Goal: Transaction & Acquisition: Purchase product/service

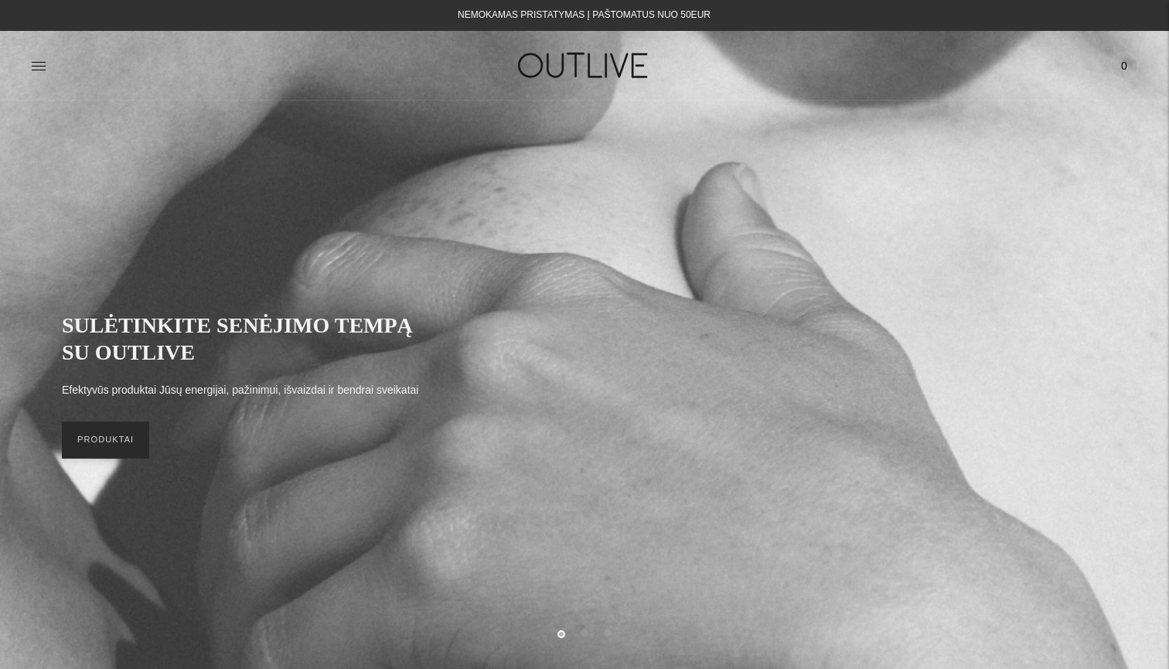
click at [101, 441] on link "PRODUKTAI" at bounding box center [105, 440] width 87 height 37
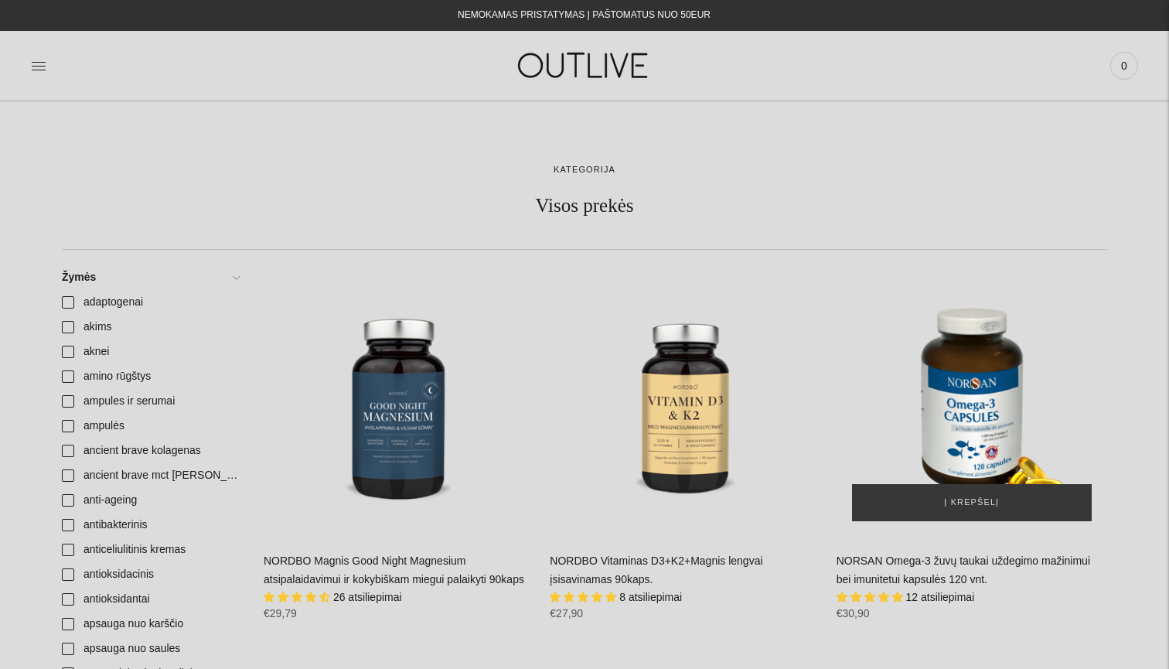
scroll to position [131, 0]
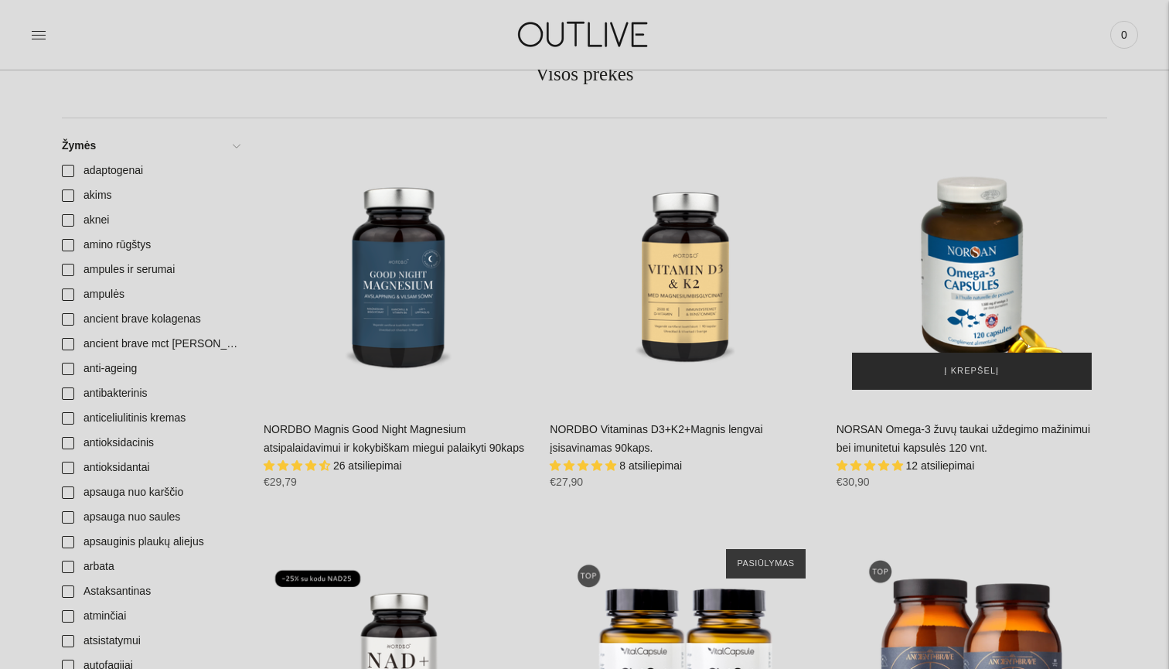
click at [957, 367] on span "Į krepšelį" at bounding box center [971, 371] width 55 height 15
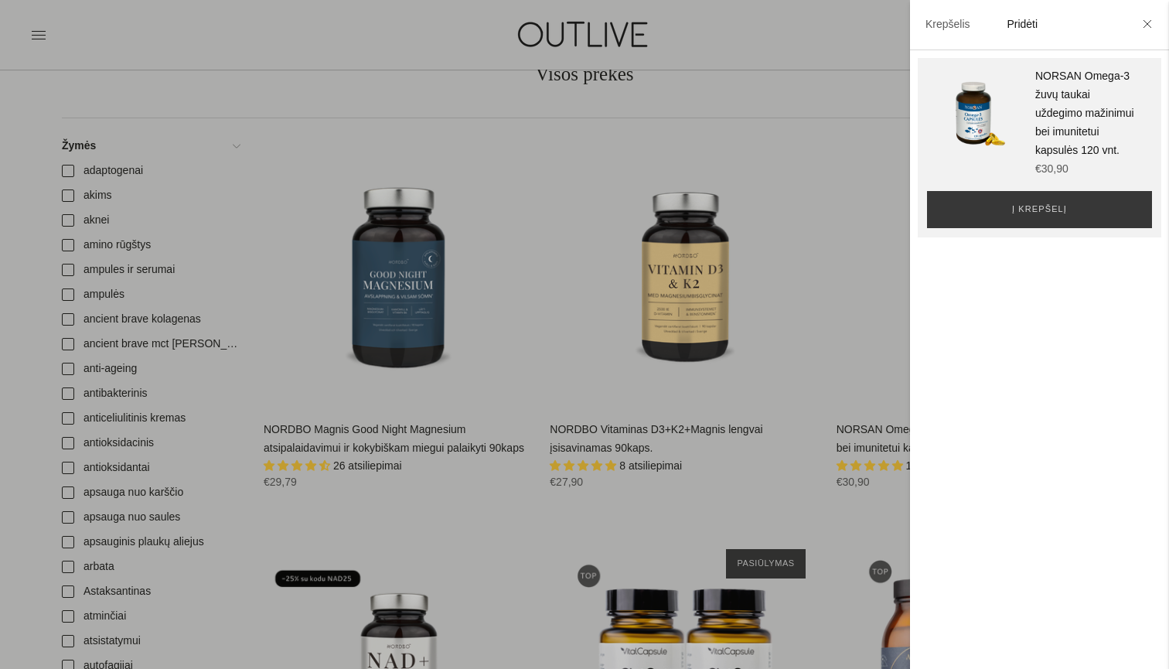
scroll to position [316, 0]
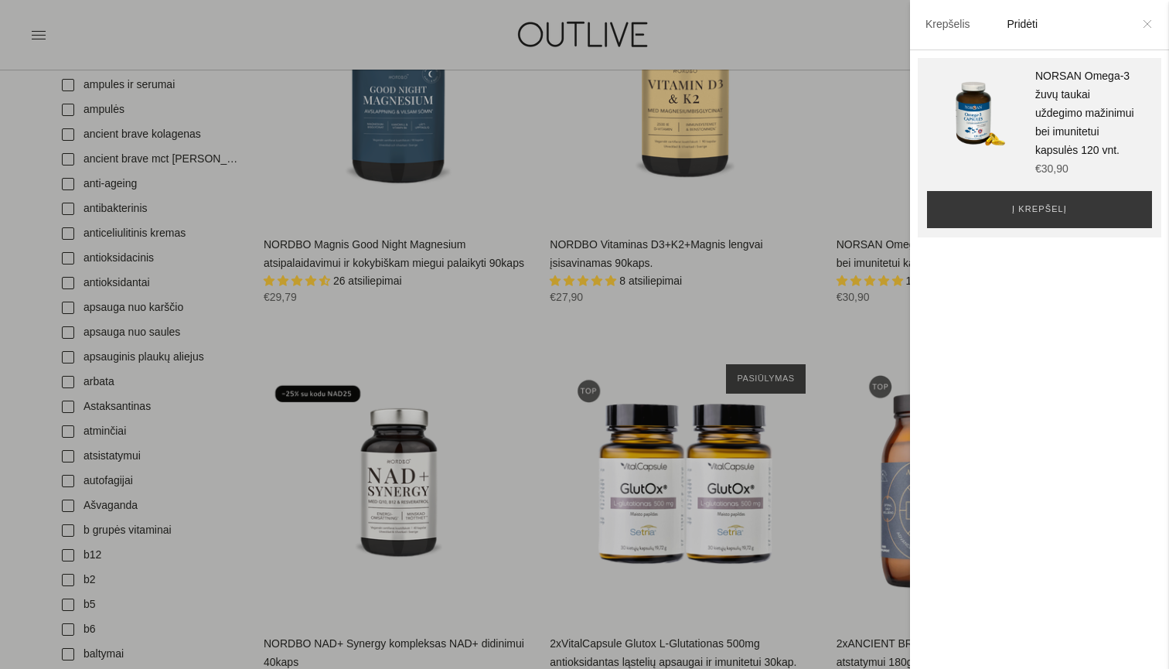
click at [1149, 25] on icon at bounding box center [1147, 23] width 9 height 9
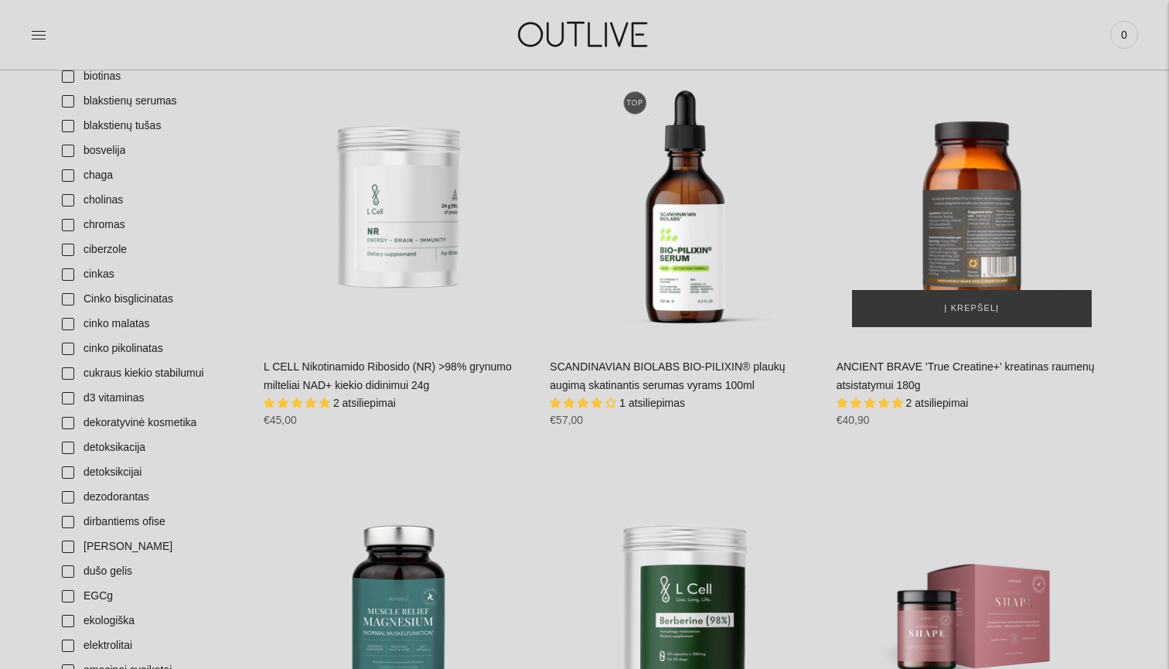
scroll to position [995, 0]
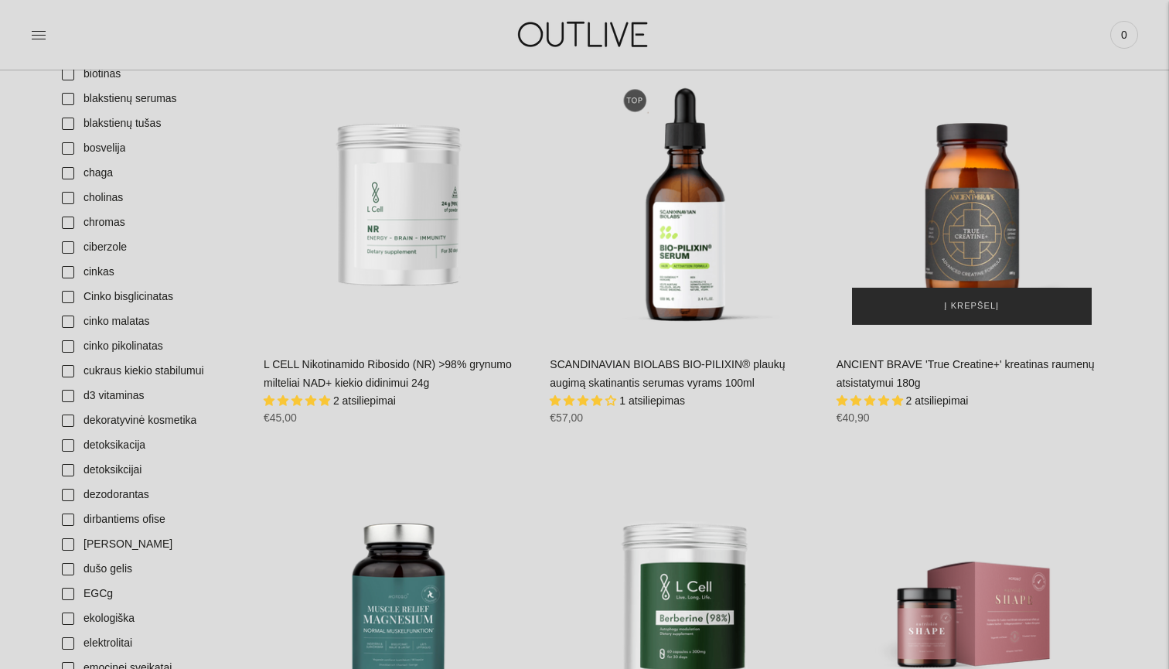
click at [964, 314] on span "Į krepšelį" at bounding box center [971, 306] width 55 height 15
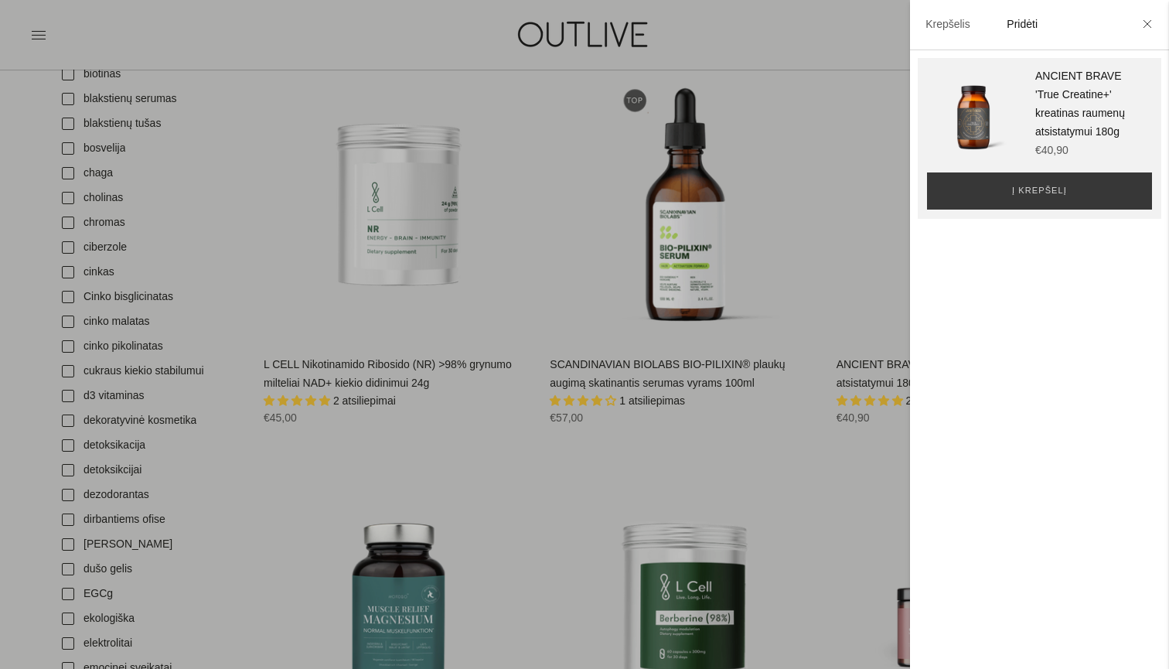
click at [676, 411] on div at bounding box center [584, 334] width 1169 height 669
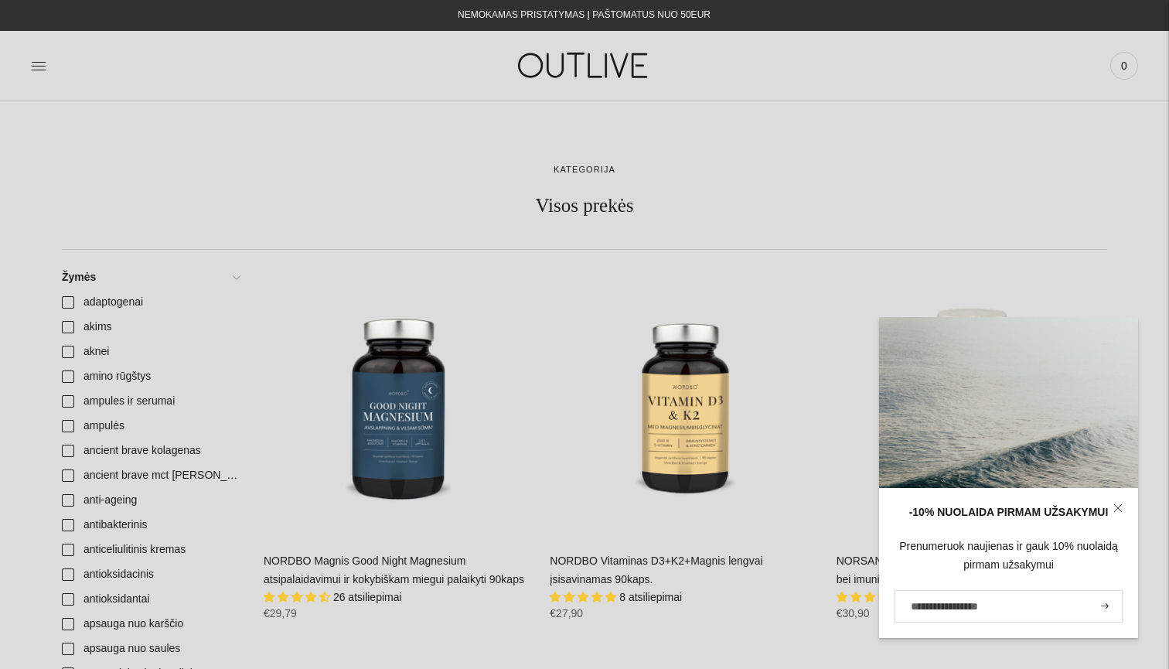
scroll to position [0, 0]
click at [1128, 67] on span "0" at bounding box center [1125, 66] width 22 height 22
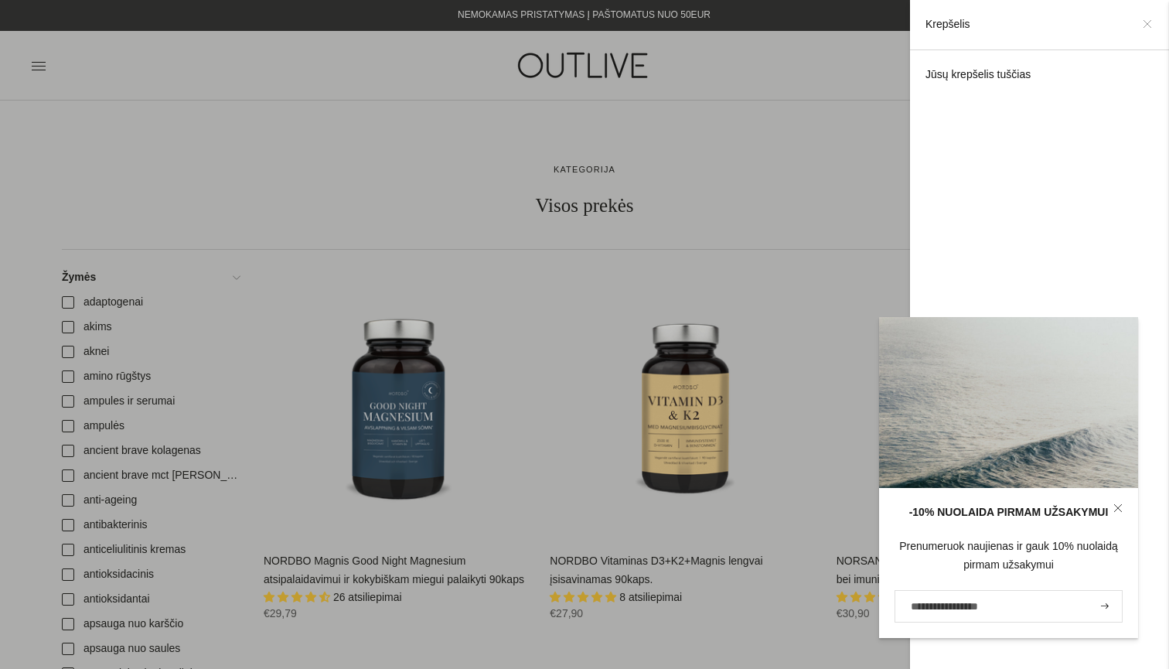
click at [1151, 21] on icon at bounding box center [1147, 23] width 9 height 9
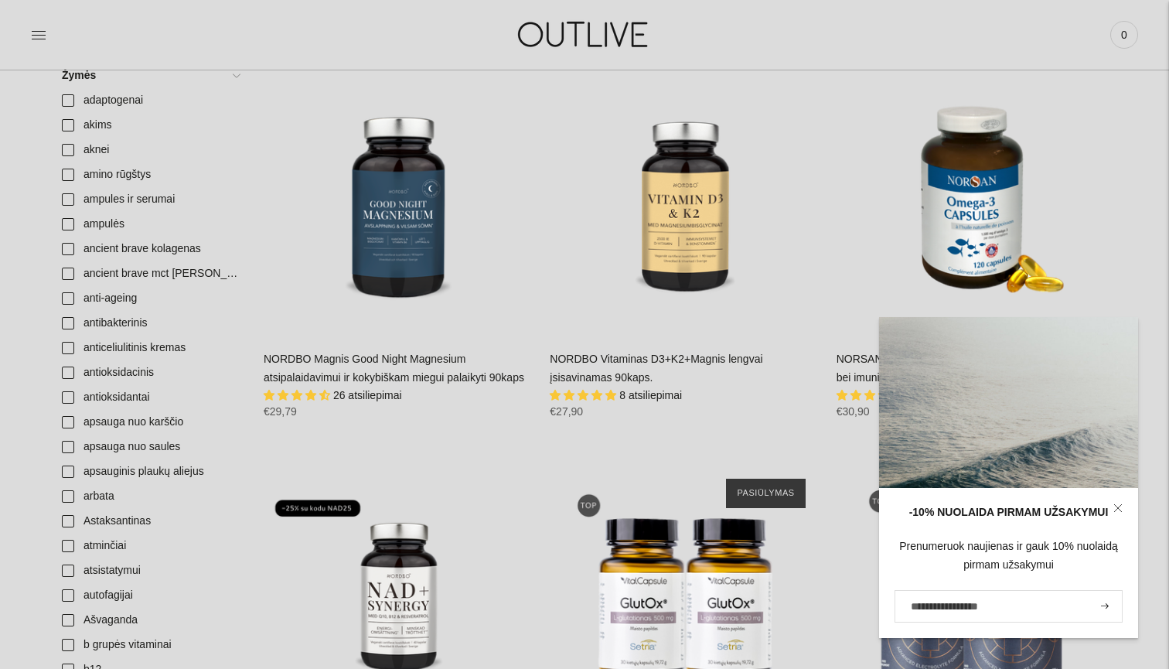
scroll to position [203, 0]
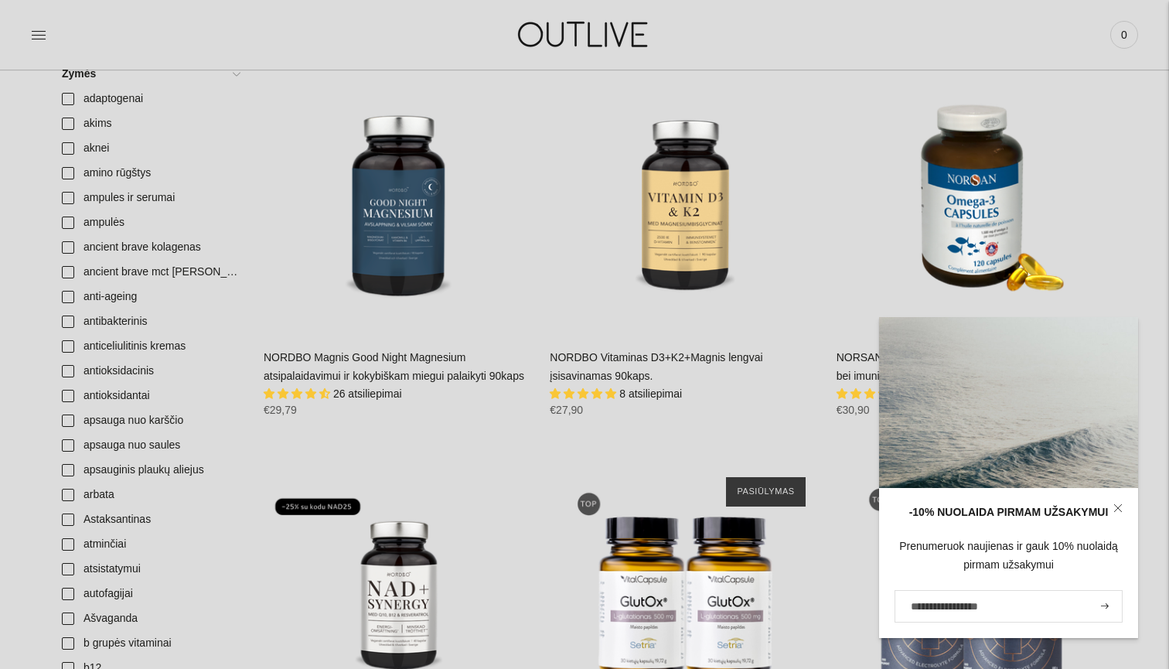
click at [1121, 510] on icon at bounding box center [1118, 508] width 9 height 9
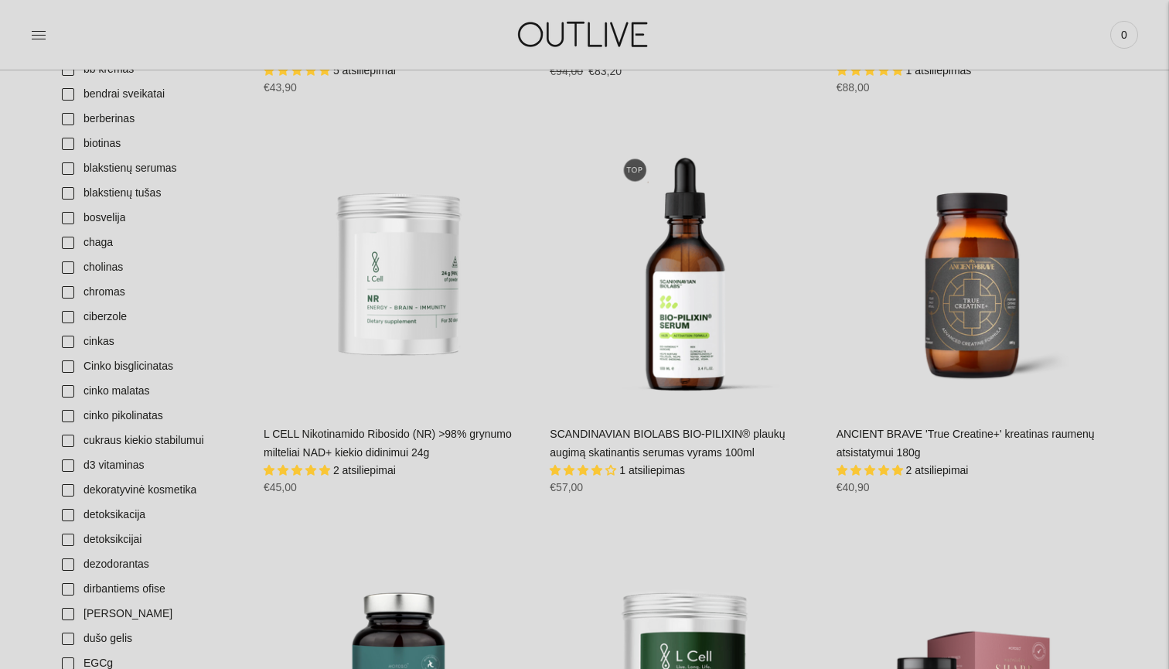
scroll to position [936, 0]
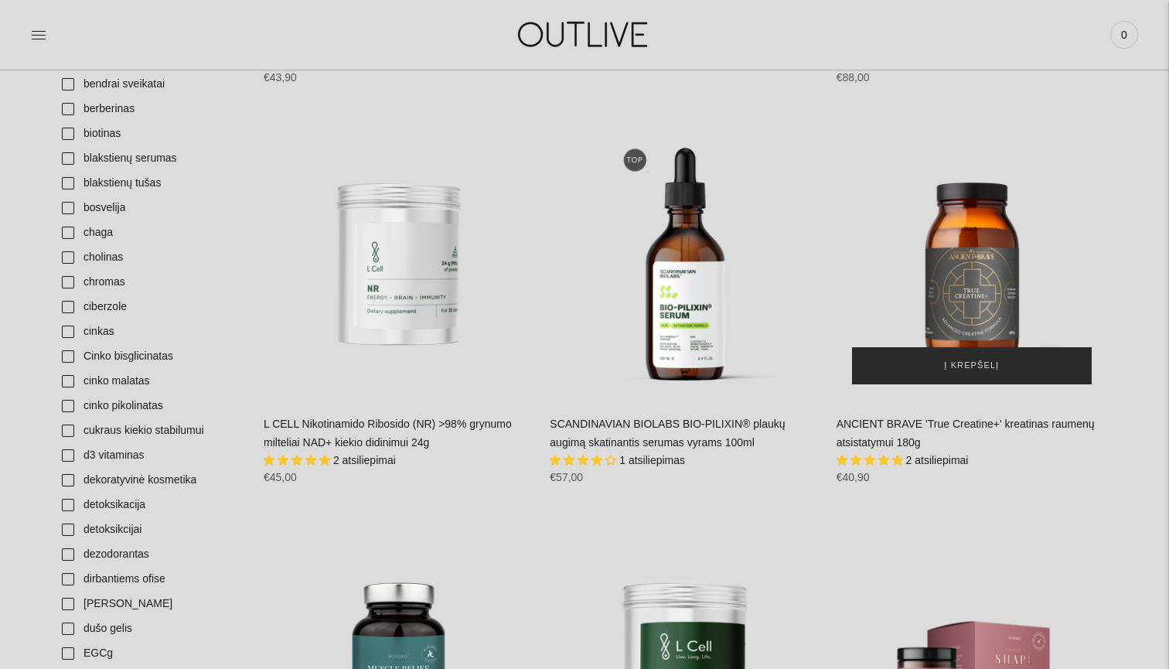
click at [934, 369] on button "Į krepšelį" at bounding box center [972, 365] width 240 height 37
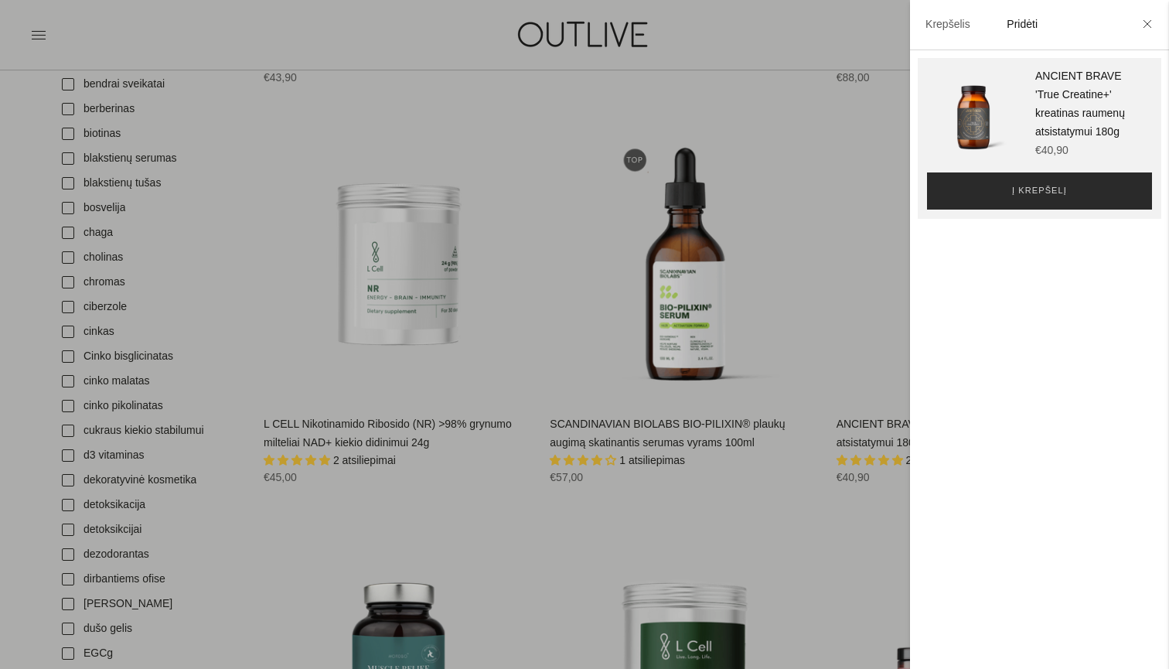
click at [1066, 189] on span "Į krepšelį" at bounding box center [1039, 190] width 55 height 15
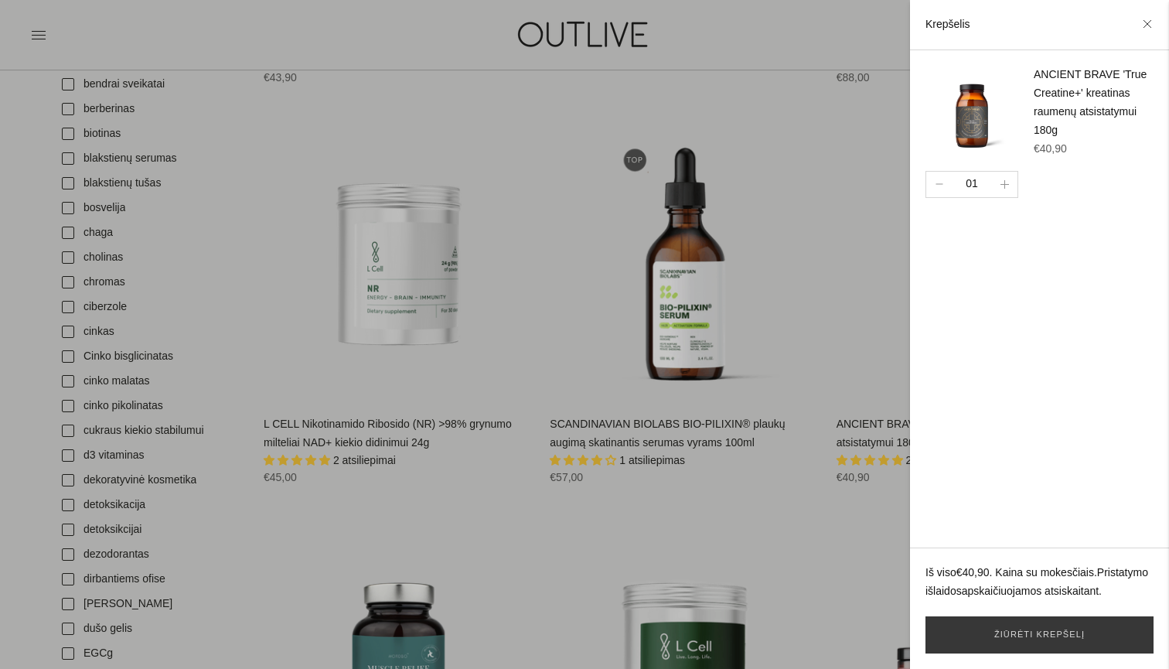
click at [865, 231] on div at bounding box center [584, 334] width 1169 height 669
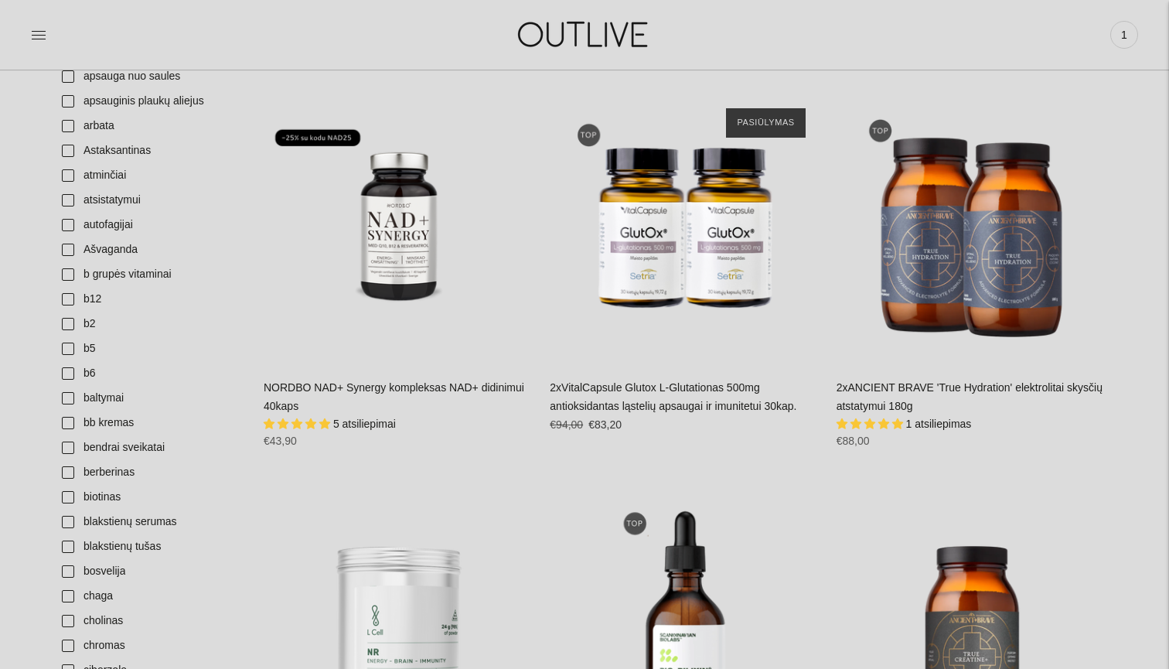
scroll to position [570, 0]
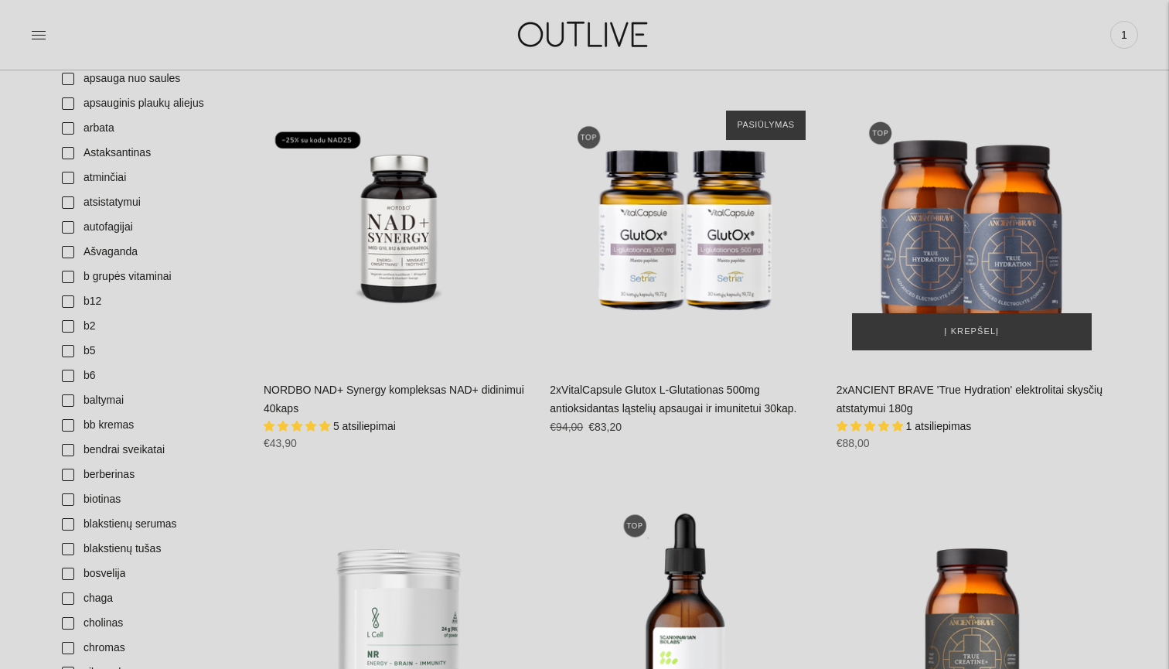
click at [947, 251] on img "2xANCIENT BRAVE 'True Hydration' elektrolitai skysčių atstatymui 180g\a" at bounding box center [972, 230] width 271 height 271
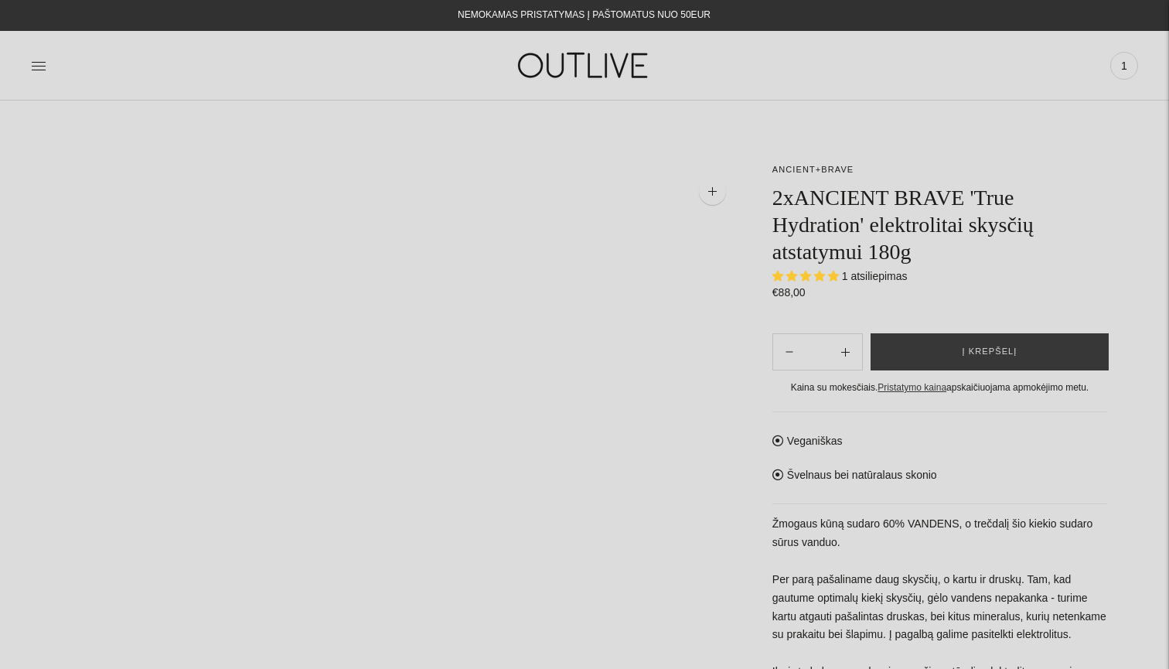
select select "**********"
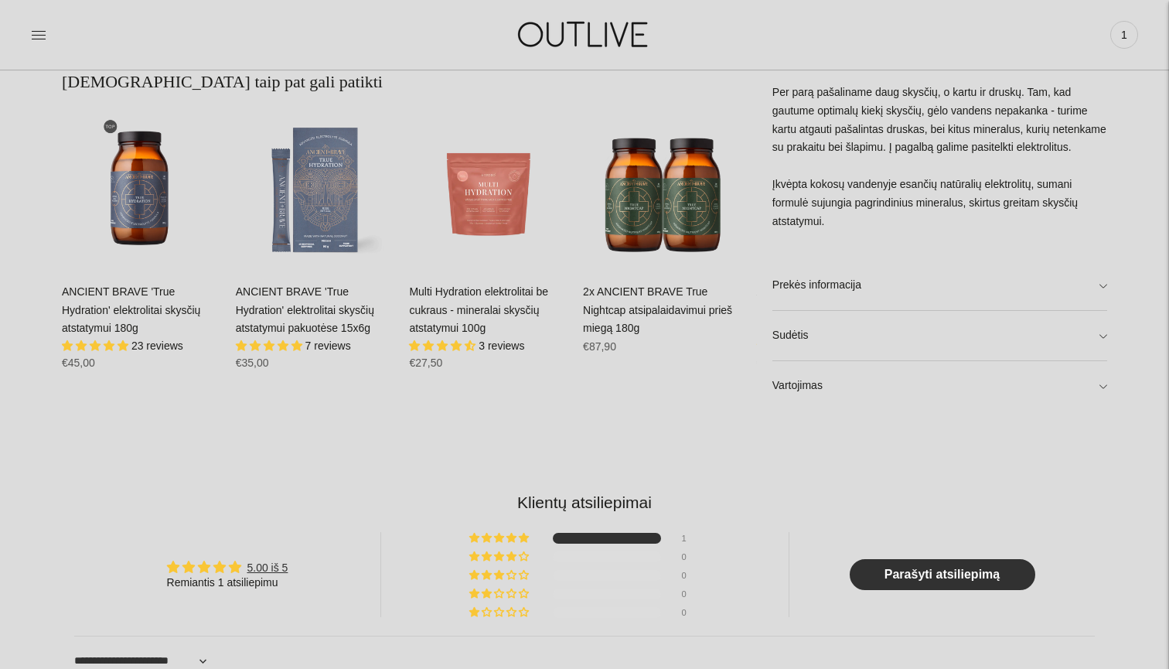
scroll to position [1070, 0]
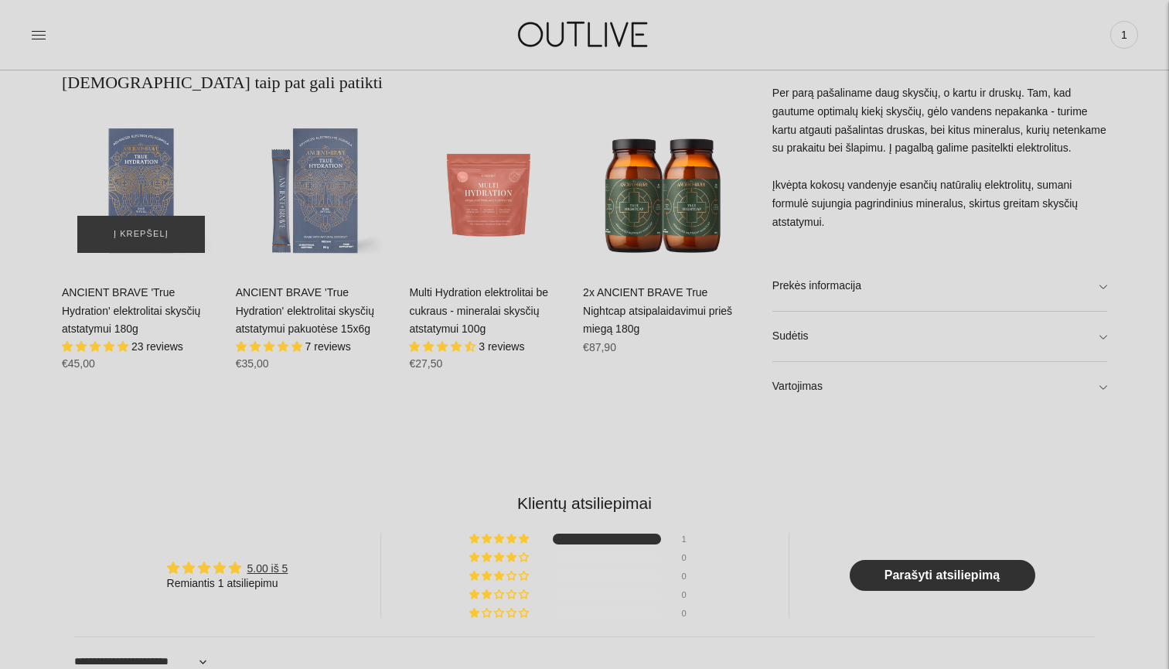
click at [113, 169] on div "ANCIENT BRAVE 'True Hydration' elektrolitai skysčių atstatymui 180g\a" at bounding box center [141, 189] width 159 height 159
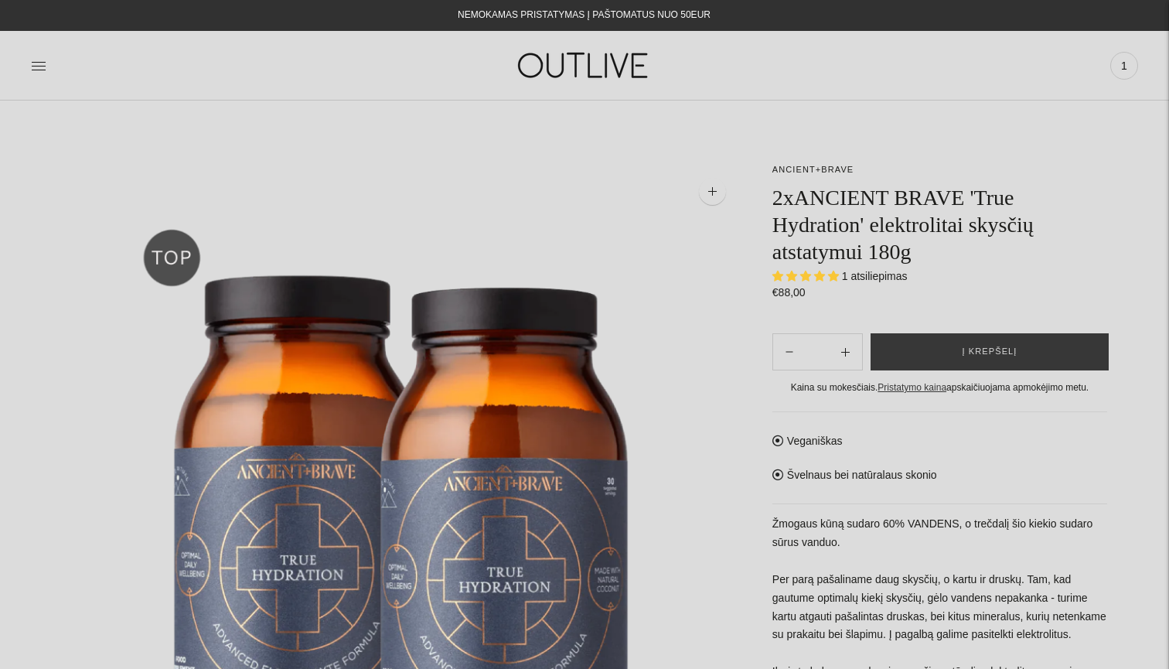
scroll to position [-4, 0]
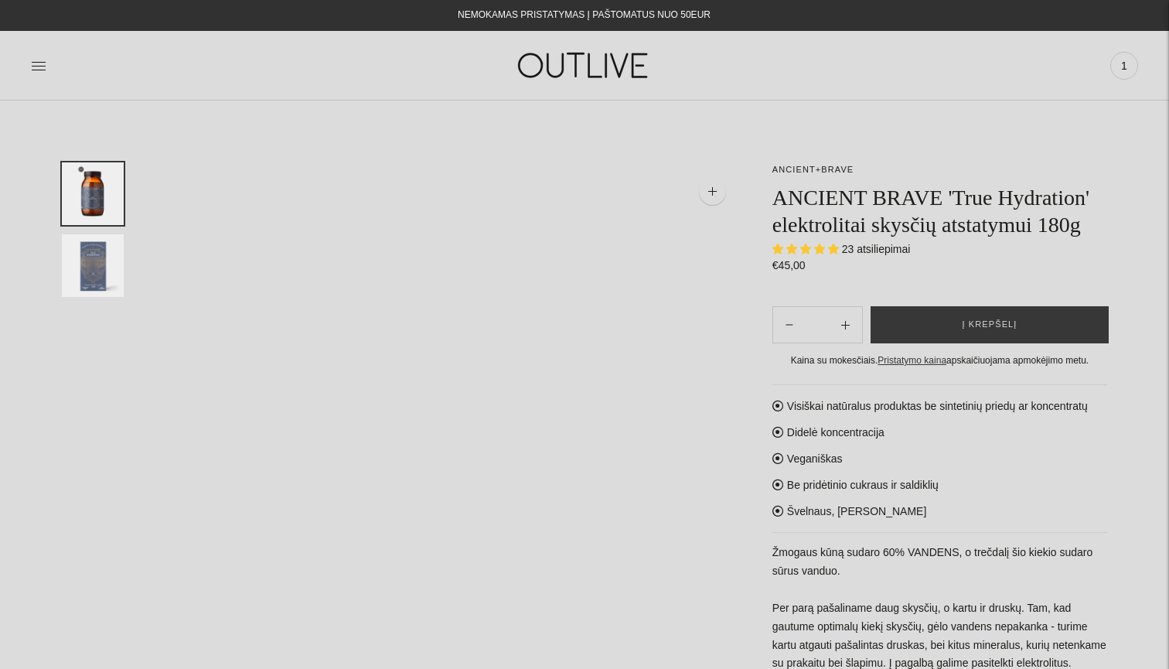
select select "**********"
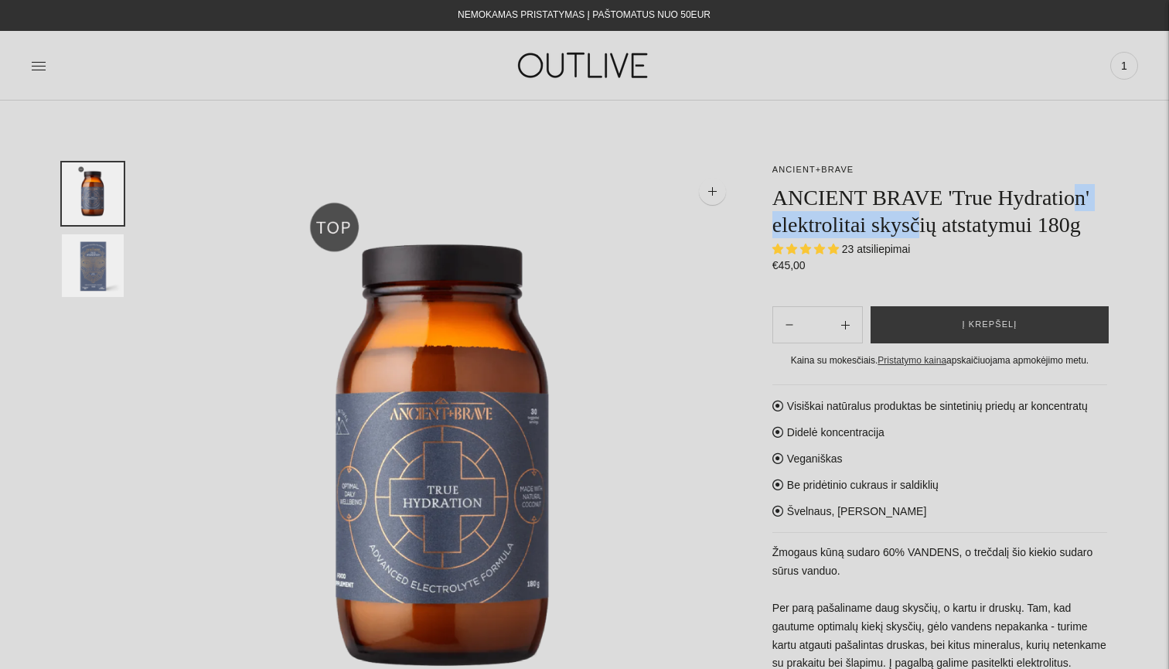
drag, startPoint x: 1041, startPoint y: 227, endPoint x: 859, endPoint y: 227, distance: 181.8
click at [860, 227] on h1 "ANCIENT BRAVE 'True Hydration' elektrolitai skysčių atstatymui 180g" at bounding box center [940, 211] width 335 height 54
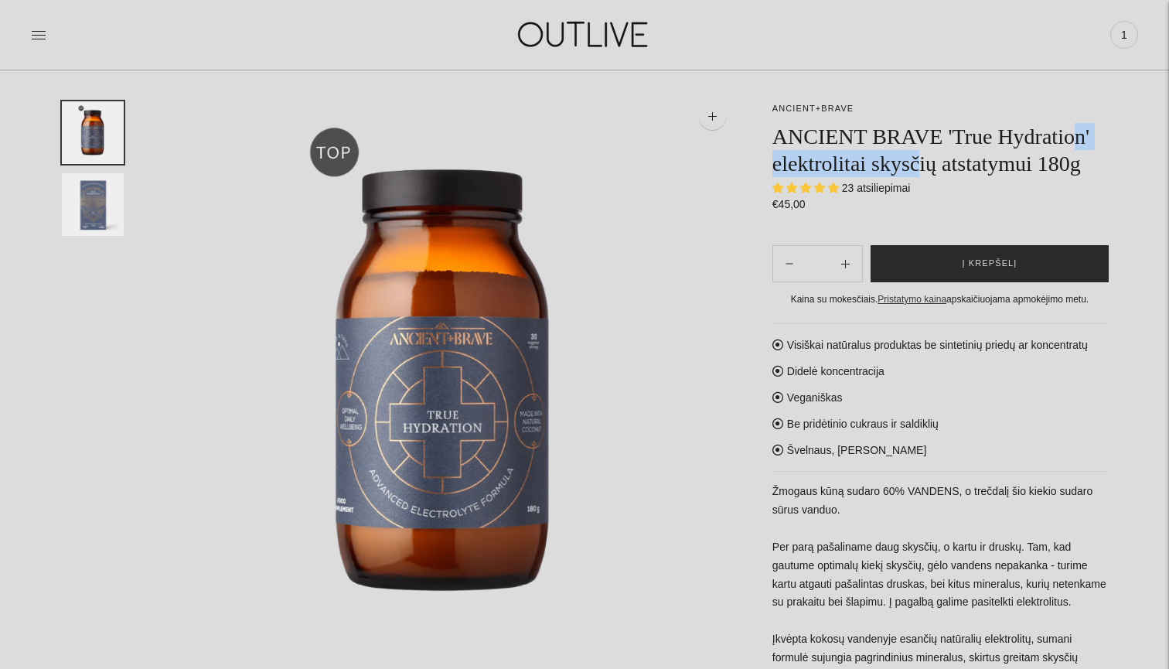
click at [970, 282] on button "Į krepšelį" at bounding box center [990, 263] width 238 height 37
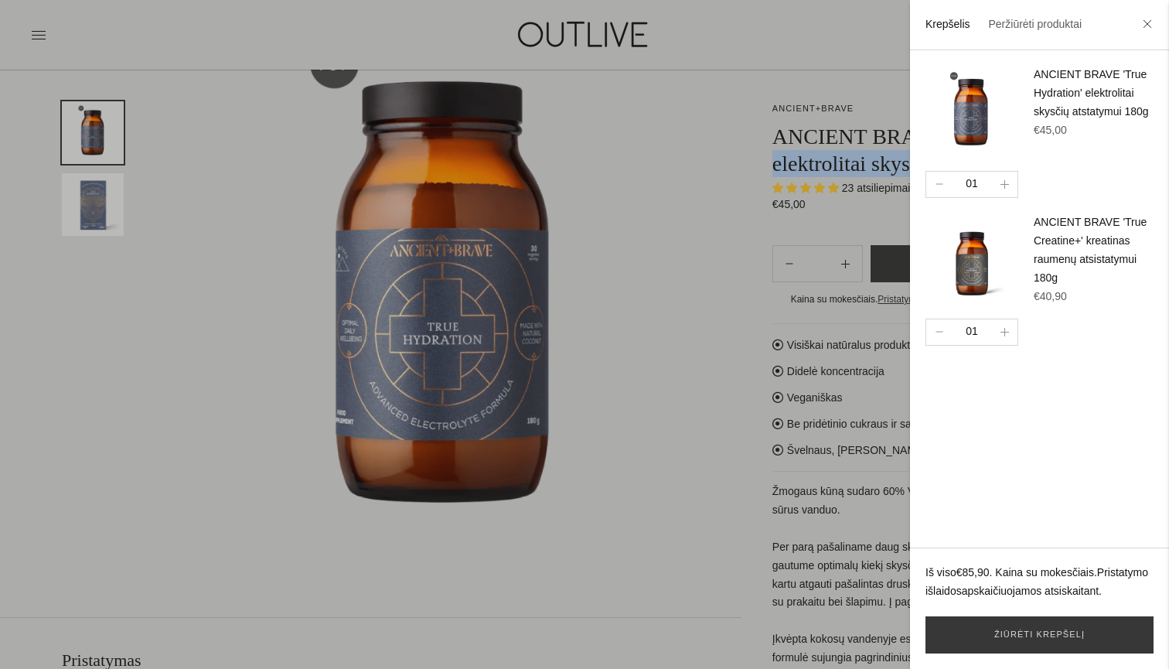
scroll to position [164, 0]
click at [872, 405] on div at bounding box center [584, 334] width 1169 height 669
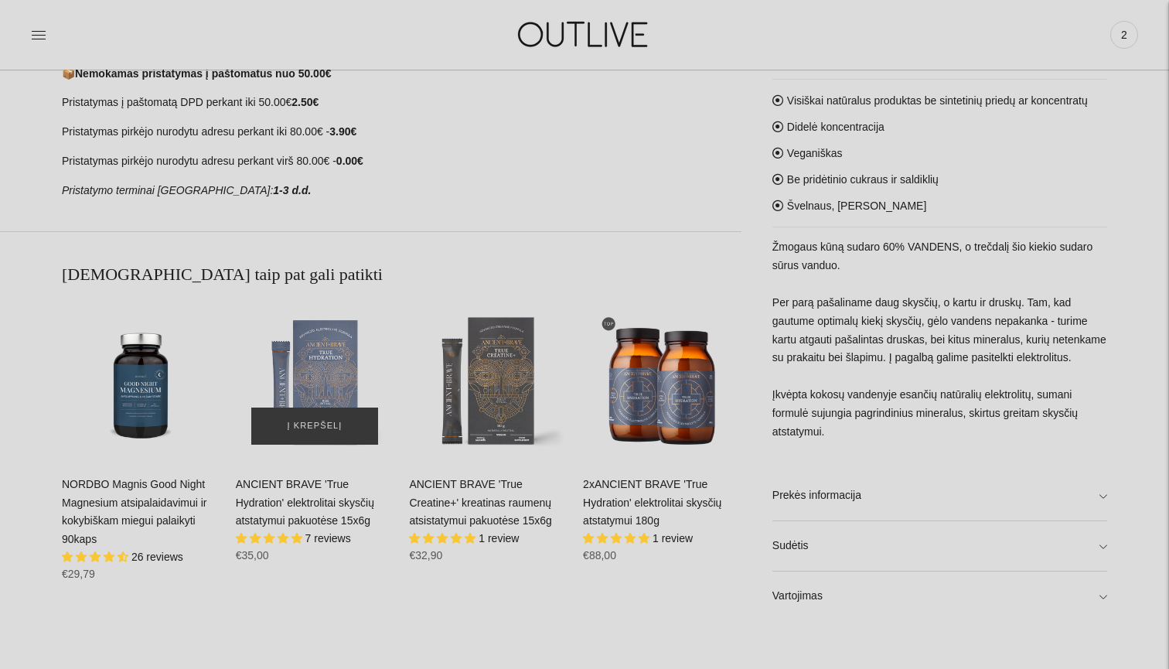
scroll to position [783, 0]
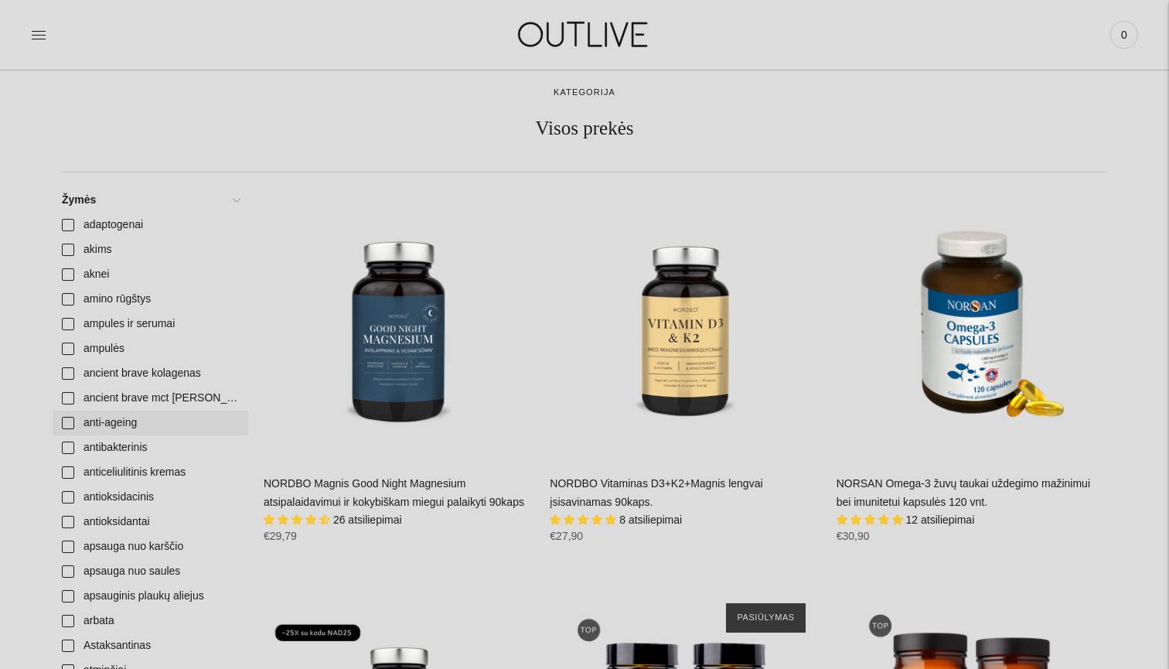
scroll to position [68, 0]
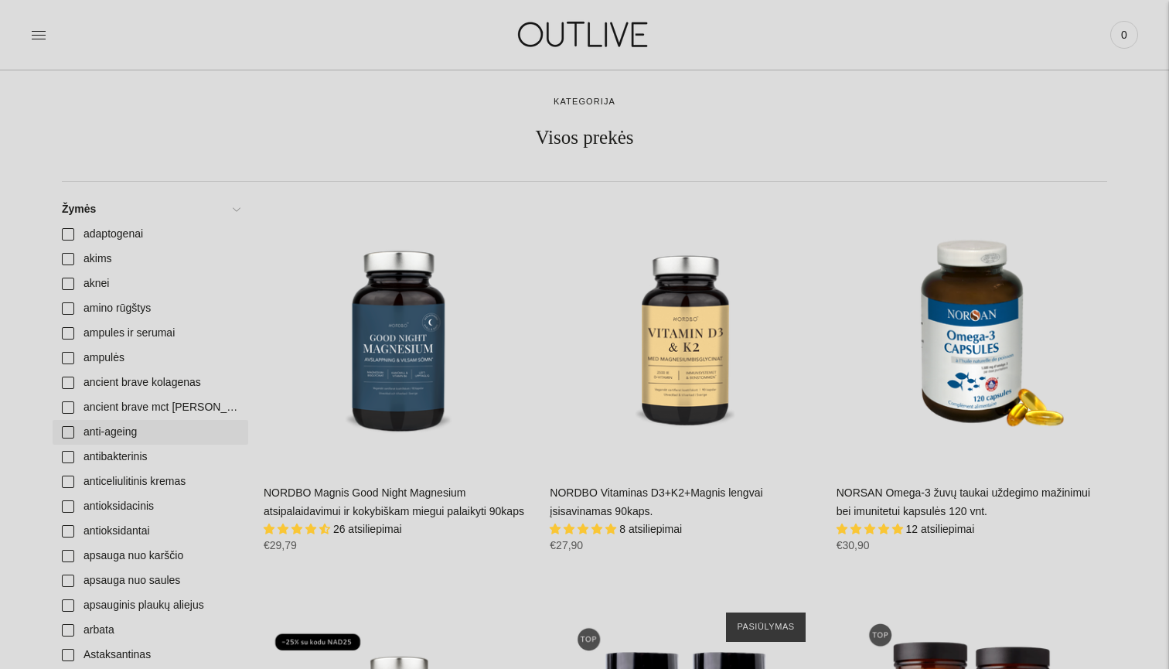
click at [68, 433] on link "anti-ageing" at bounding box center [151, 432] width 196 height 25
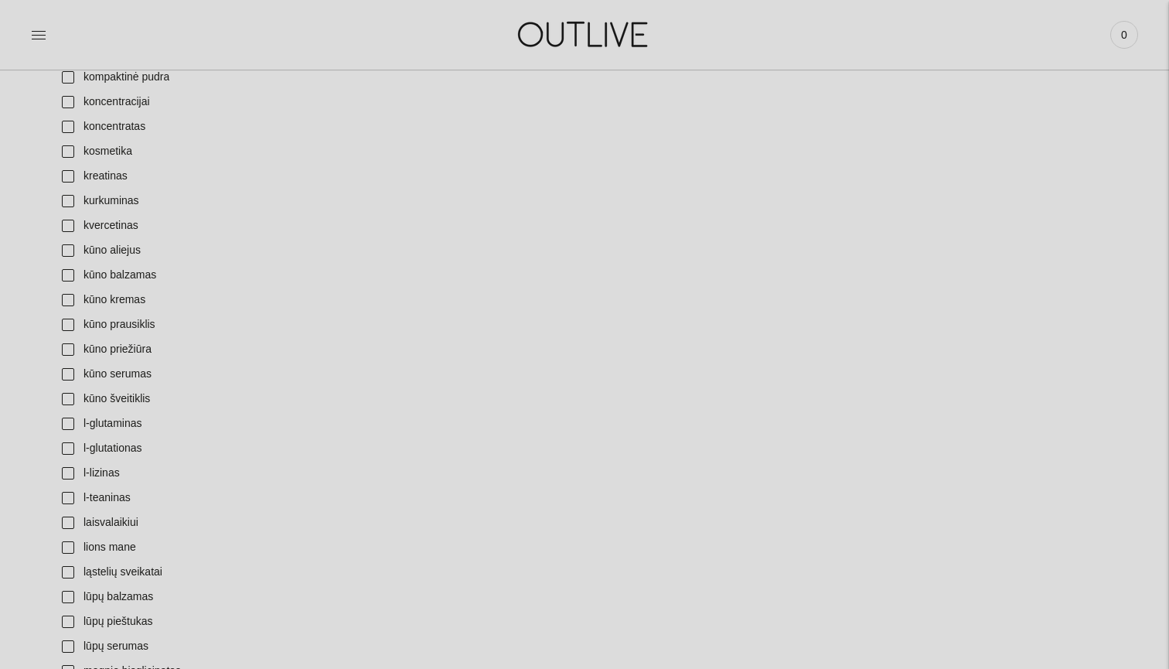
scroll to position [2503, 0]
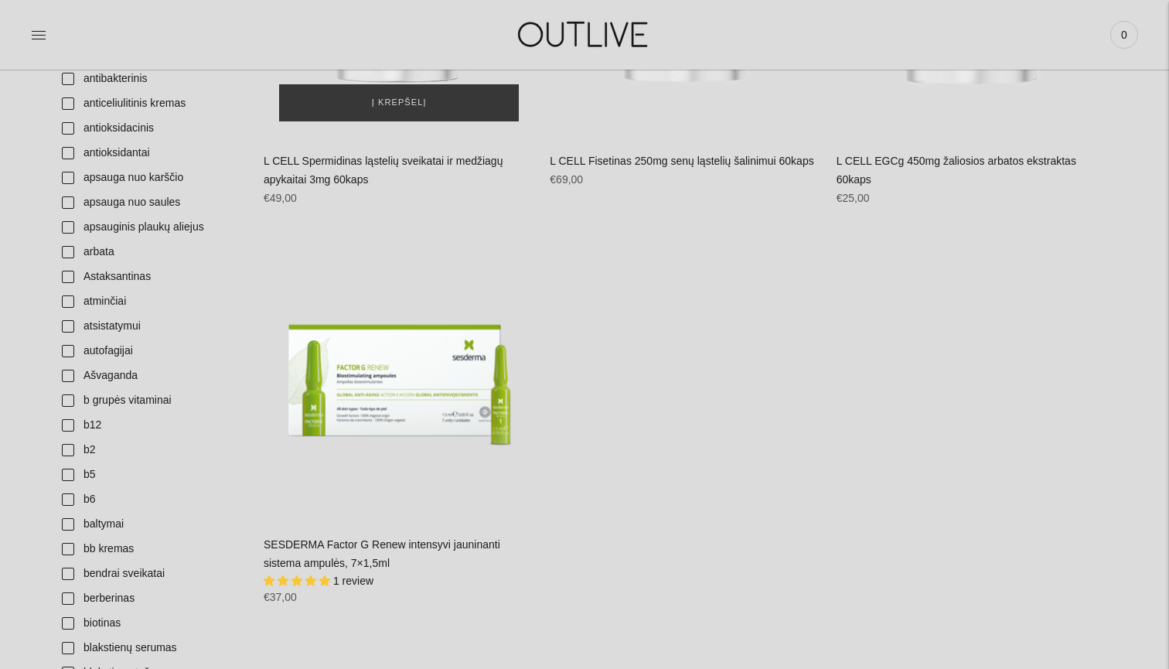
scroll to position [68, 0]
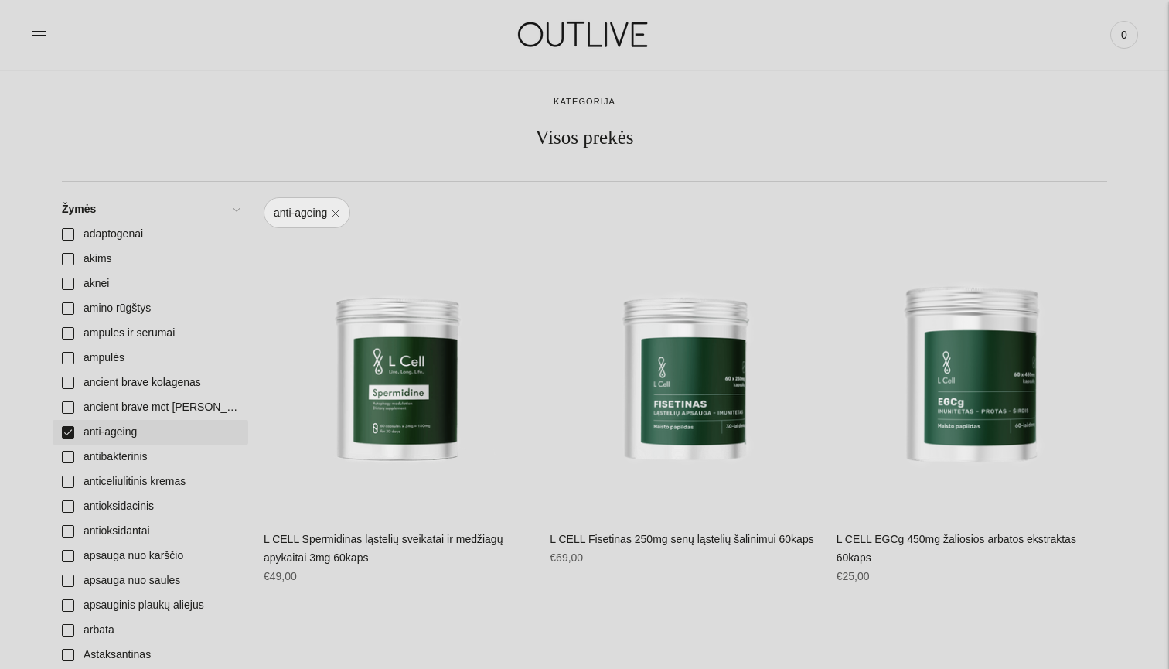
click at [66, 434] on link "anti-ageing" at bounding box center [151, 432] width 196 height 25
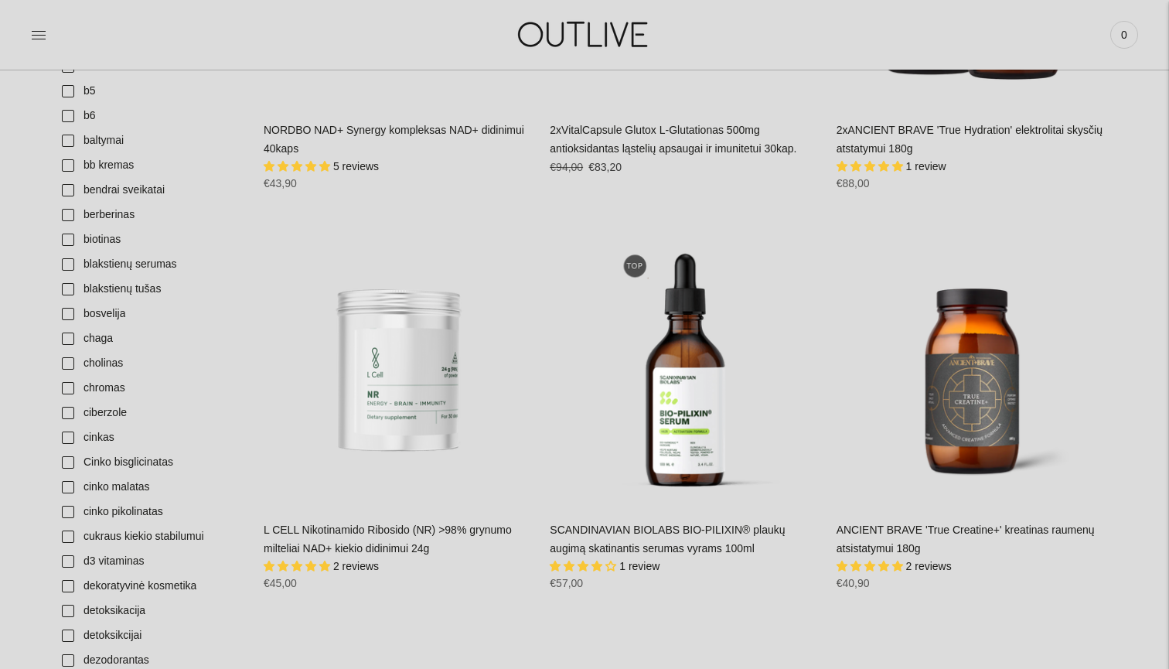
scroll to position [829, 0]
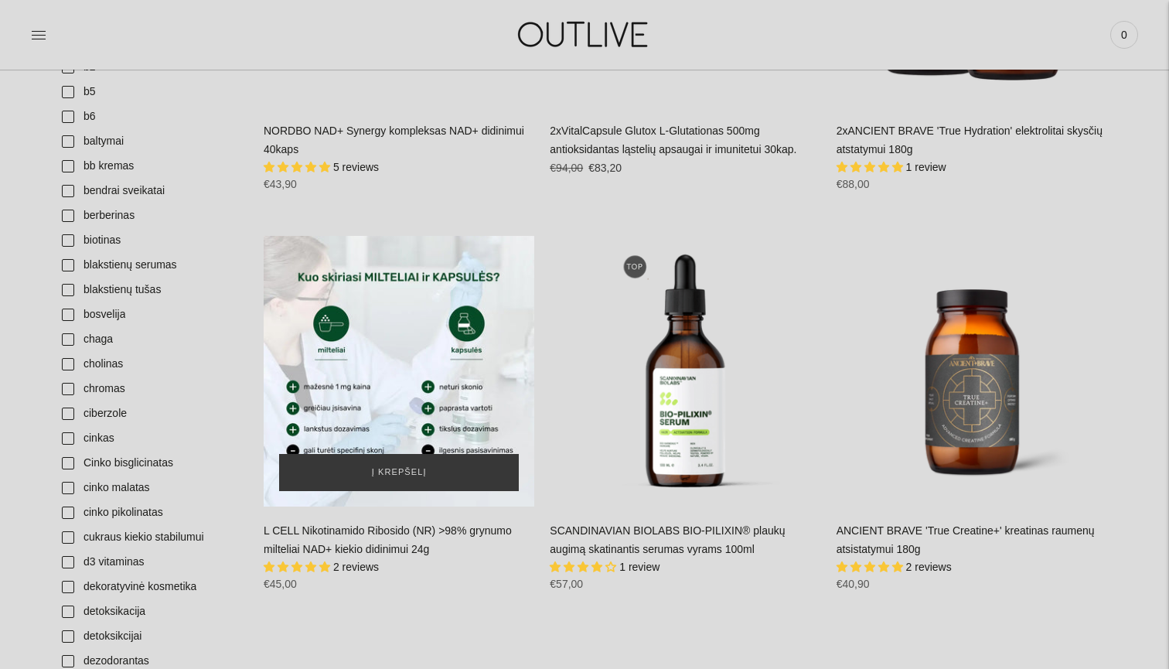
click at [411, 372] on div "L CELL Nikotinamido Ribosido (NR) >98% grynumo milteliai NAD+ kiekio didinimui …" at bounding box center [399, 371] width 271 height 271
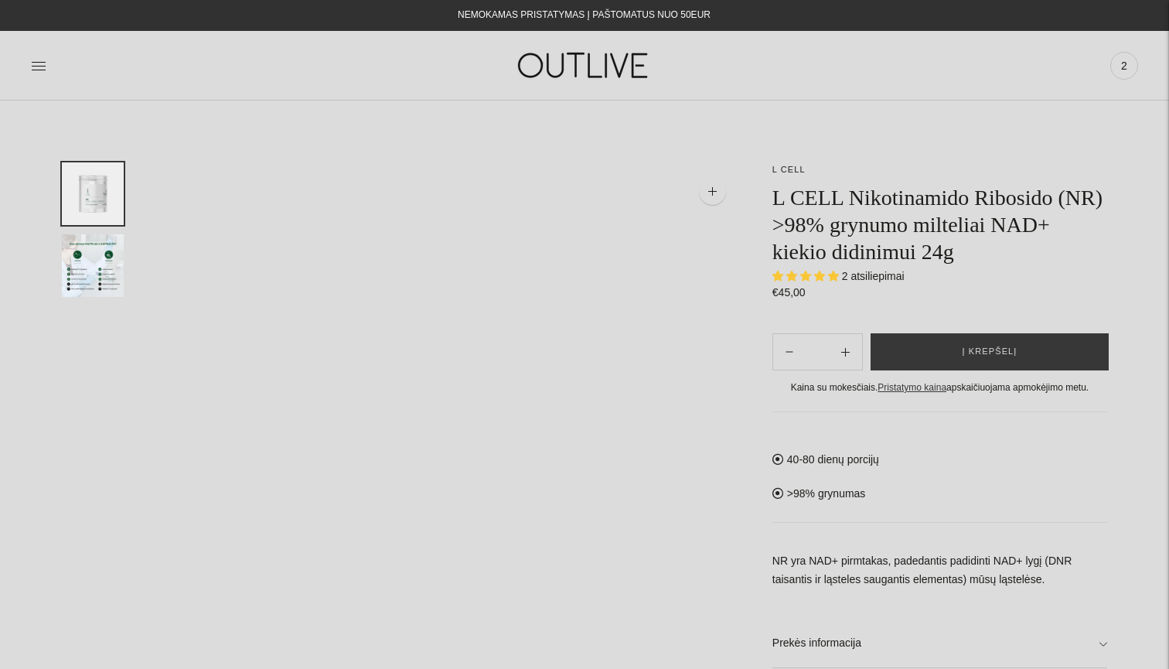
select select "**********"
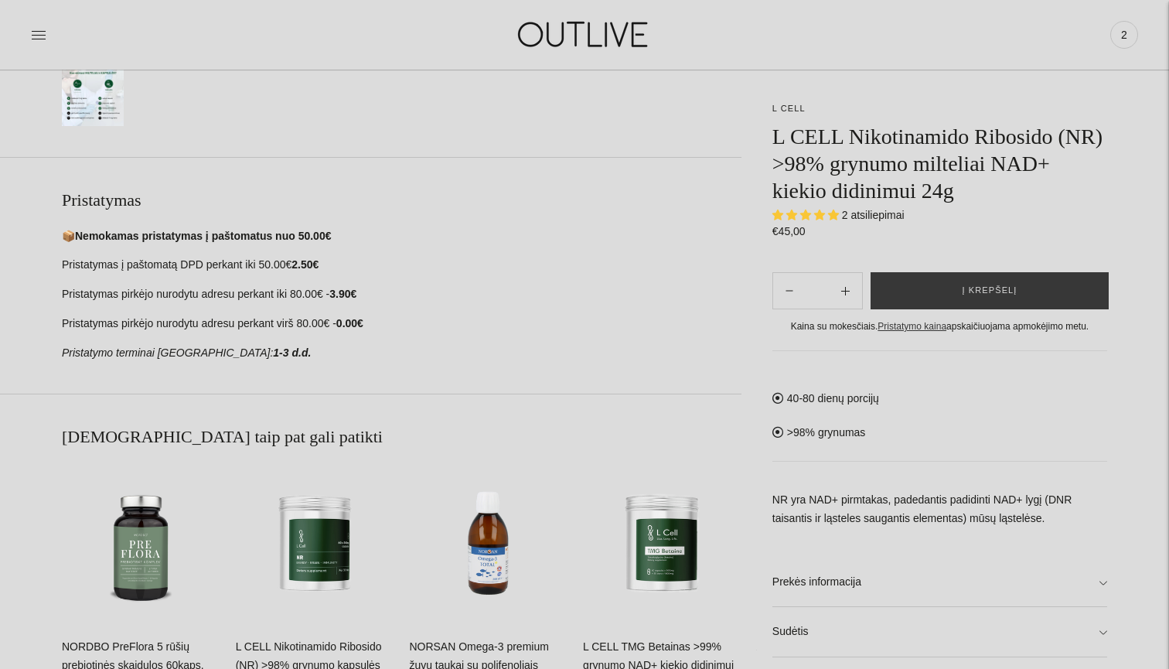
scroll to position [760, 0]
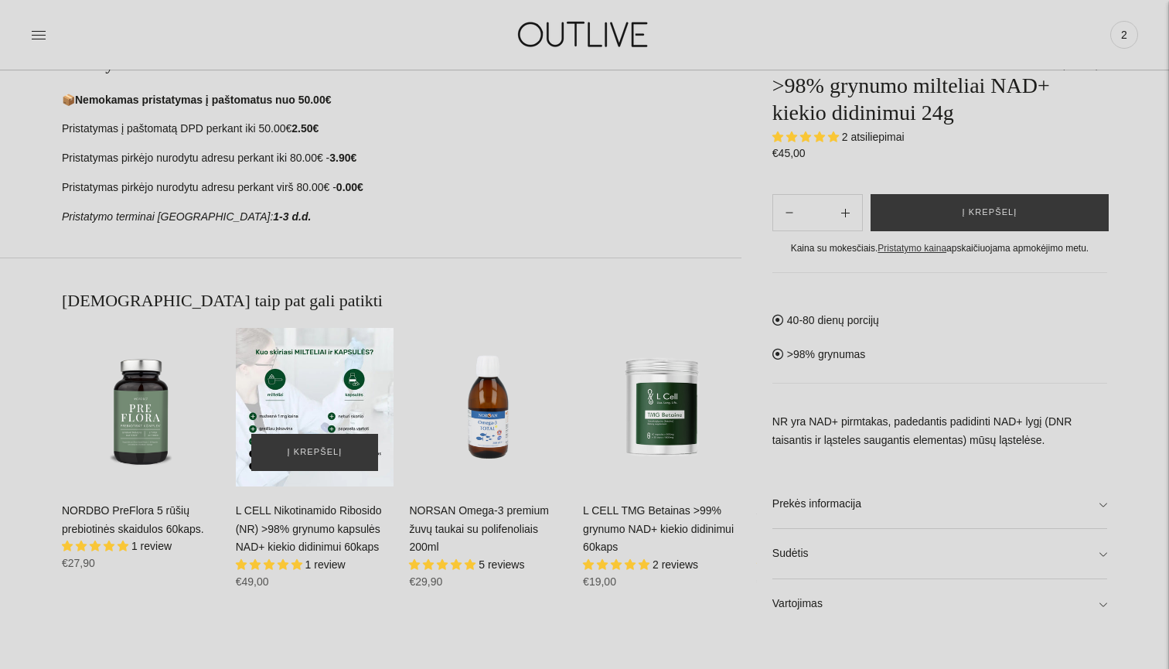
click at [338, 396] on div "L CELL Nikotinamido Ribosido (NR) >98% grynumo kapsulės NAD+ kiekio didinimui 6…" at bounding box center [315, 407] width 159 height 159
click at [348, 388] on div "L CELL Nikotinamido Ribosido (NR) >98% grynumo kapsulės NAD+ kiekio didinimui 6…" at bounding box center [315, 407] width 159 height 159
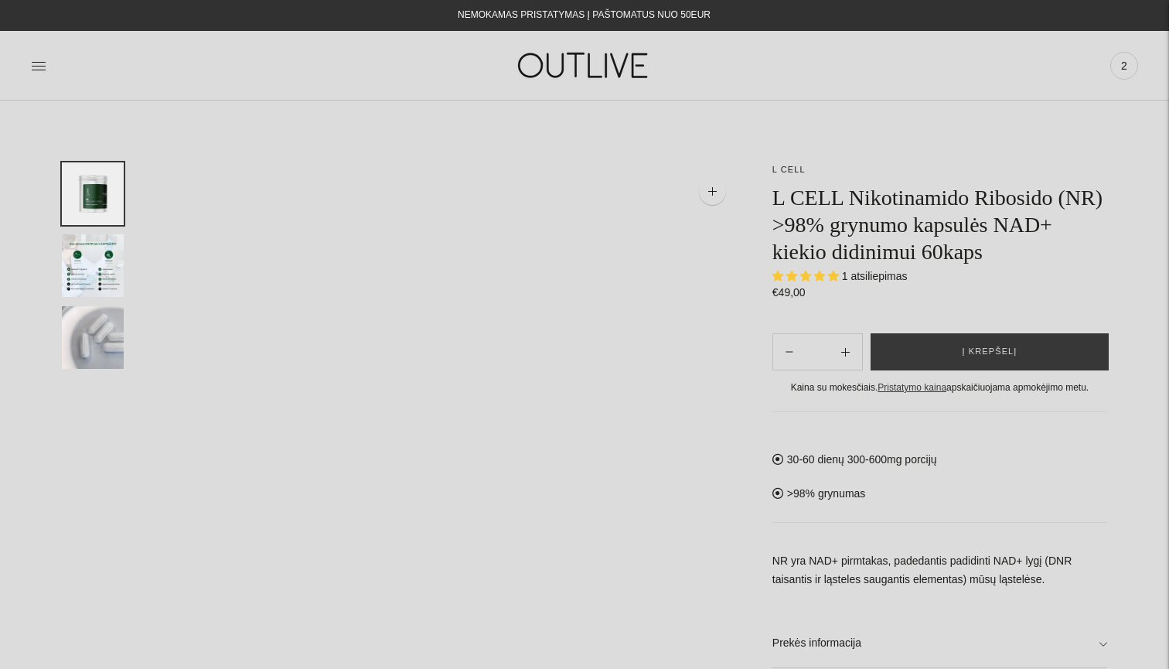
select select "**********"
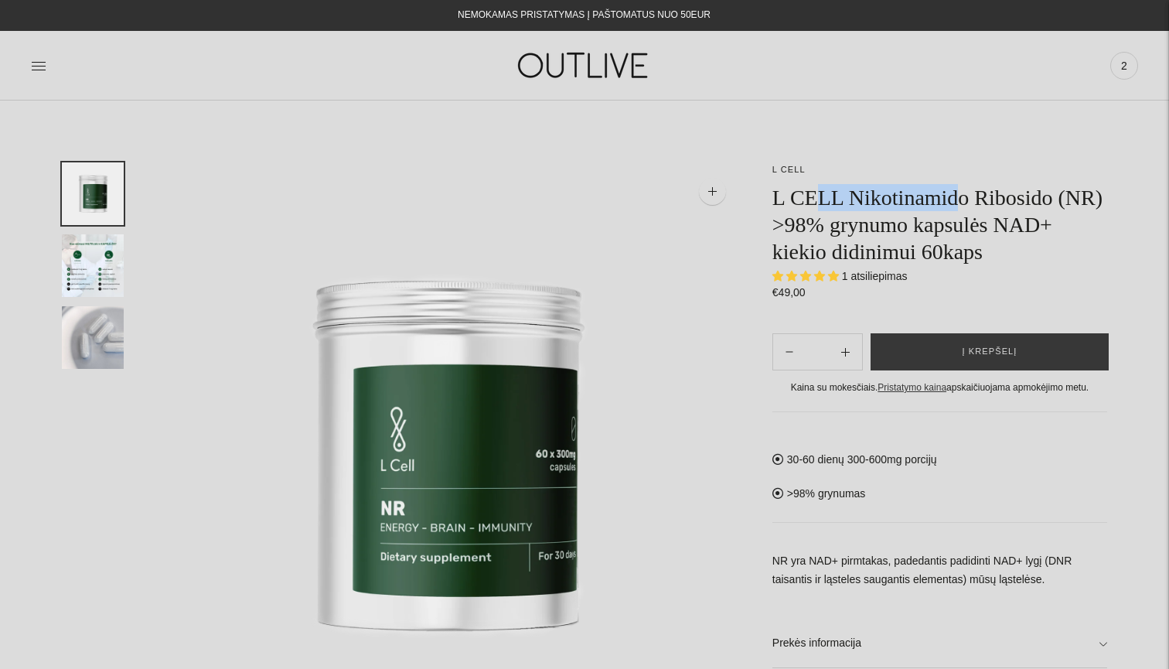
drag, startPoint x: 821, startPoint y: 197, endPoint x: 978, endPoint y: 185, distance: 157.5
click at [977, 185] on h1 "L CELL Nikotinamido Ribosido (NR) >98% grynumo kapsulės NAD+ kiekio didinimui 6…" at bounding box center [940, 224] width 335 height 81
drag, startPoint x: 1038, startPoint y: 227, endPoint x: 947, endPoint y: 223, distance: 91.3
click at [950, 224] on h1 "L CELL Nikotinamido Ribosido (NR) >98% grynumo kapsulės NAD+ kiekio didinimui 6…" at bounding box center [940, 224] width 335 height 81
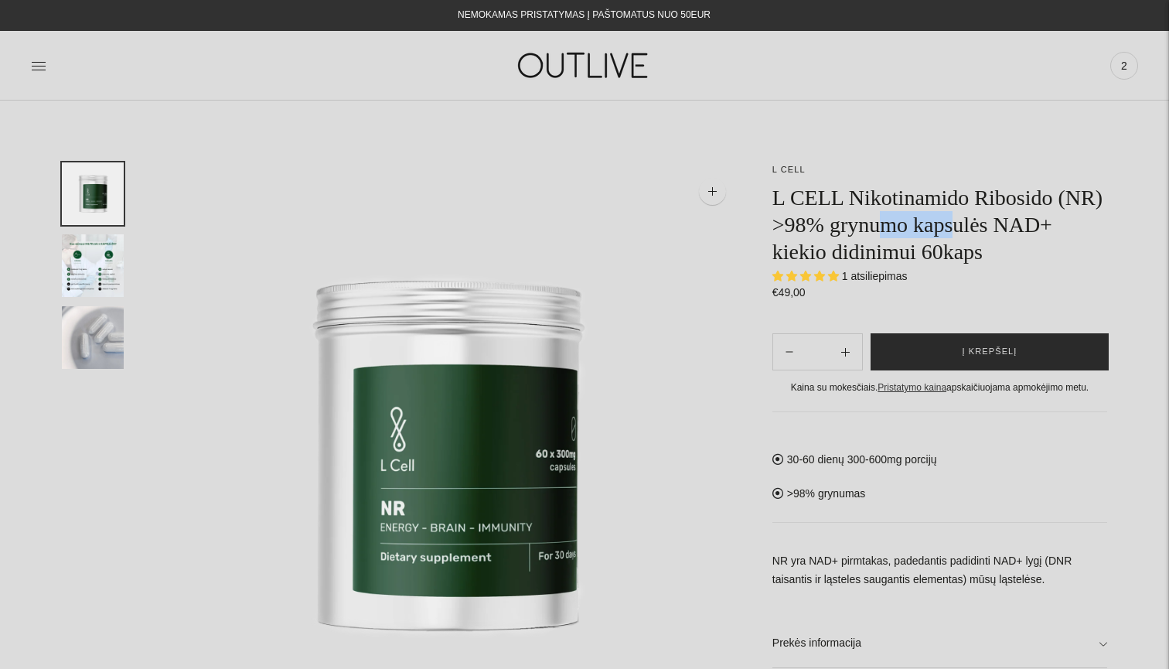
click at [945, 353] on button "Į krepšelį" at bounding box center [990, 351] width 238 height 37
select select "**********"
click at [108, 288] on img "Translation missing: en.general.accessibility.image_thumbail" at bounding box center [93, 265] width 62 height 63
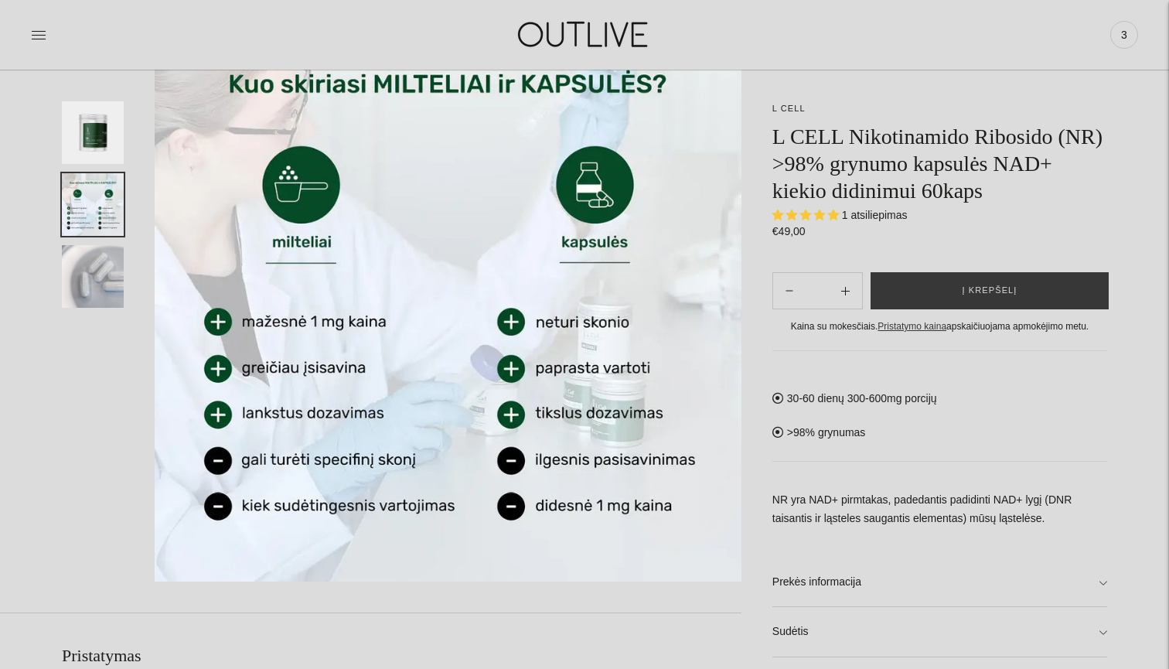
scroll to position [169, 0]
drag, startPoint x: 278, startPoint y: 323, endPoint x: 314, endPoint y: 323, distance: 35.6
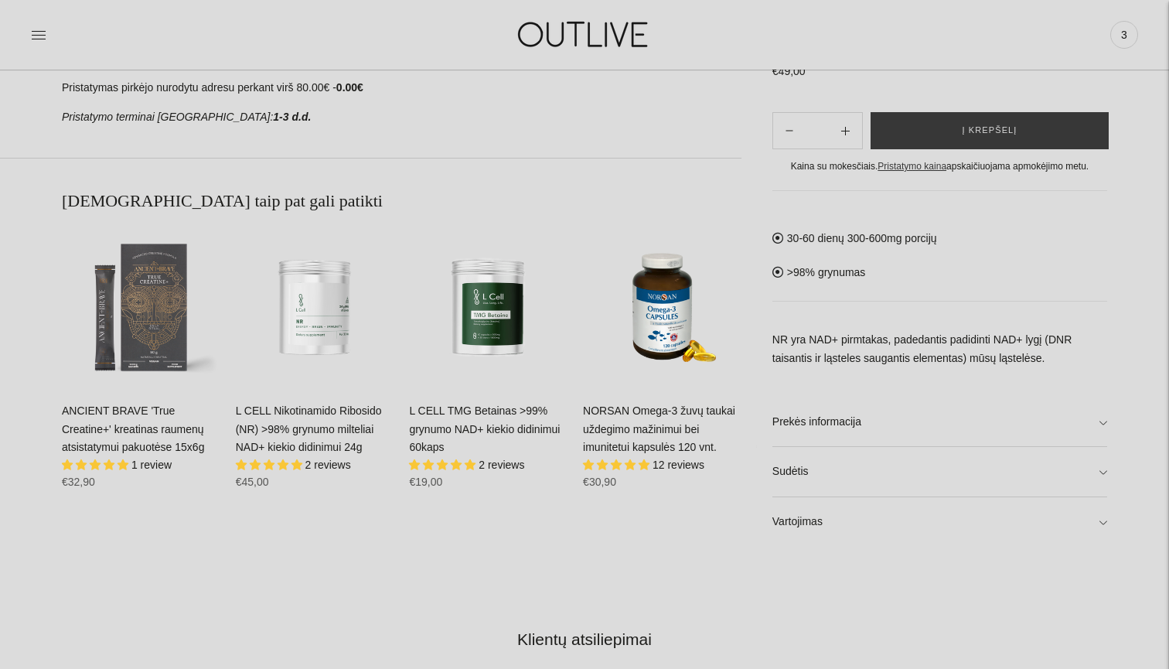
scroll to position [858, 0]
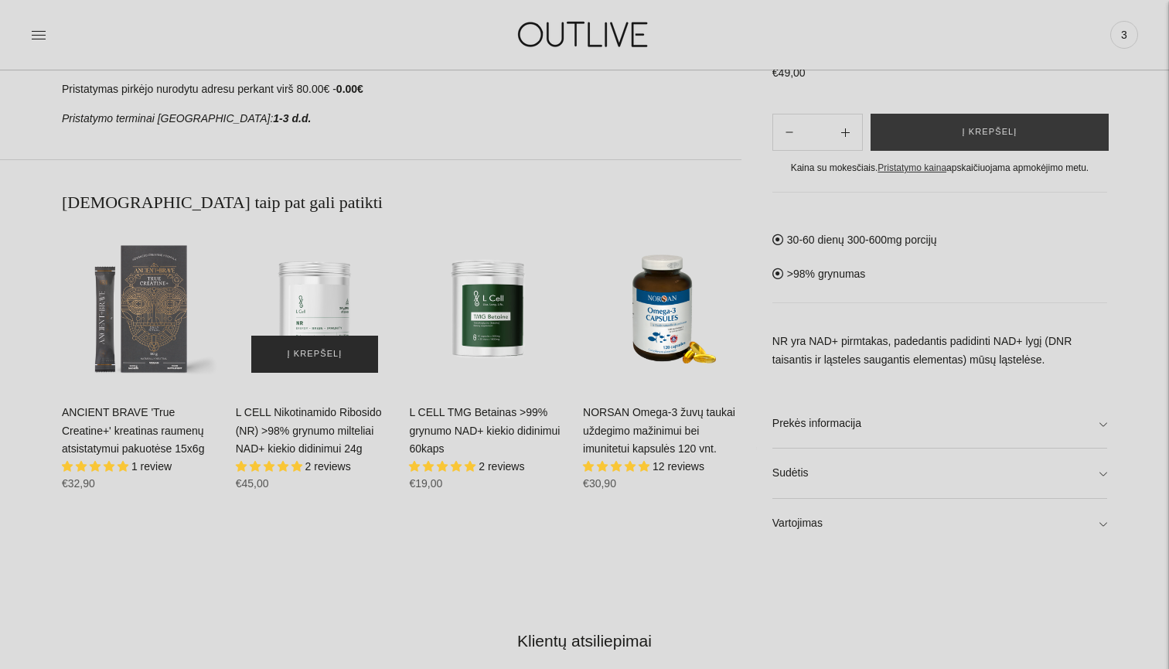
click at [312, 336] on button "Į krepšelį" at bounding box center [315, 354] width 128 height 37
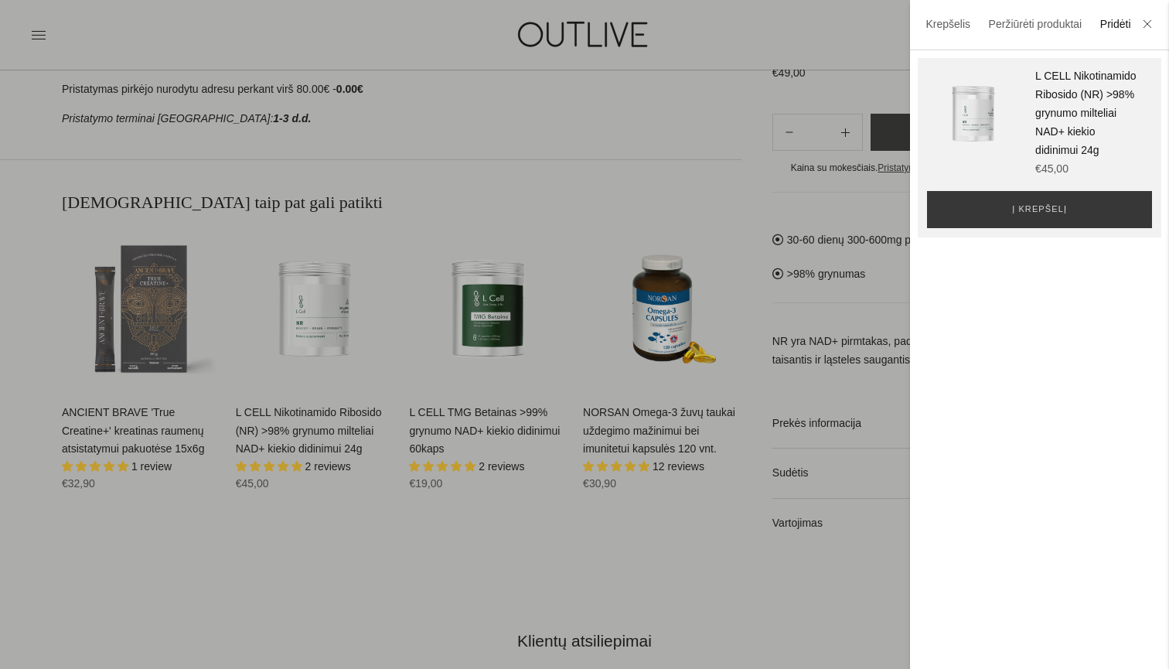
click at [339, 272] on div at bounding box center [584, 334] width 1169 height 669
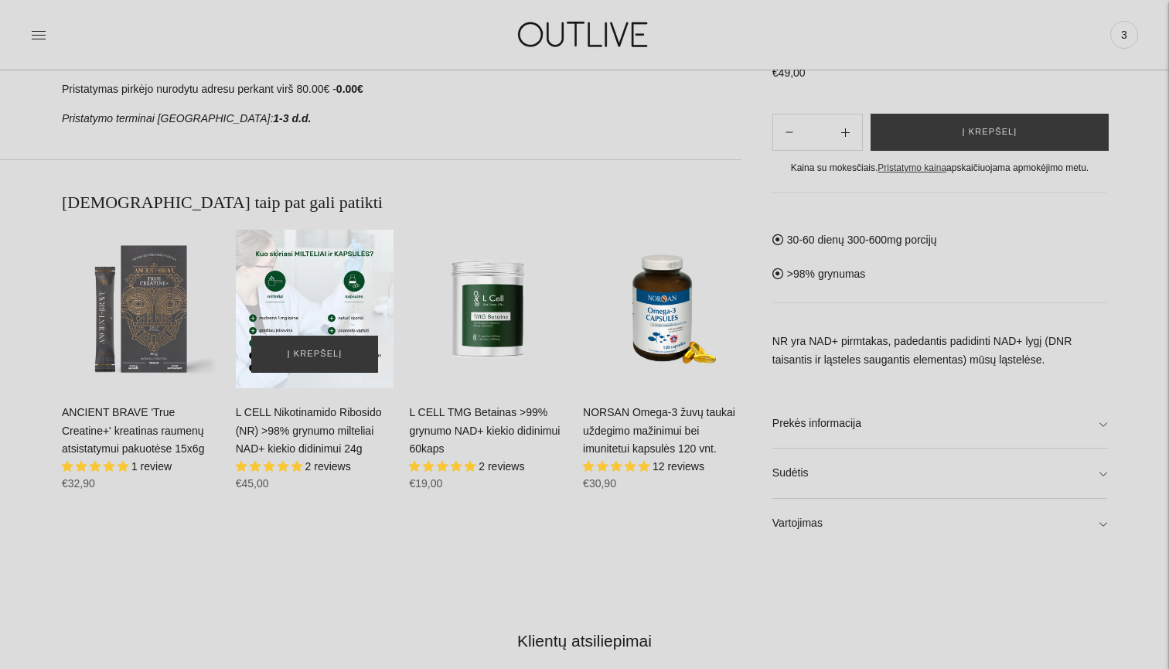
click at [301, 317] on div "L CELL Nikotinamido Ribosido (NR) >98% grynumo milteliai NAD+ kiekio didinimui …" at bounding box center [315, 309] width 159 height 159
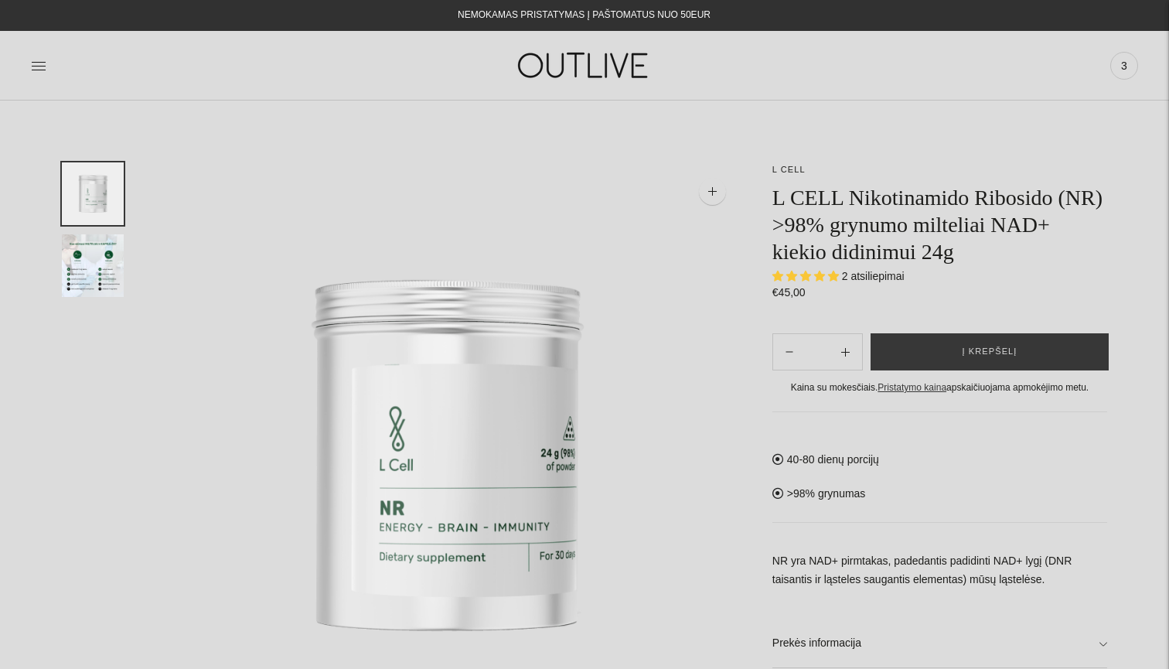
select select "**********"
click at [121, 237] on img "Translation missing: en.general.accessibility.image_thumbail" at bounding box center [93, 265] width 62 height 63
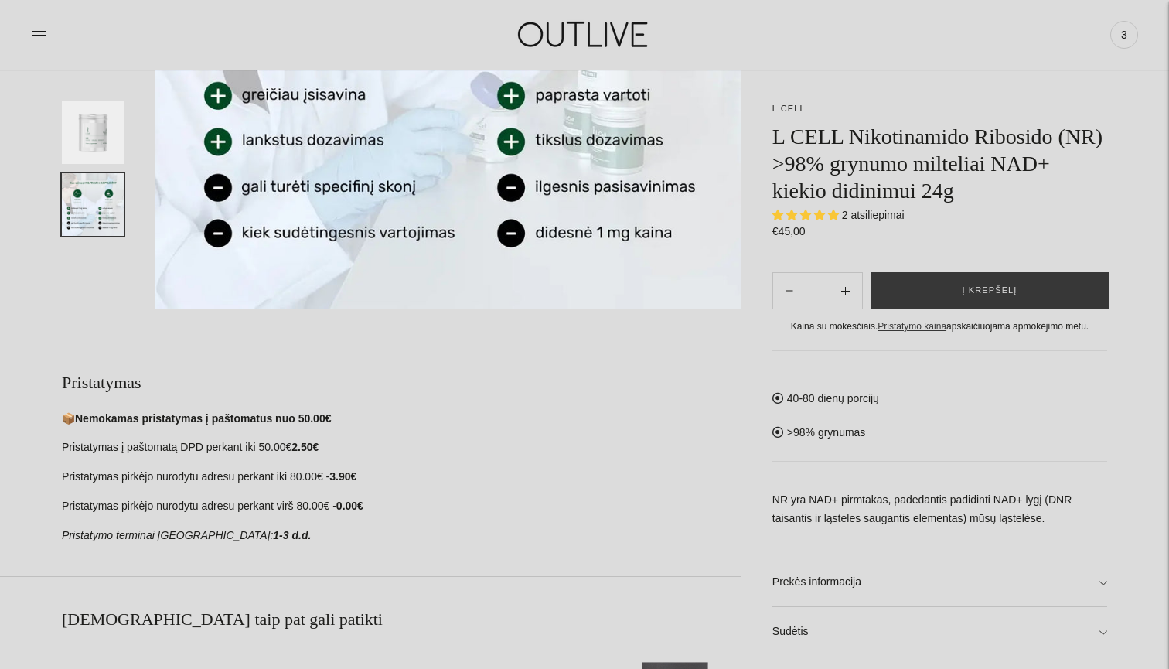
scroll to position [443, 0]
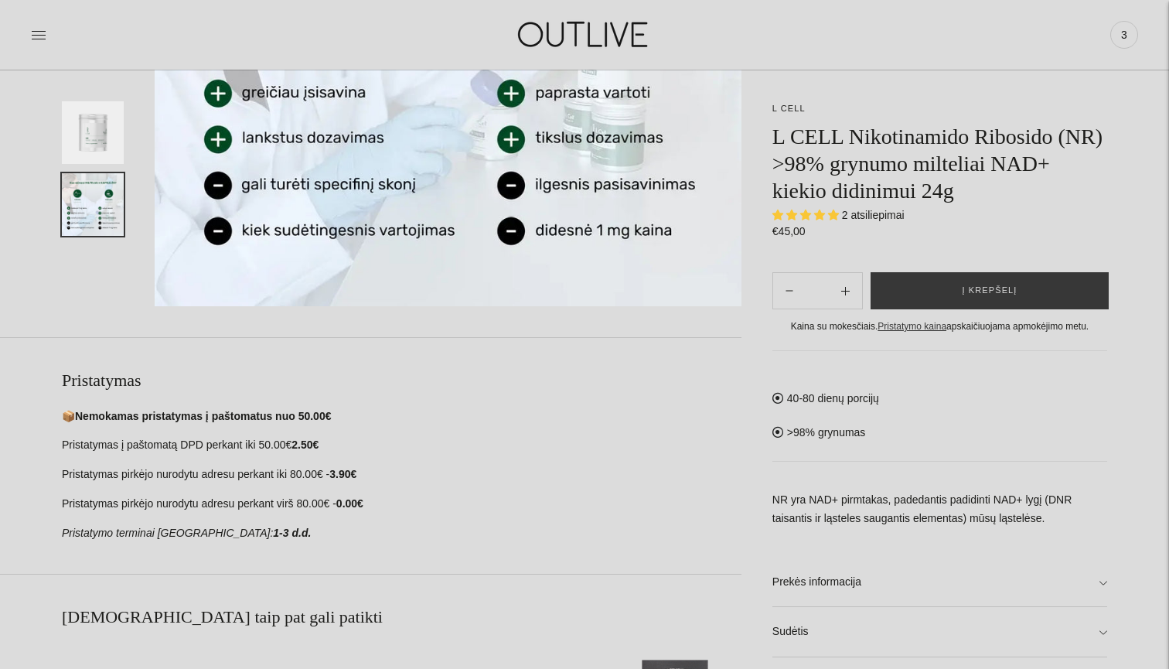
drag, startPoint x: 102, startPoint y: 449, endPoint x: 353, endPoint y: 535, distance: 265.6
click at [353, 535] on div "📦 Nemokamas pristatymas į paštomatus nuo 50.00€ Pristatymas į paštomatą DPD per…" at bounding box center [402, 476] width 680 height 136
click at [353, 535] on p "Pristatymo terminai Lietuvoje: 1-3 d.d." at bounding box center [402, 533] width 680 height 19
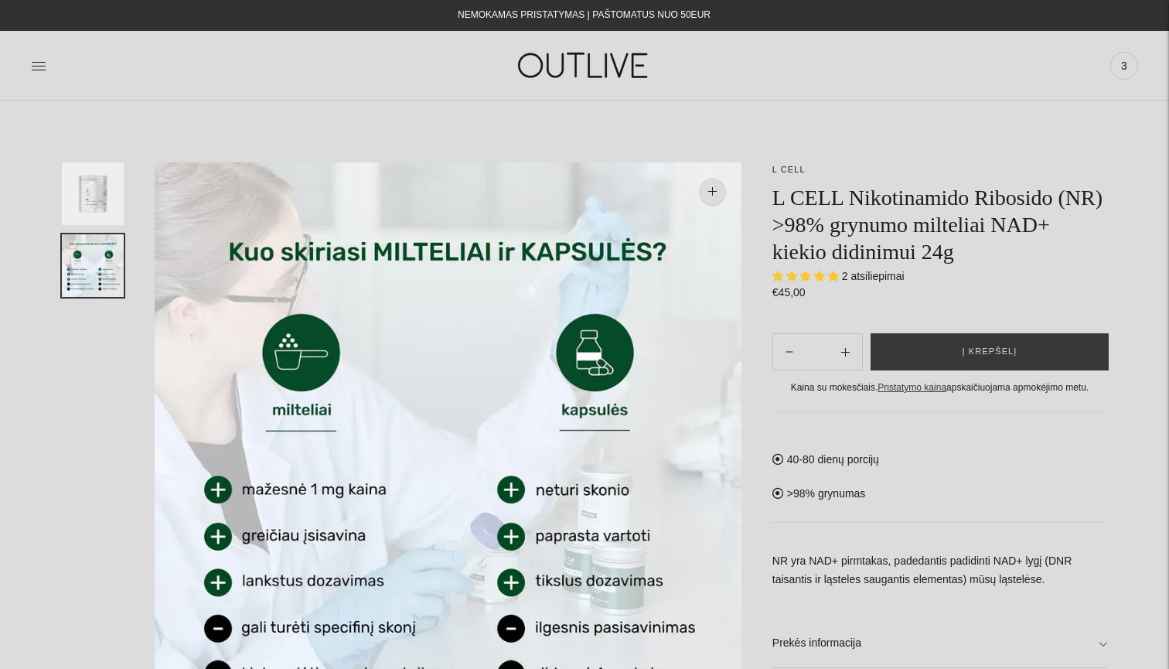
scroll to position [0, 0]
click at [120, 401] on div at bounding box center [108, 455] width 93 height 587
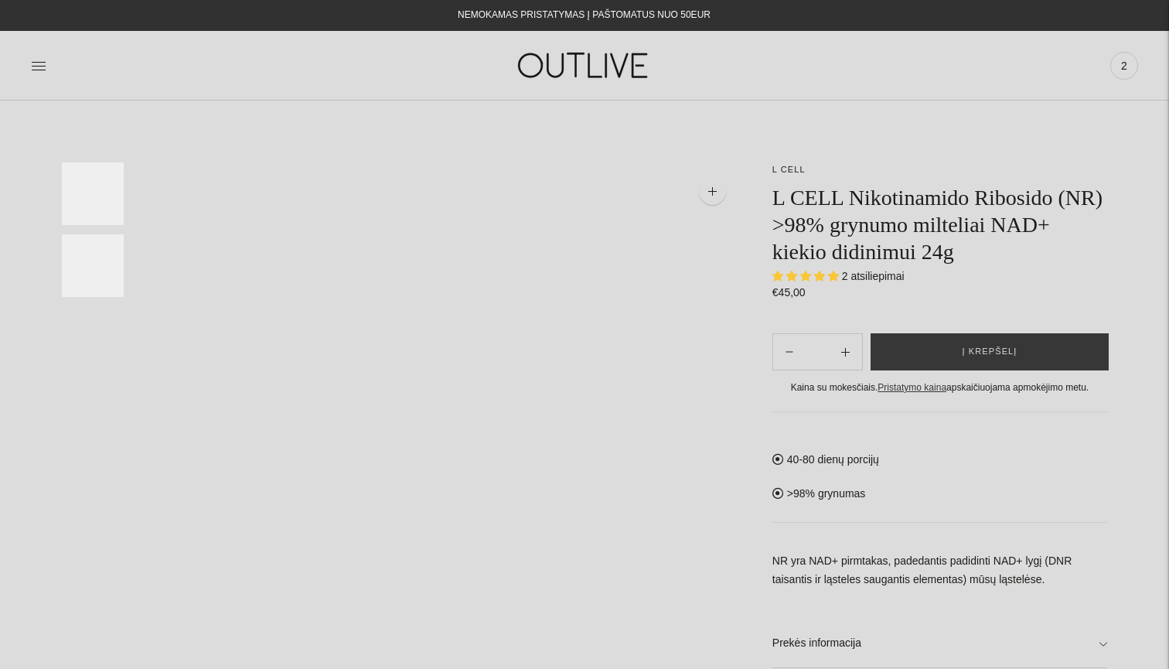
select select "**********"
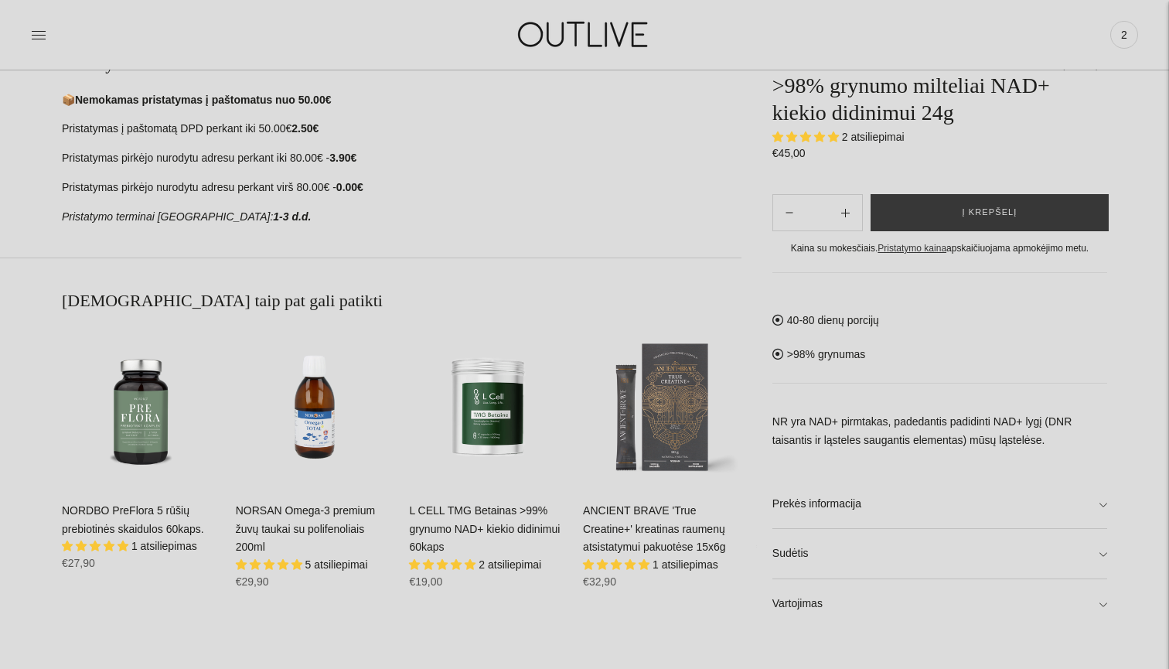
scroll to position [760, 0]
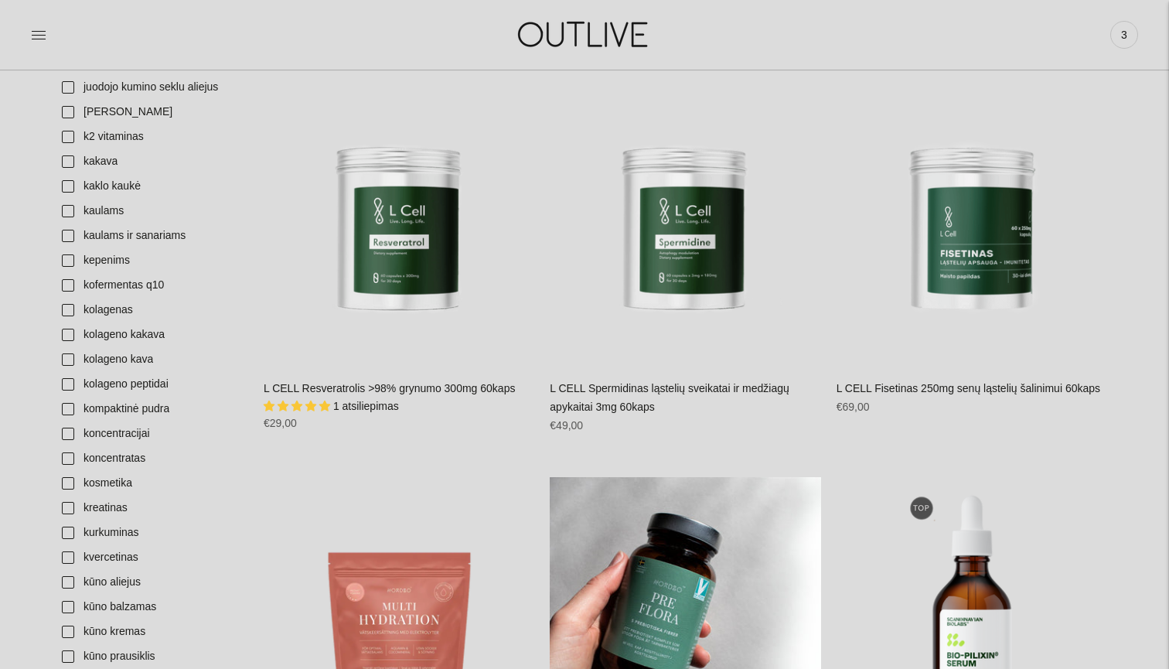
scroll to position [2172, 0]
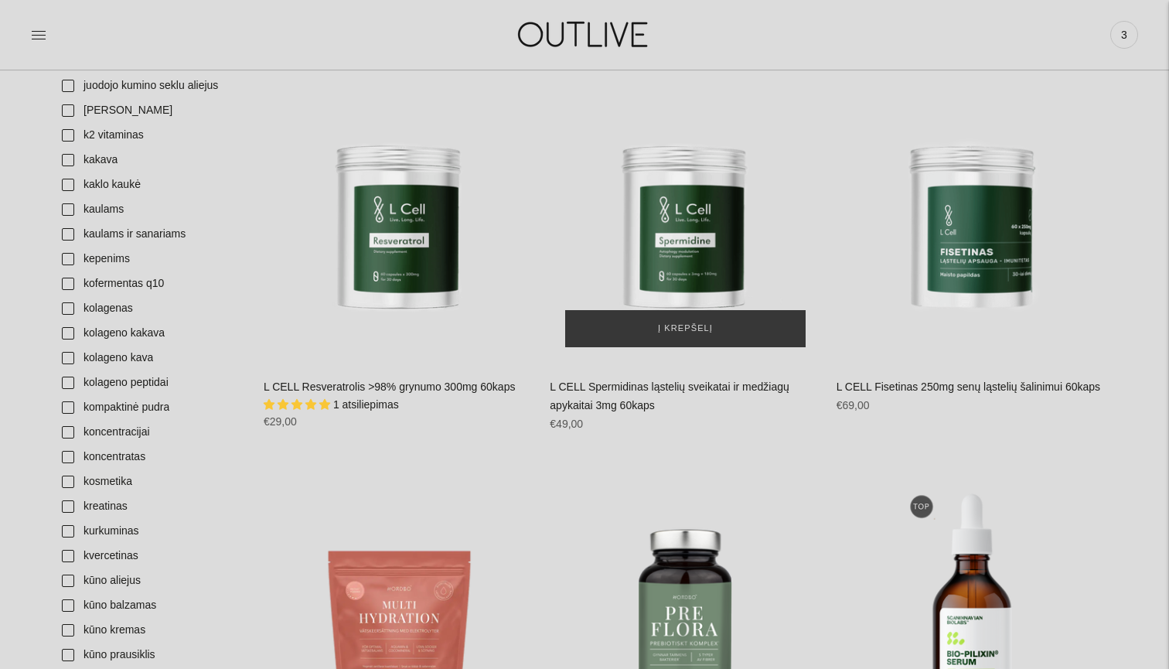
click at [695, 258] on img "L CELL Spermidinas ląstelių sveikatai ir medžiagų apykaitai 3mg 60kaps\a" at bounding box center [685, 227] width 271 height 271
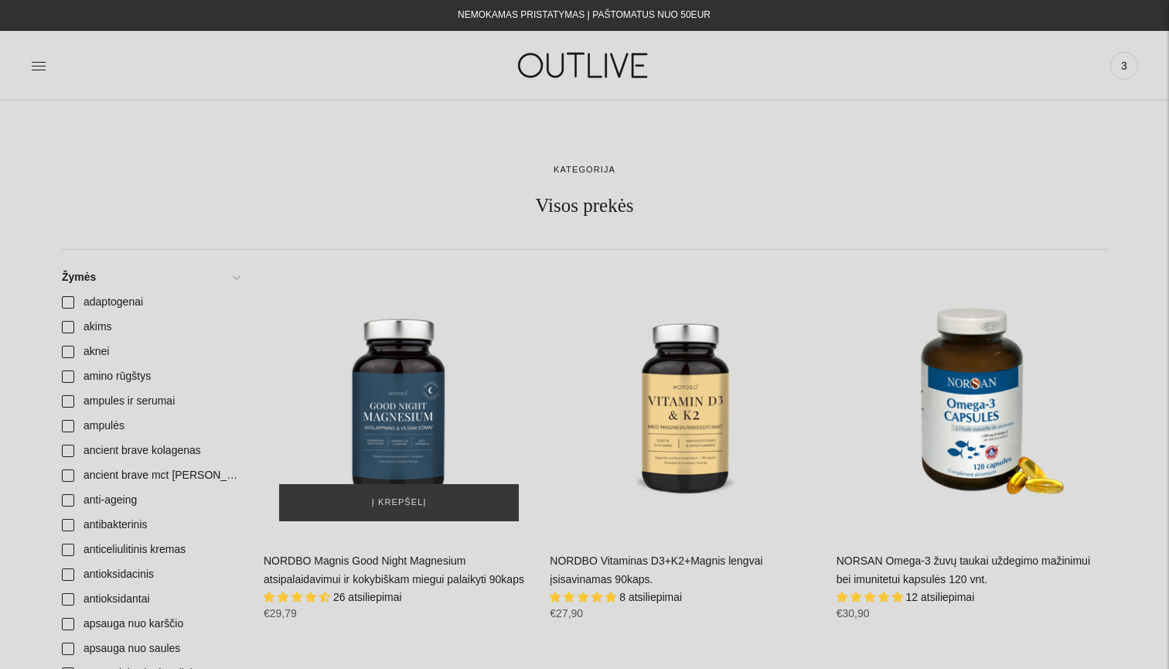
scroll to position [0, 0]
click at [405, 504] on span "Į krepšelį" at bounding box center [399, 502] width 55 height 15
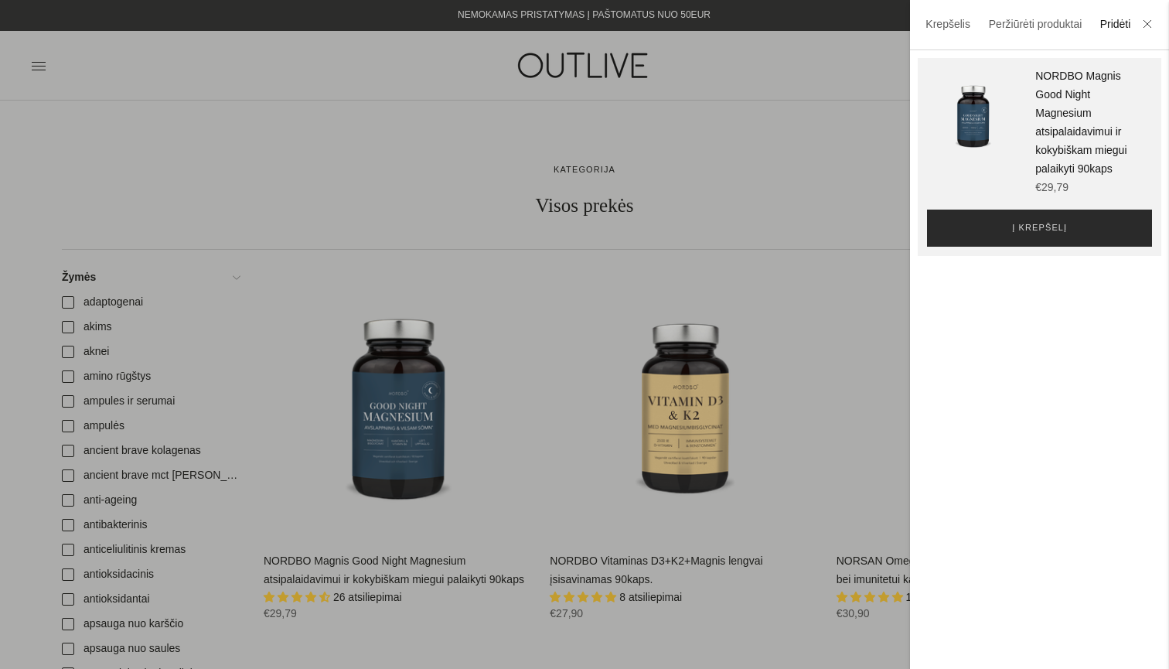
click at [1051, 221] on span "Į krepšelį" at bounding box center [1039, 227] width 55 height 15
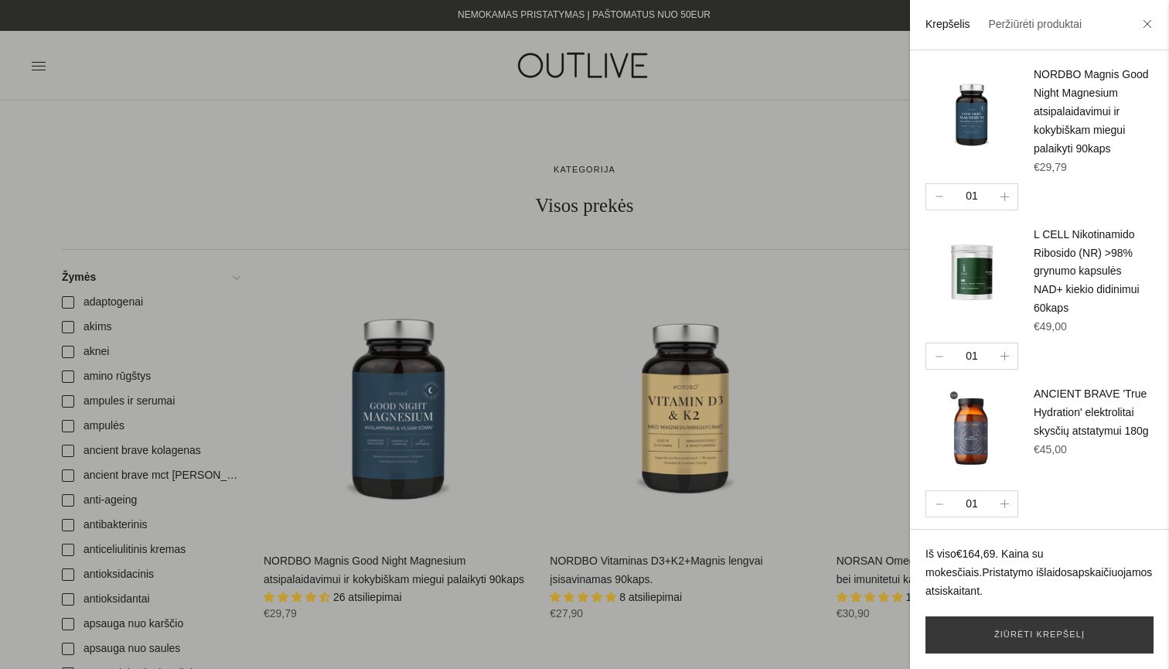
click at [827, 261] on div at bounding box center [584, 334] width 1169 height 669
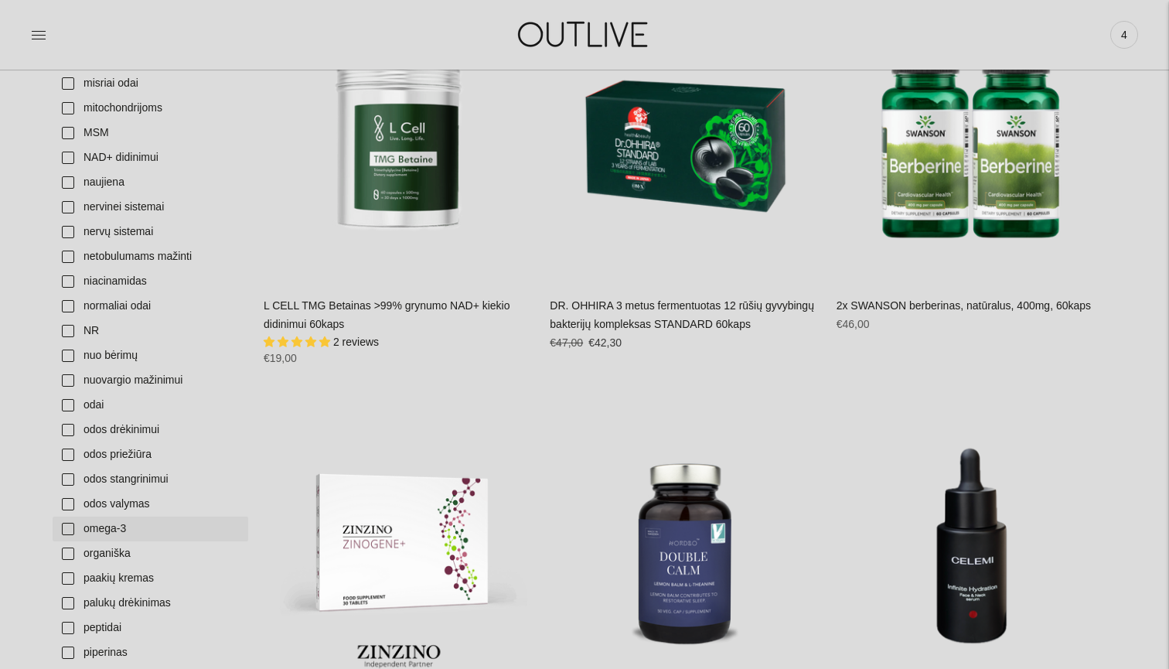
scroll to position [3435, 0]
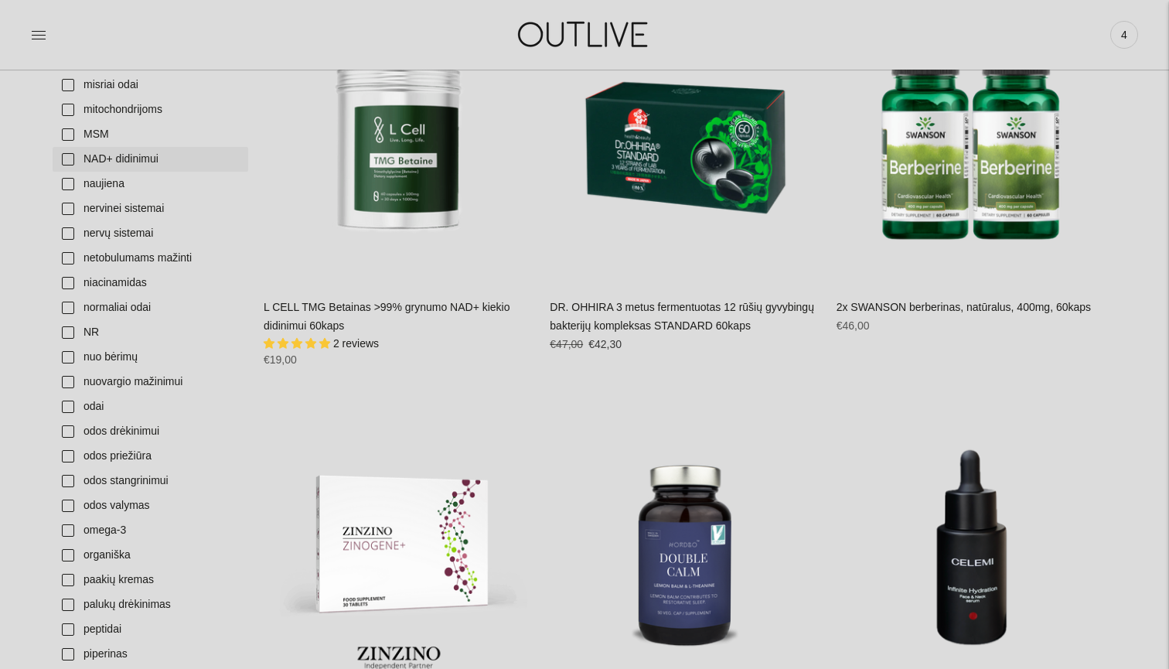
click at [117, 160] on link "NAD+ didinimui" at bounding box center [151, 159] width 196 height 25
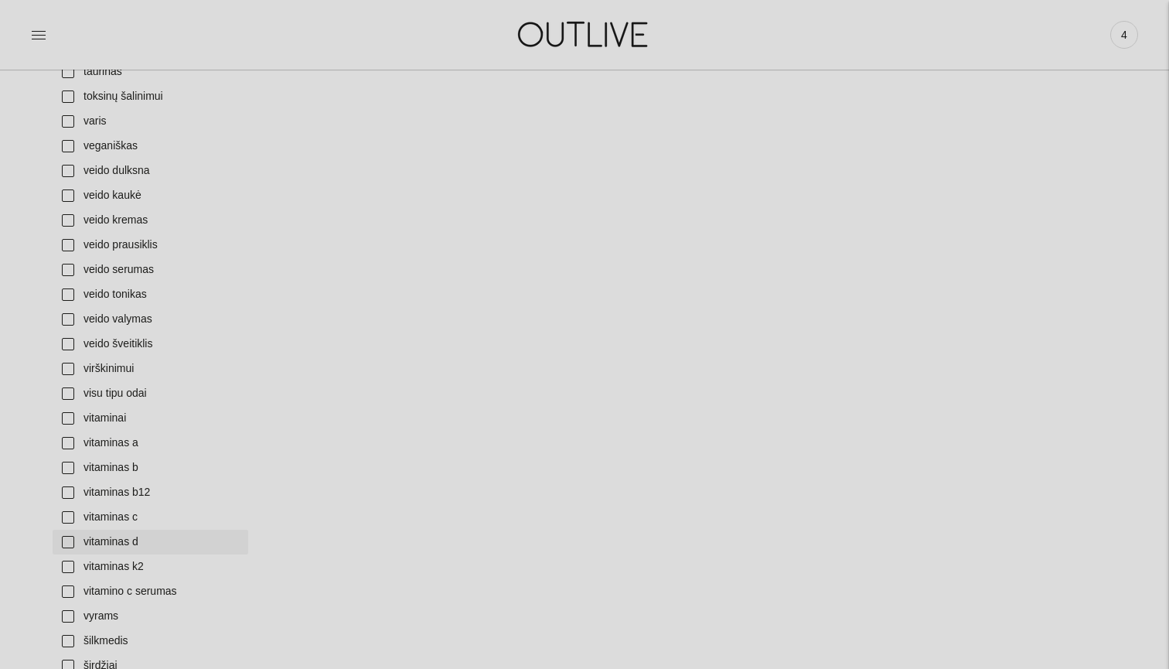
scroll to position [5304, 0]
click at [65, 618] on link "vyrams" at bounding box center [151, 616] width 196 height 25
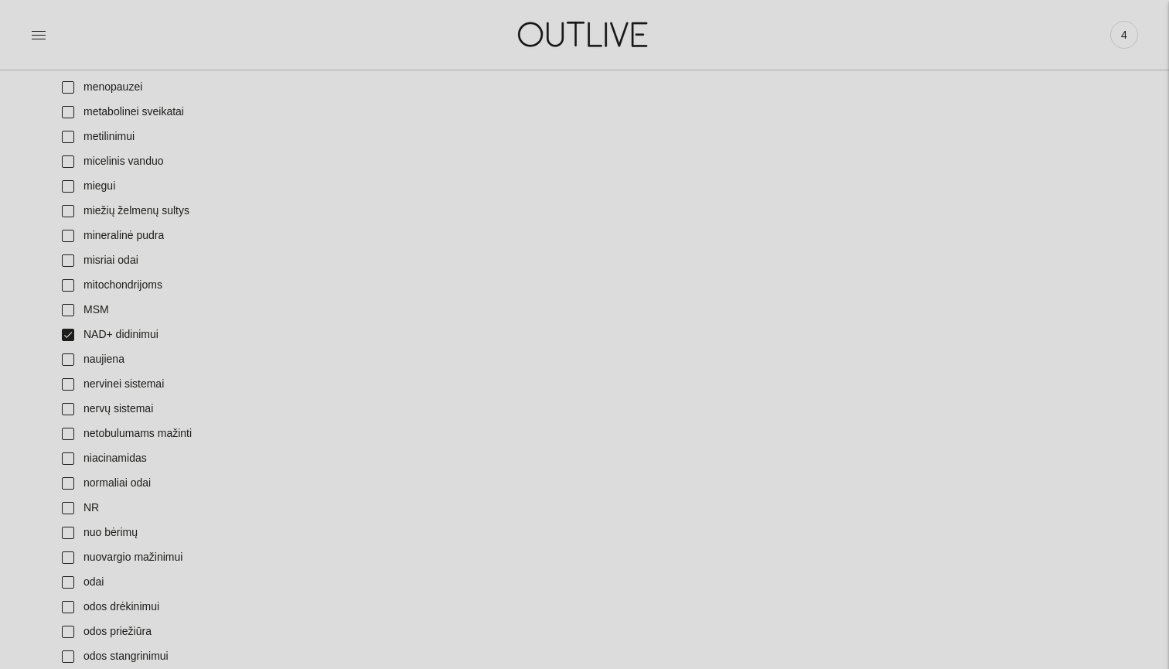
scroll to position [3233, 0]
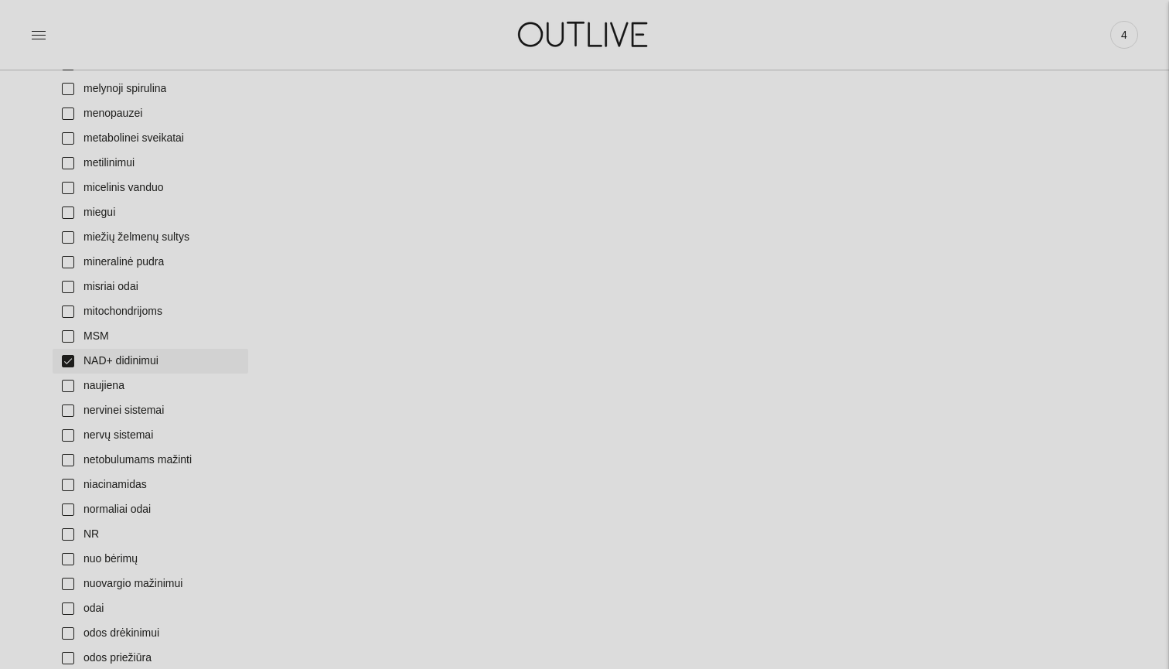
click at [70, 363] on link "NAD+ didinimui" at bounding box center [151, 361] width 196 height 25
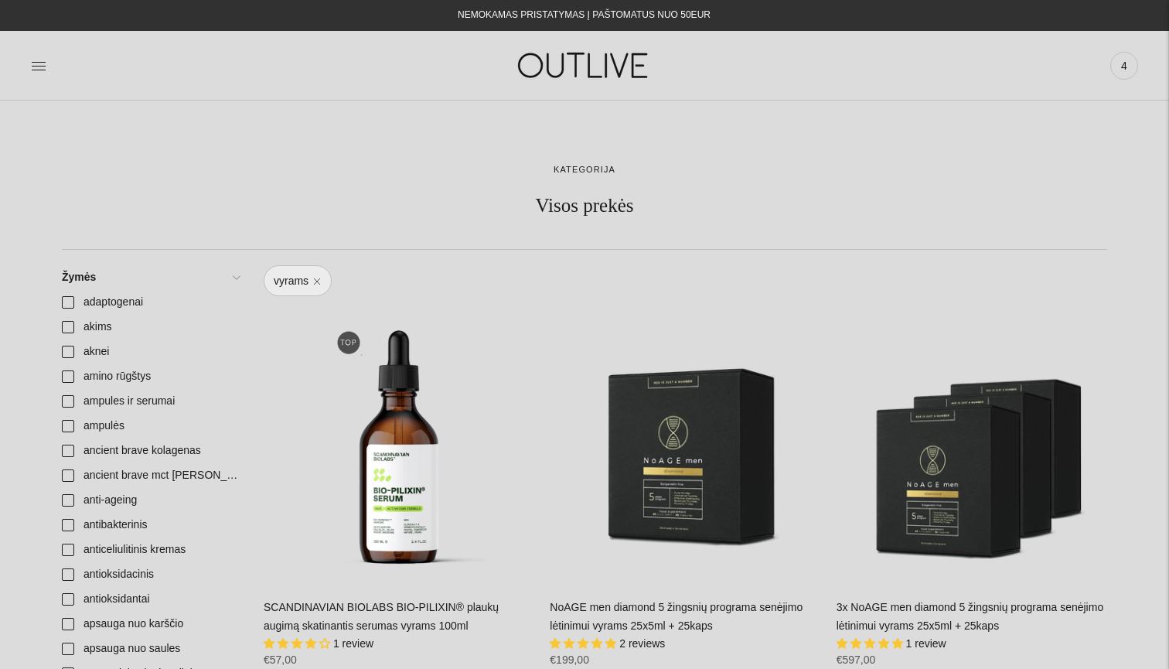
click at [596, 51] on img at bounding box center [584, 65] width 193 height 53
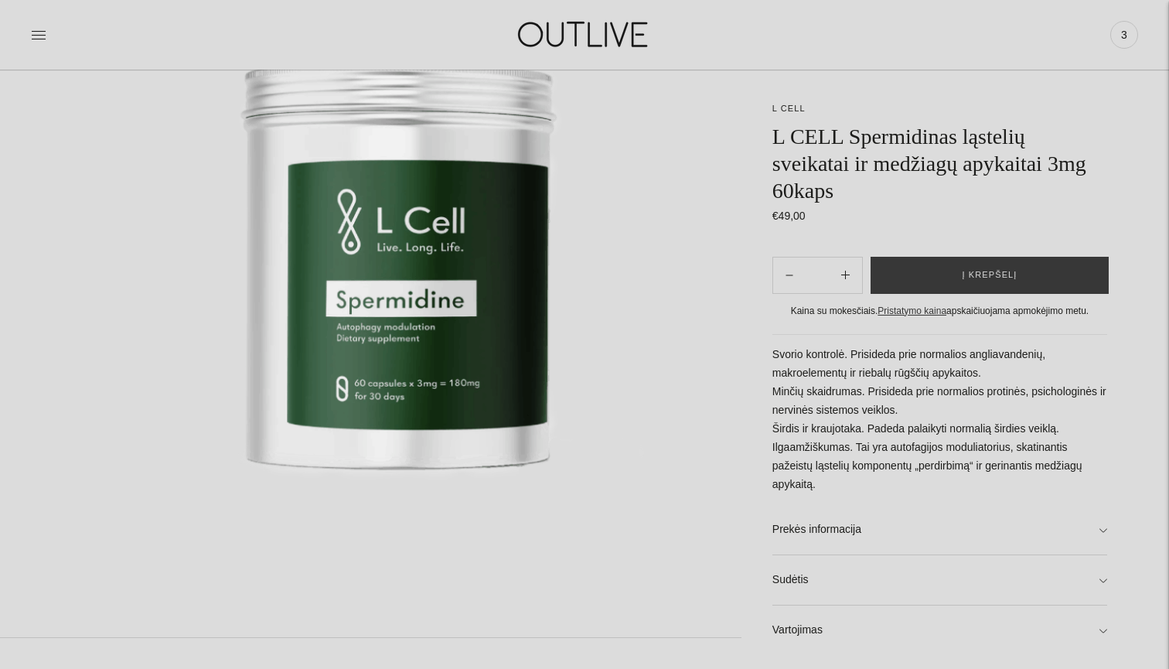
scroll to position [243, 0]
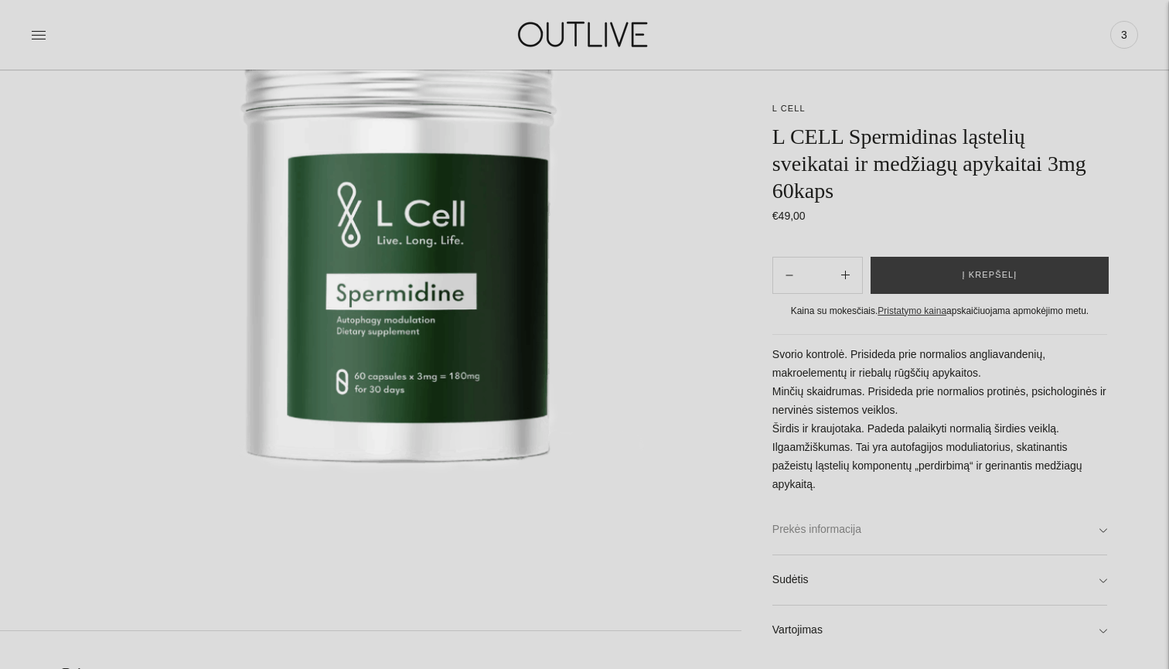
click at [818, 524] on link "Prekės informacija" at bounding box center [940, 529] width 335 height 49
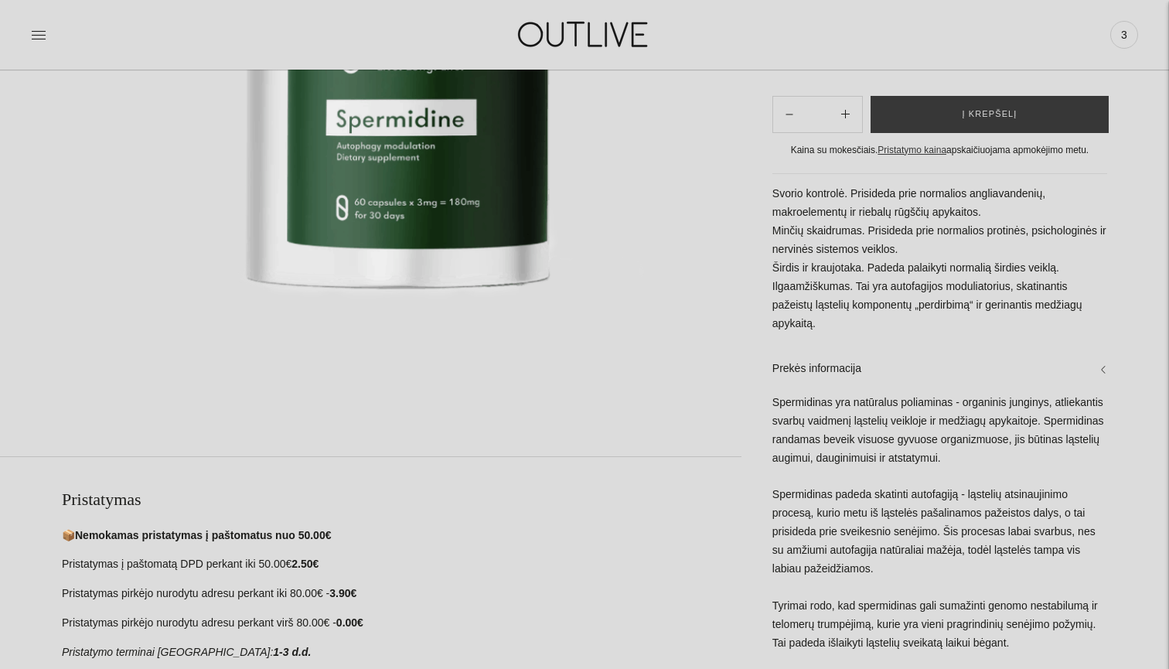
scroll to position [415, 0]
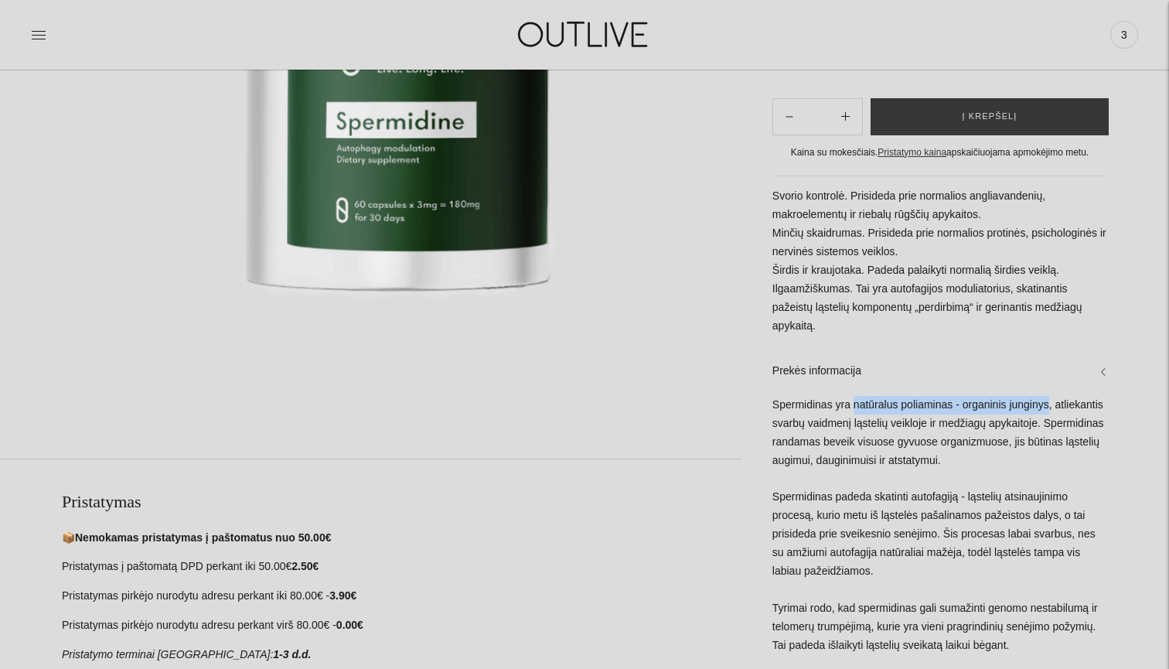
drag, startPoint x: 1043, startPoint y: 428, endPoint x: 831, endPoint y: 423, distance: 212.0
click at [837, 422] on div "Spermidinas yra natūralus poliaminas - organinis junginys, atliekantis svarbų v…" at bounding box center [940, 681] width 335 height 571
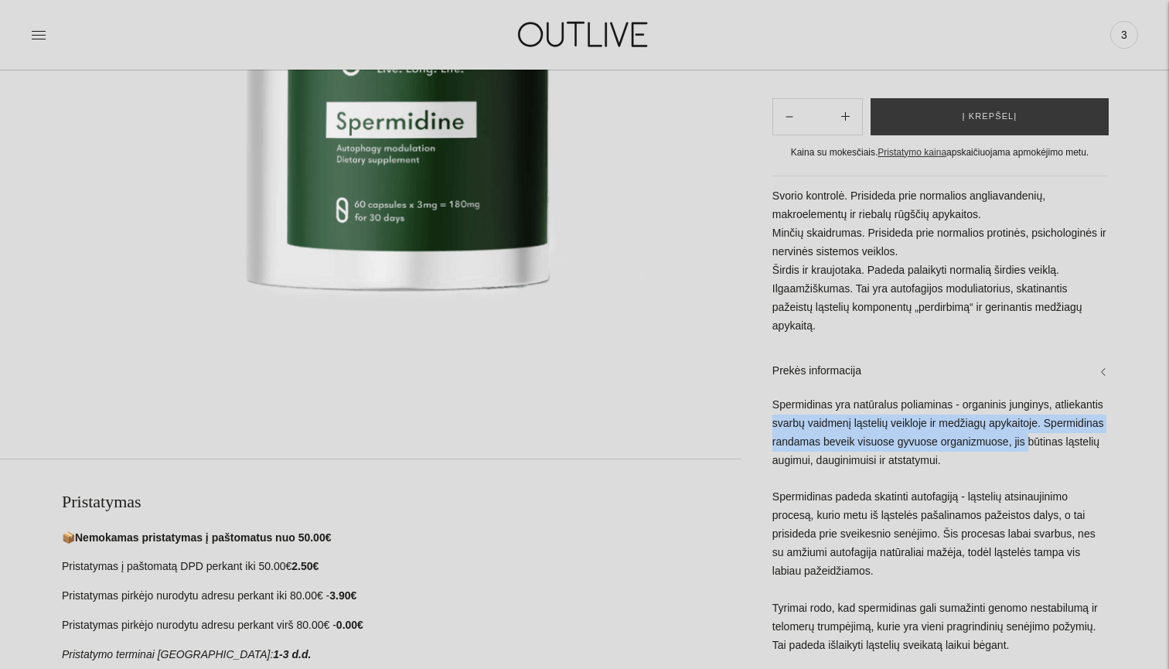
drag, startPoint x: 809, startPoint y: 444, endPoint x: 1091, endPoint y: 456, distance: 281.8
click at [1090, 456] on div "Spermidinas yra natūralus poliaminas - organinis junginys, atliekantis svarbų v…" at bounding box center [940, 681] width 335 height 571
drag, startPoint x: 869, startPoint y: 478, endPoint x: 789, endPoint y: 437, distance: 89.6
click at [789, 440] on div "Spermidinas yra natūralus poliaminas - organinis junginys, atliekantis svarbų v…" at bounding box center [940, 681] width 335 height 571
click at [792, 516] on div "Spermidinas yra natūralus poliaminas - organinis junginys, atliekantis svarbų v…" at bounding box center [940, 681] width 335 height 571
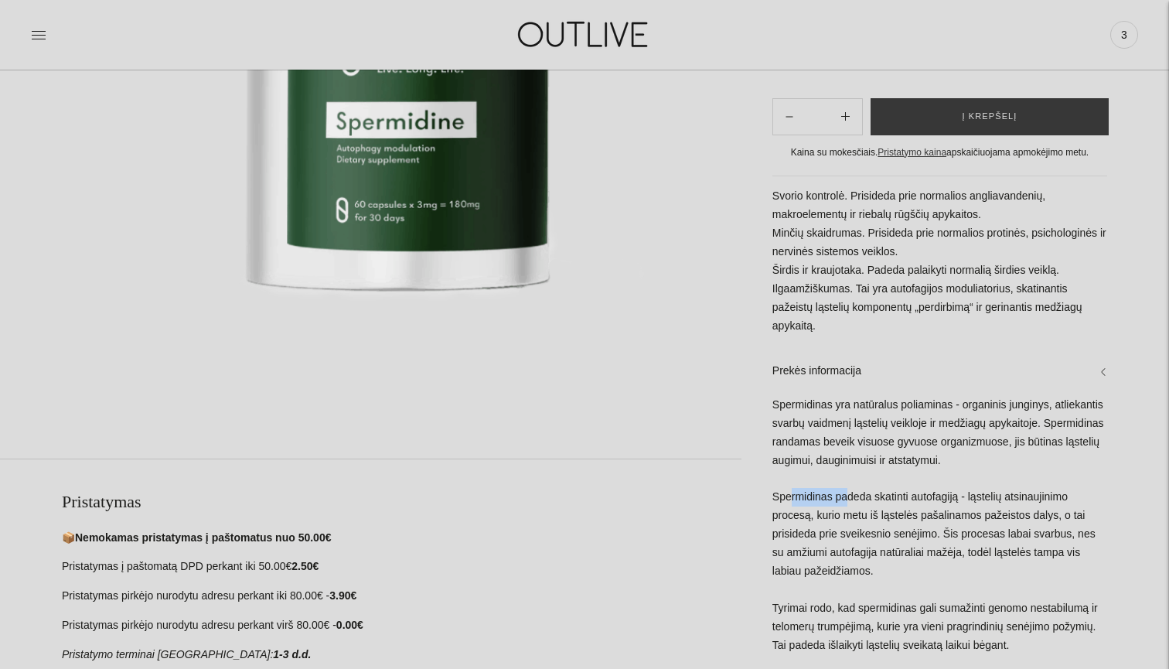
drag, startPoint x: 792, startPoint y: 516, endPoint x: 815, endPoint y: 516, distance: 23.2
click at [794, 516] on div "Spermidinas yra natūralus poliaminas - organinis junginys, atliekantis svarbų v…" at bounding box center [940, 681] width 335 height 571
drag, startPoint x: 790, startPoint y: 533, endPoint x: 851, endPoint y: 533, distance: 60.3
click at [818, 533] on div "Spermidinas yra natūralus poliaminas - organinis junginys, atliekantis svarbų v…" at bounding box center [940, 681] width 335 height 571
drag, startPoint x: 1027, startPoint y: 530, endPoint x: 778, endPoint y: 513, distance: 249.6
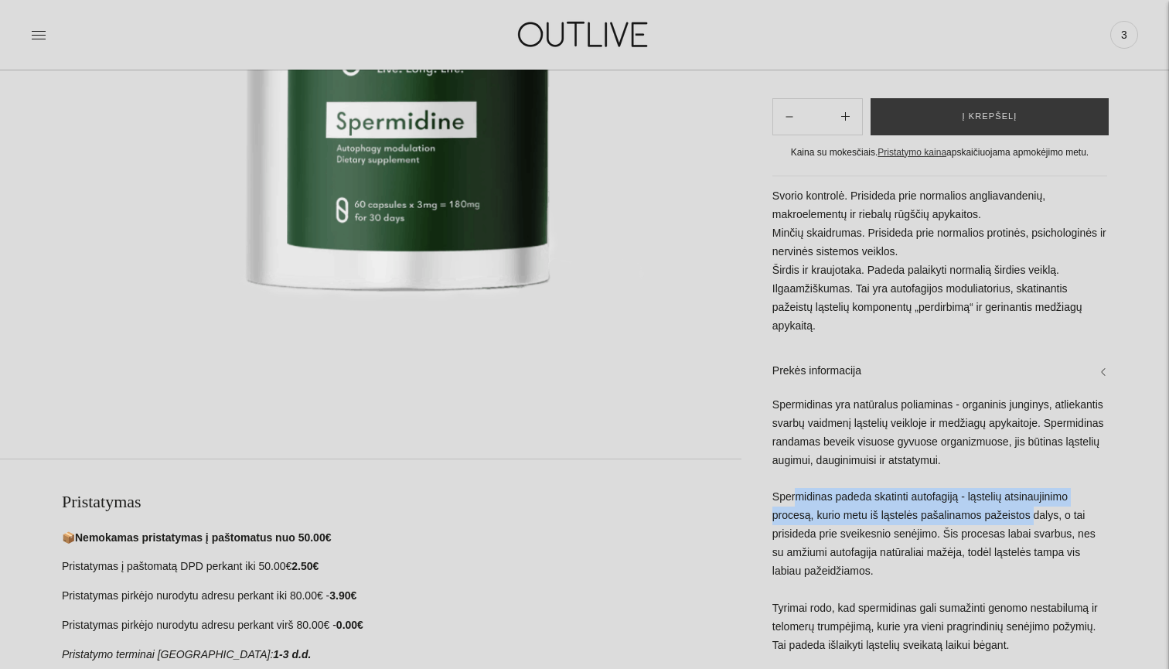
click at [778, 513] on div "Spermidinas yra natūralus poliaminas - organinis junginys, atliekantis svarbų v…" at bounding box center [940, 681] width 335 height 571
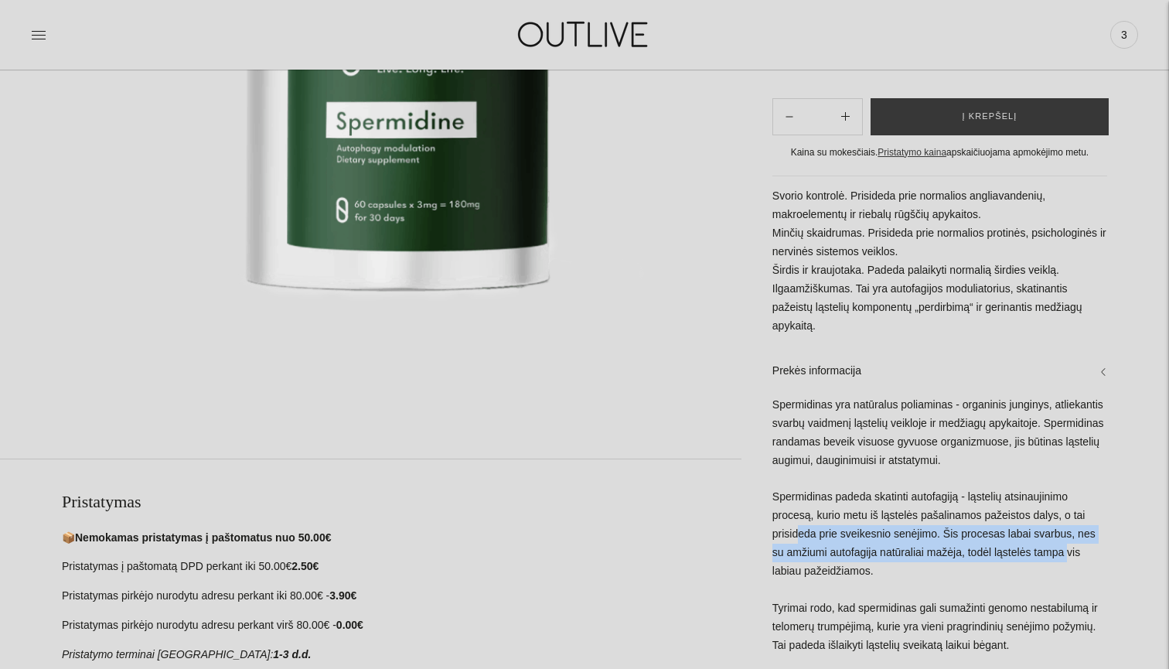
drag, startPoint x: 788, startPoint y: 550, endPoint x: 1085, endPoint y: 564, distance: 297.3
click at [1079, 564] on div "Spermidinas yra natūralus poliaminas - organinis junginys, atliekantis svarbų v…" at bounding box center [940, 681] width 335 height 571
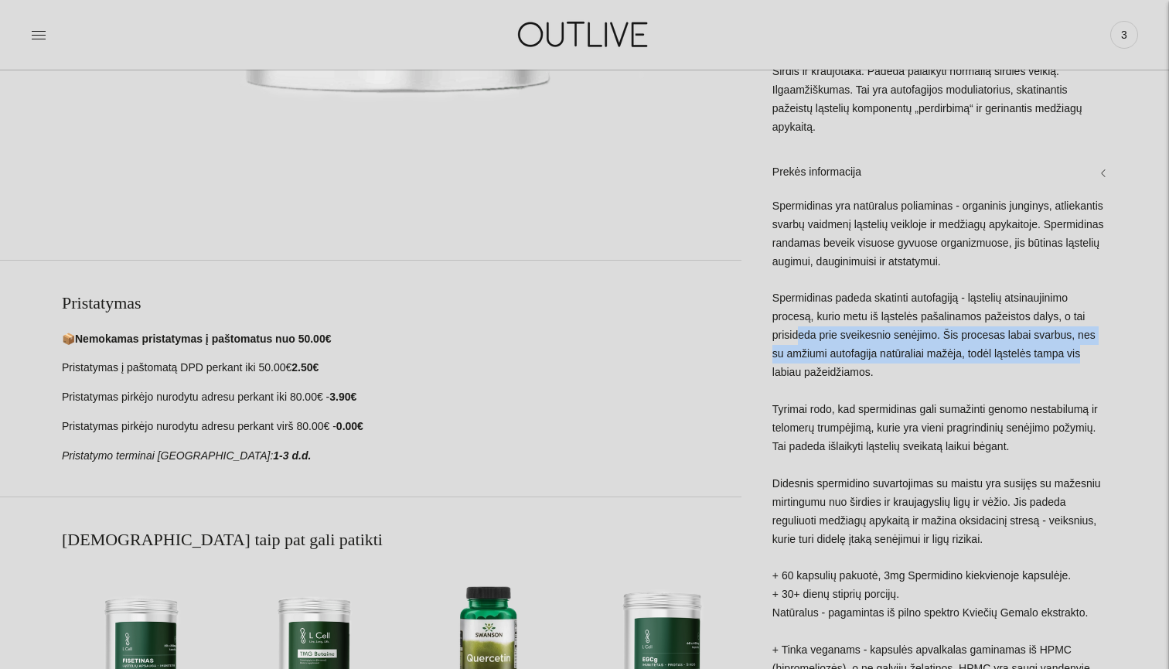
scroll to position [614, 0]
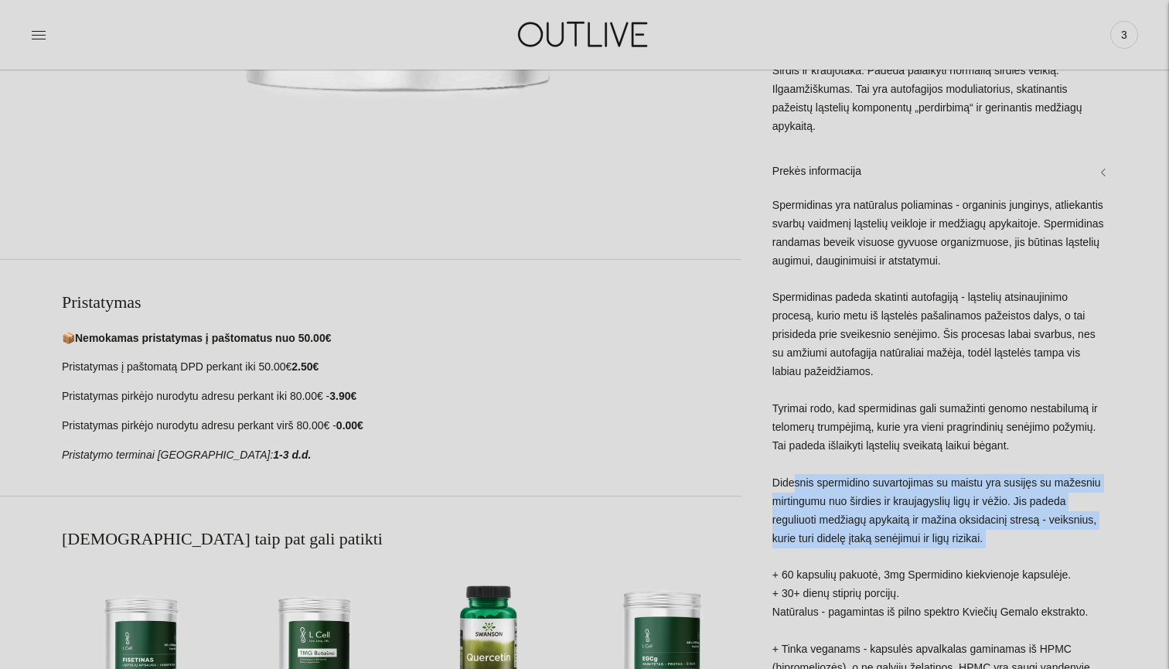
drag, startPoint x: 781, startPoint y: 495, endPoint x: 900, endPoint y: 561, distance: 135.4
click at [900, 561] on div "Spermidinas yra natūralus poliaminas - organinis junginys, atliekantis svarbų v…" at bounding box center [940, 481] width 335 height 571
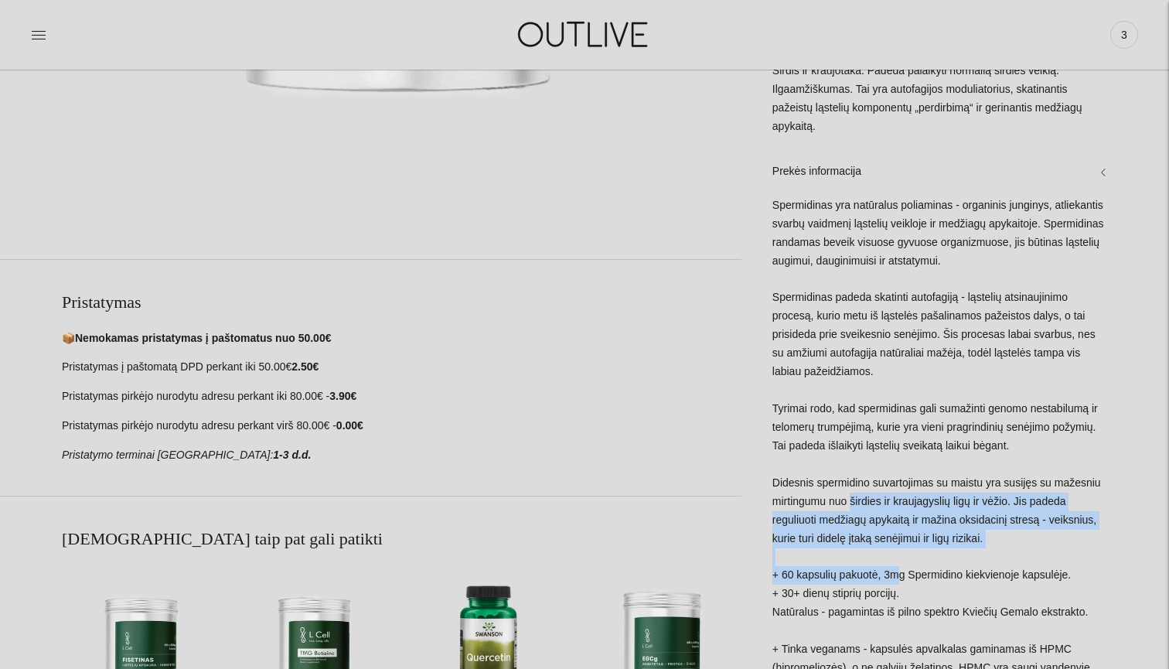
drag, startPoint x: 897, startPoint y: 584, endPoint x: 889, endPoint y: 507, distance: 77.7
click at [889, 507] on div "Spermidinas yra natūralus poliaminas - organinis junginys, atliekantis svarbų v…" at bounding box center [940, 481] width 335 height 571
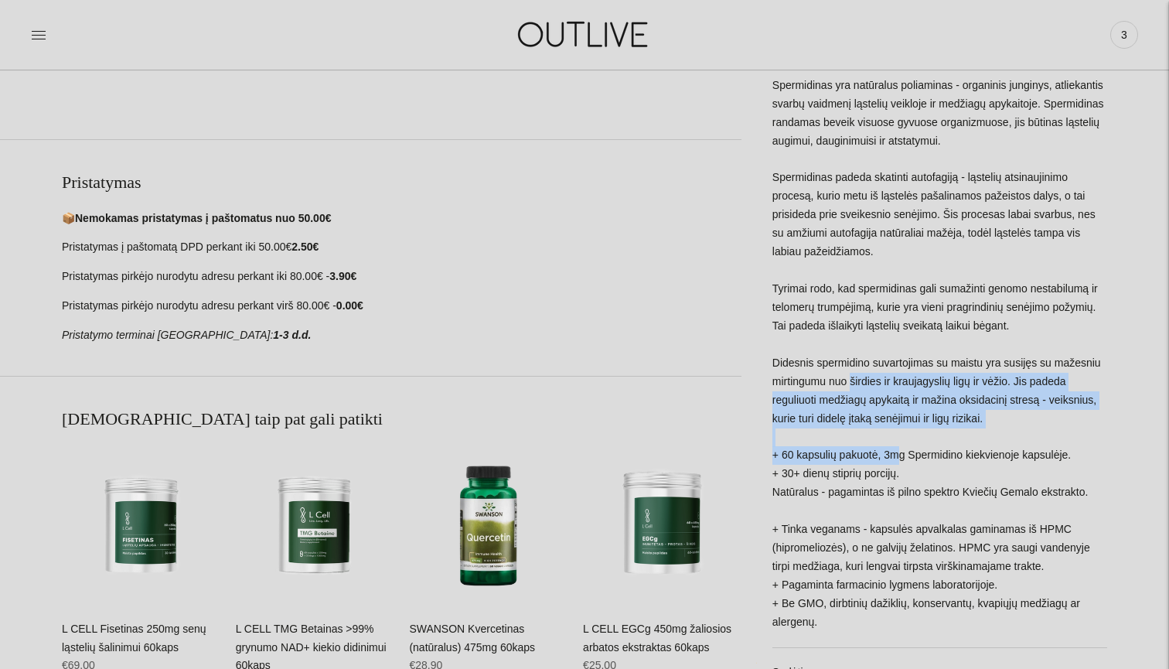
scroll to position [715, 0]
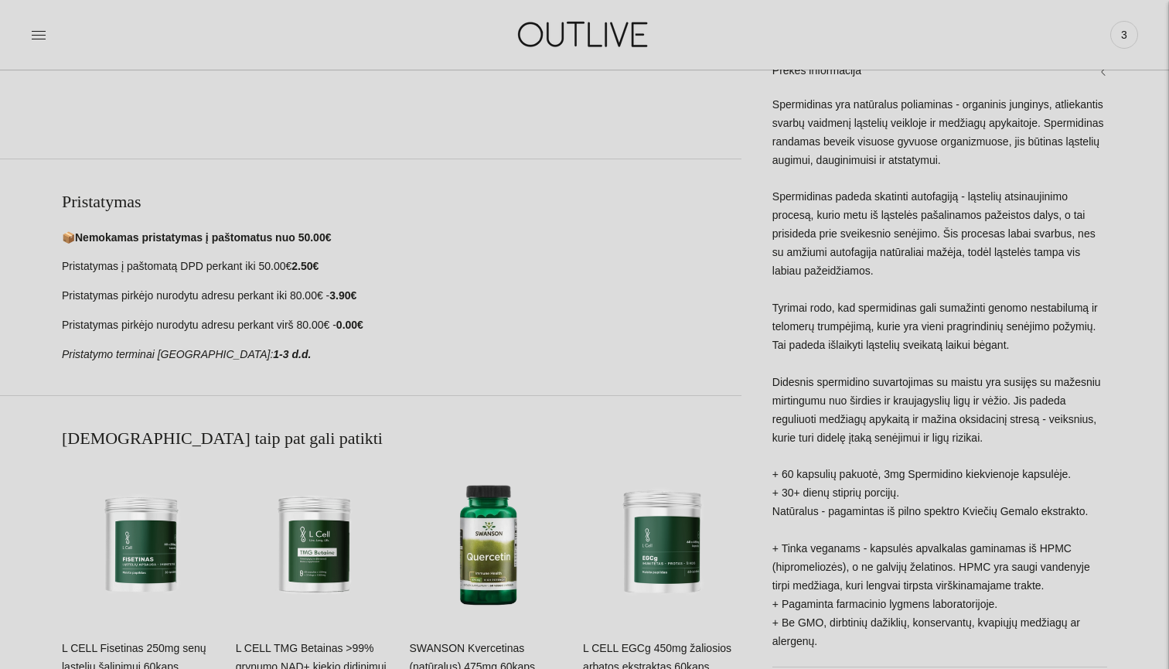
click at [814, 398] on div "Spermidinas yra natūralus poliaminas - organinis junginys, atliekantis svarbų v…" at bounding box center [940, 381] width 335 height 571
drag, startPoint x: 782, startPoint y: 411, endPoint x: 828, endPoint y: 411, distance: 46.4
click at [814, 411] on div "Spermidinas yra natūralus poliaminas - organinis junginys, atliekantis svarbų v…" at bounding box center [940, 381] width 335 height 571
drag, startPoint x: 962, startPoint y: 409, endPoint x: 822, endPoint y: 405, distance: 140.0
click at [828, 405] on div "Spermidinas yra natūralus poliaminas - organinis junginys, atliekantis svarbų v…" at bounding box center [940, 381] width 335 height 571
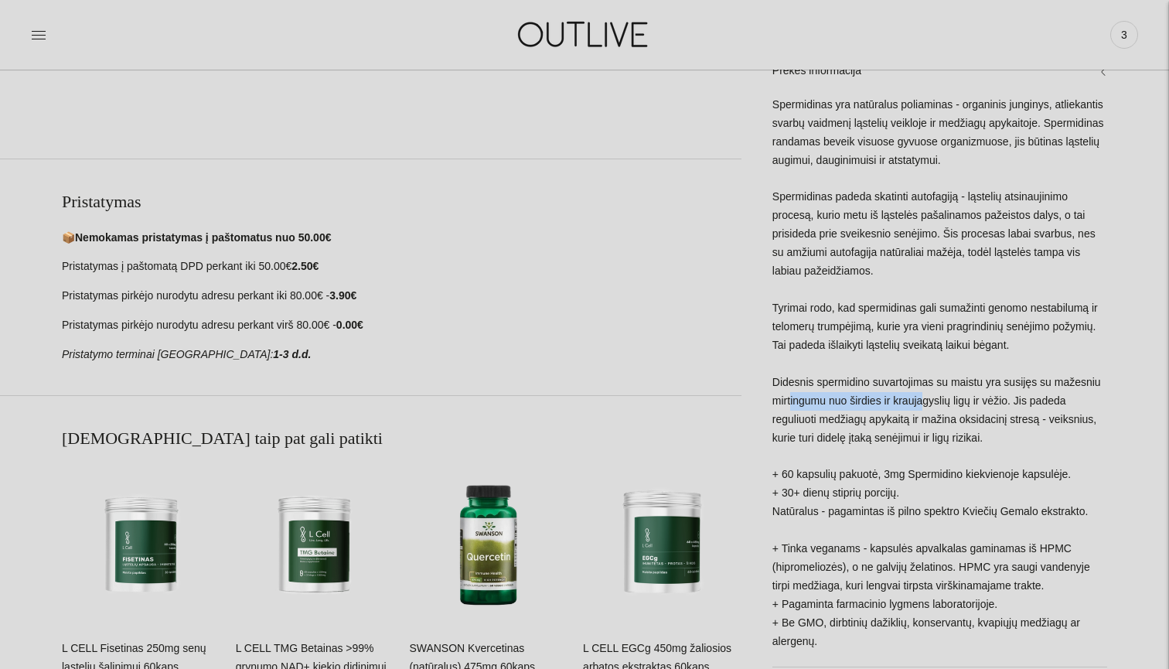
drag, startPoint x: 796, startPoint y: 428, endPoint x: 1101, endPoint y: 442, distance: 305.8
click at [1097, 442] on div "Spermidinas yra natūralus poliaminas - organinis junginys, atliekantis svarbų v…" at bounding box center [940, 381] width 335 height 571
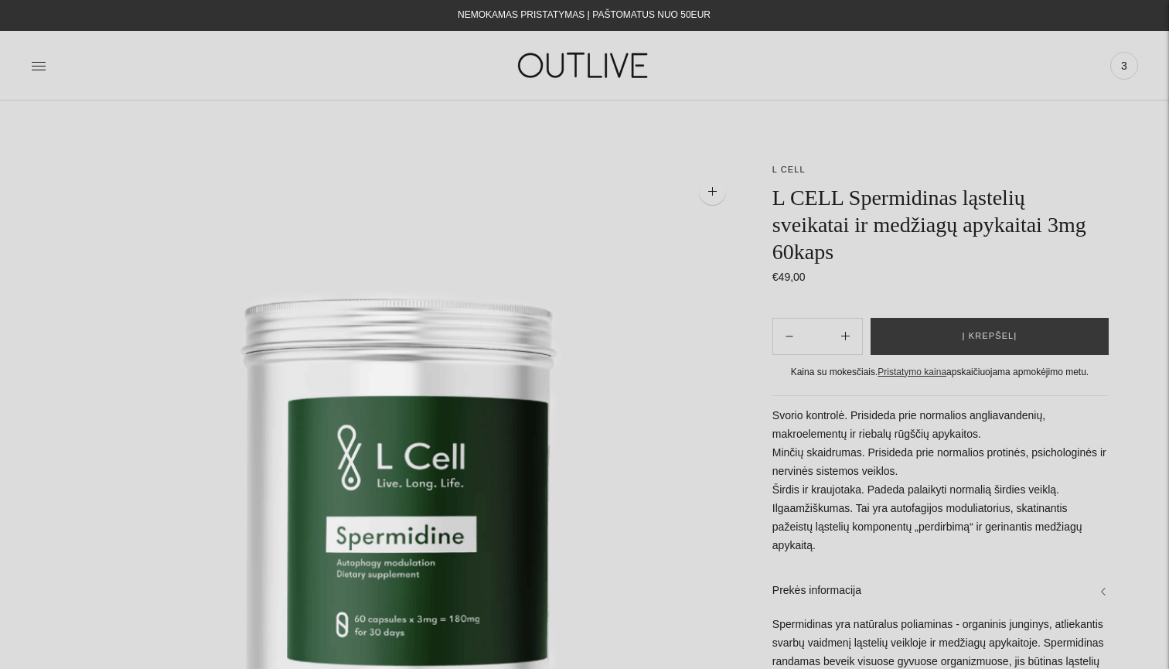
scroll to position [0, 0]
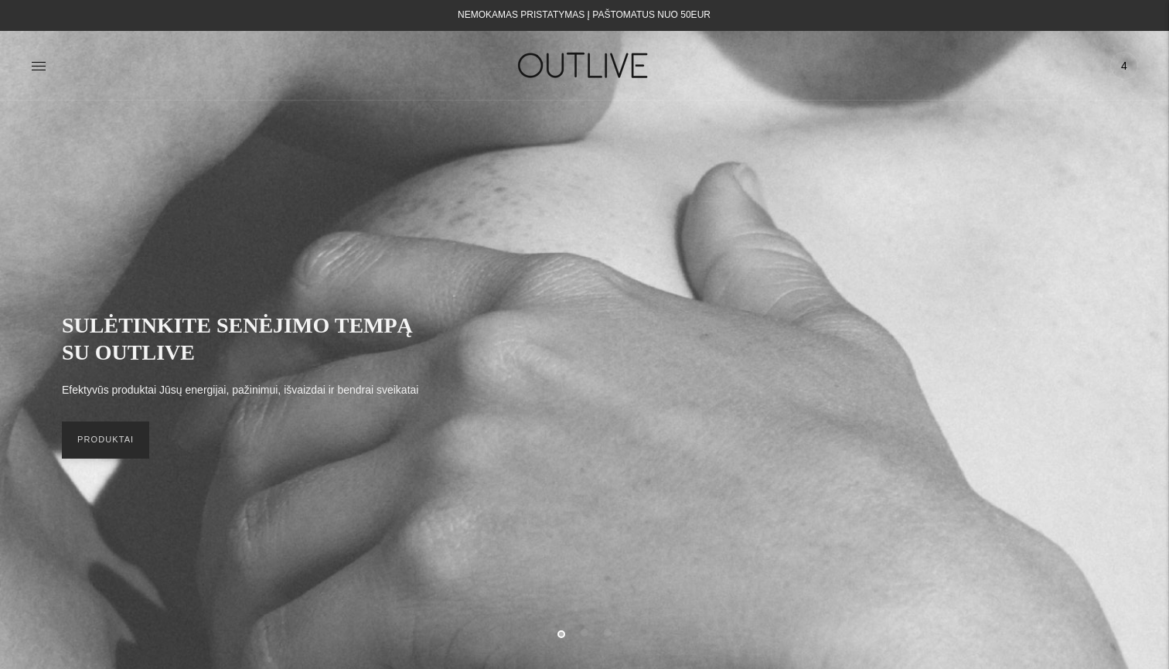
click at [111, 439] on link "PRODUKTAI" at bounding box center [105, 440] width 87 height 37
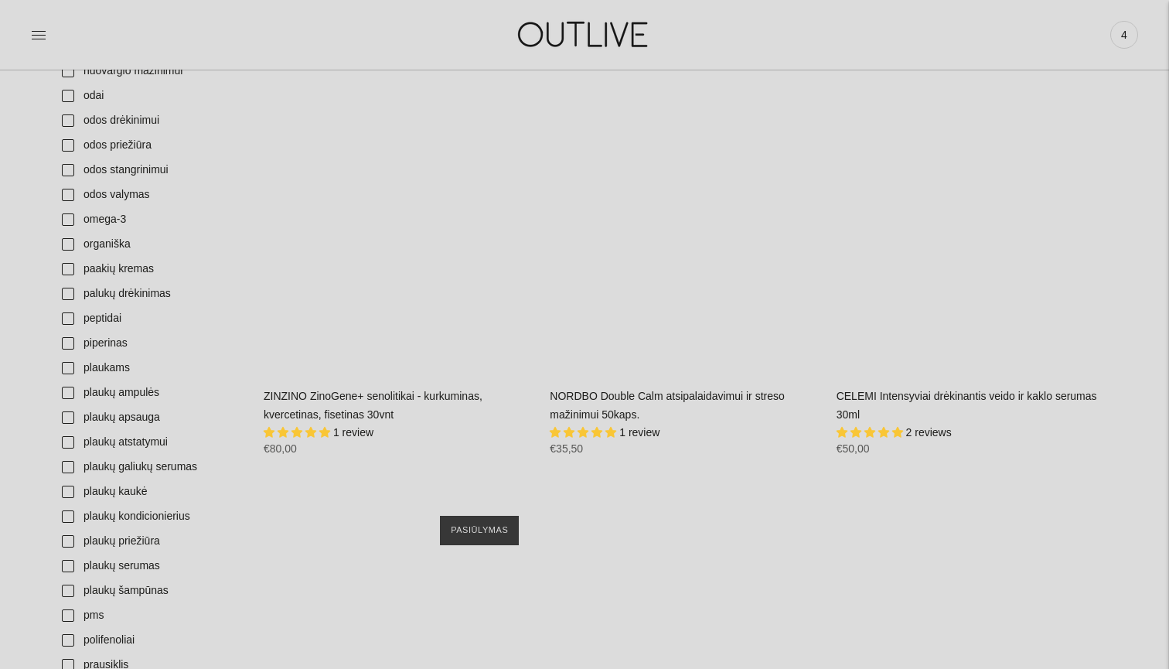
scroll to position [3744, 0]
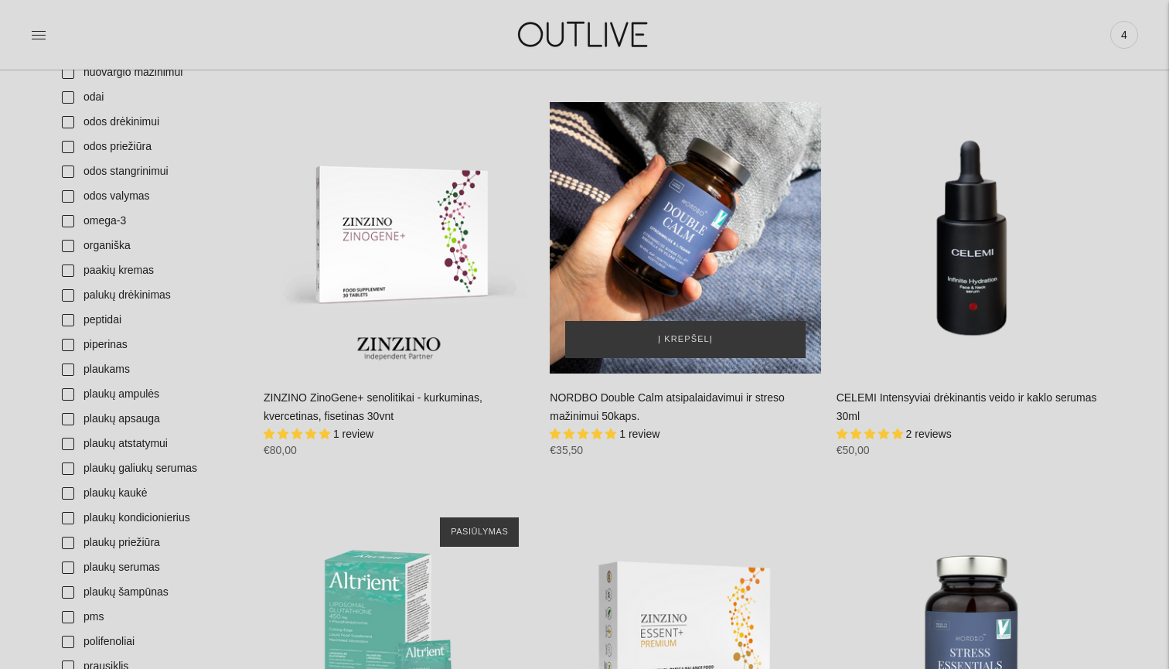
click at [671, 266] on div "NORDBO Double Calm atsipalaidavimui ir streso mažinimui 50kaps.\a" at bounding box center [685, 237] width 271 height 271
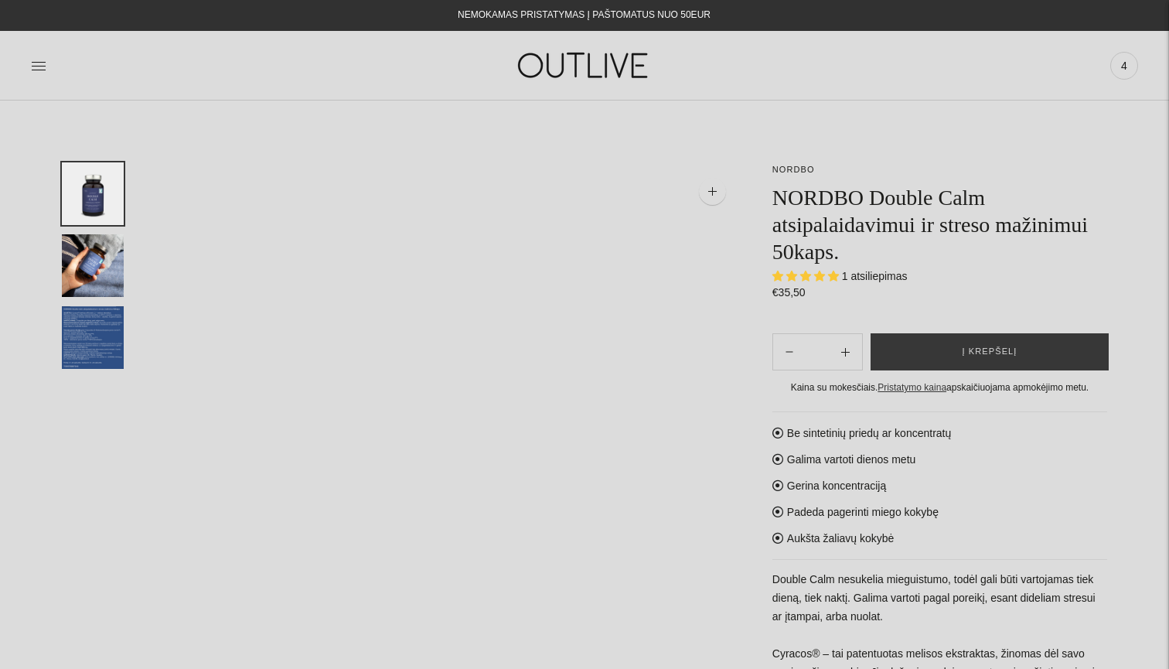
select select "**********"
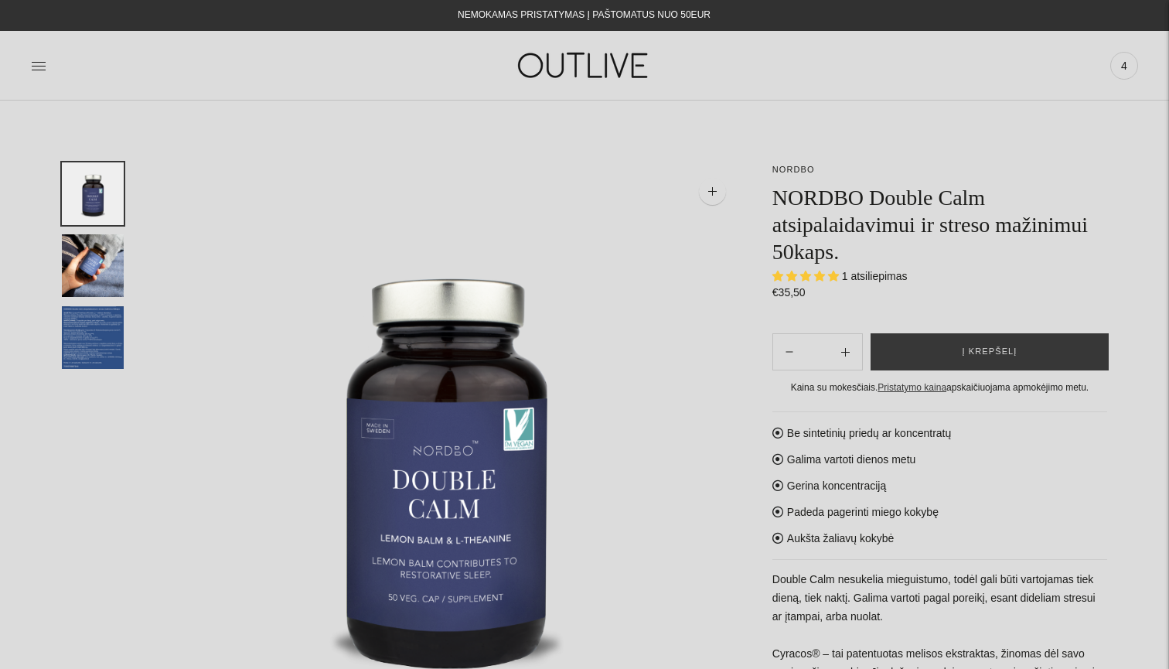
click at [84, 366] on img "Translation missing: en.general.accessibility.image_thumbail" at bounding box center [93, 337] width 62 height 63
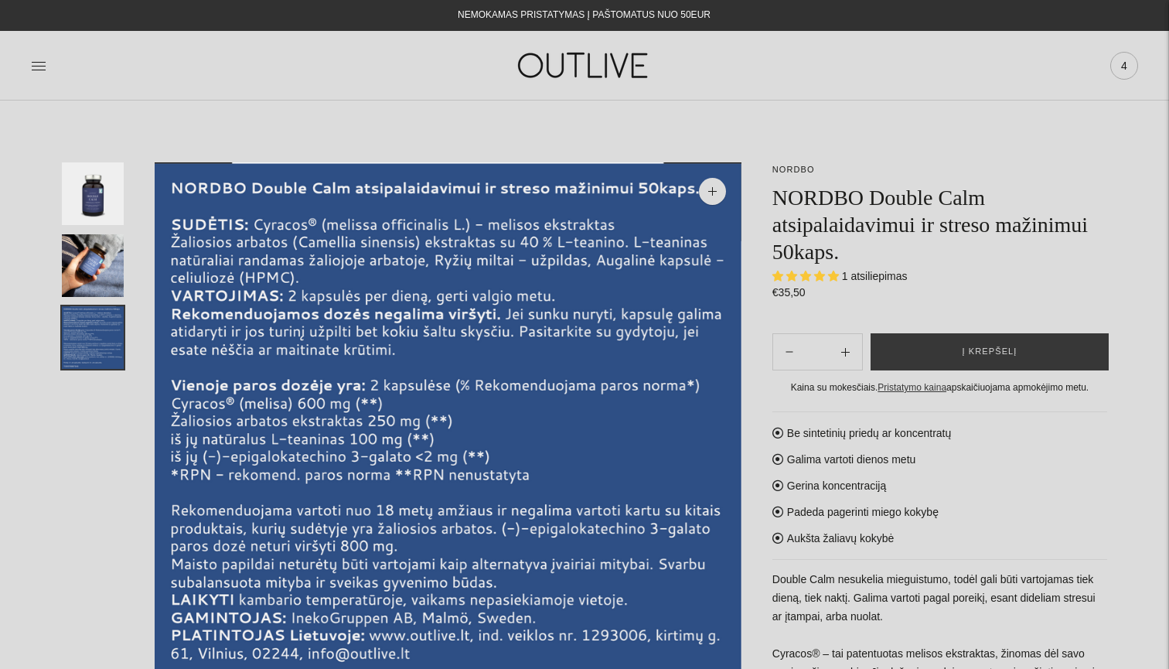
click at [1125, 72] on span "4" at bounding box center [1125, 66] width 22 height 22
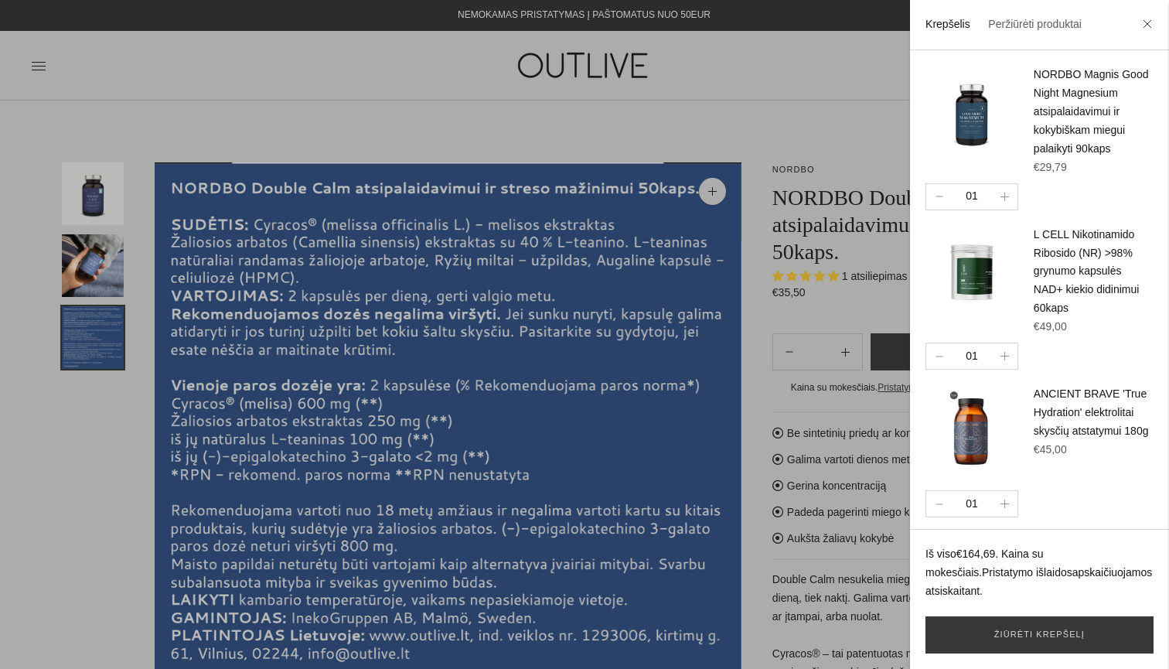
click at [517, 78] on div at bounding box center [584, 334] width 1169 height 669
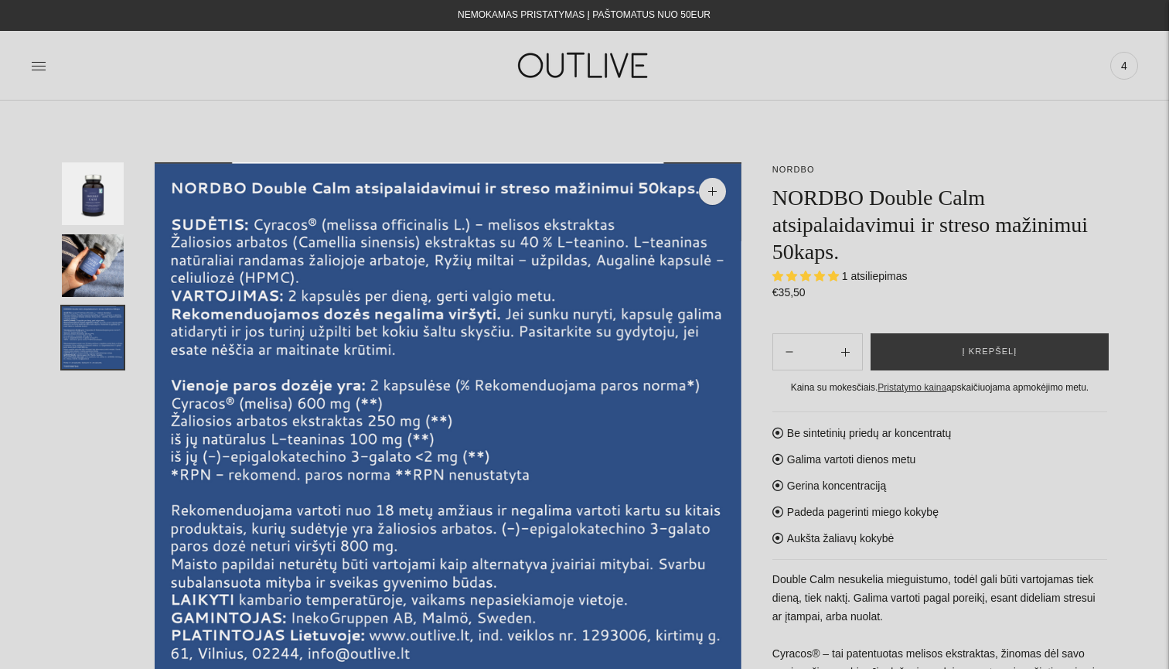
click at [552, 78] on img at bounding box center [584, 65] width 193 height 53
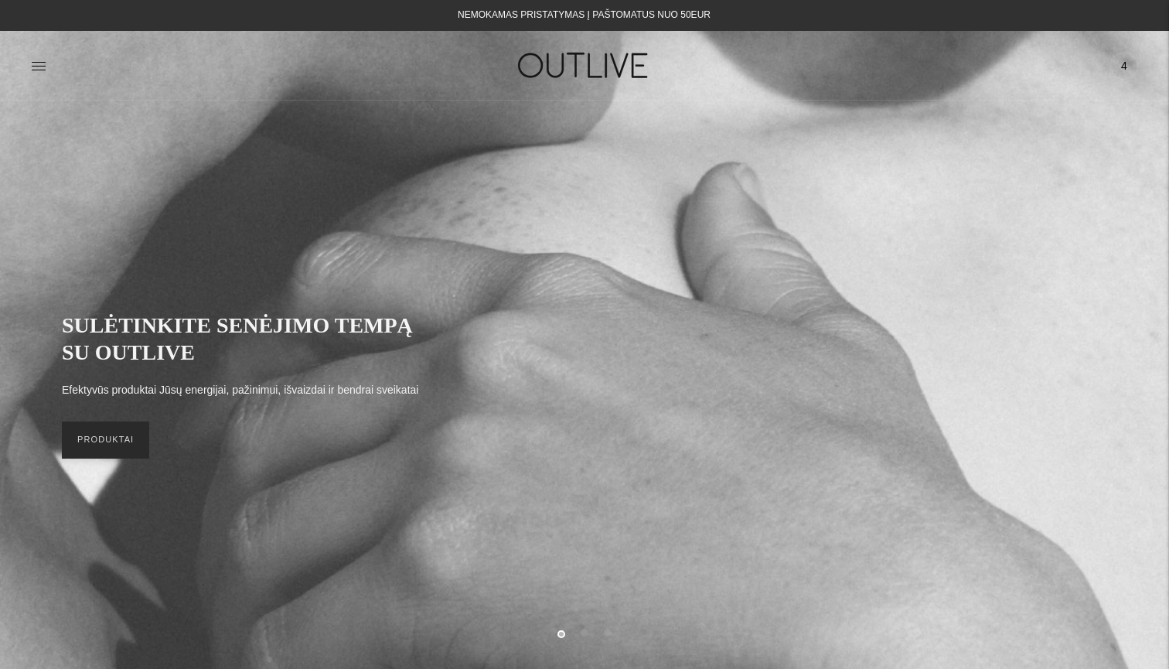
click at [118, 451] on link "PRODUKTAI" at bounding box center [105, 440] width 87 height 37
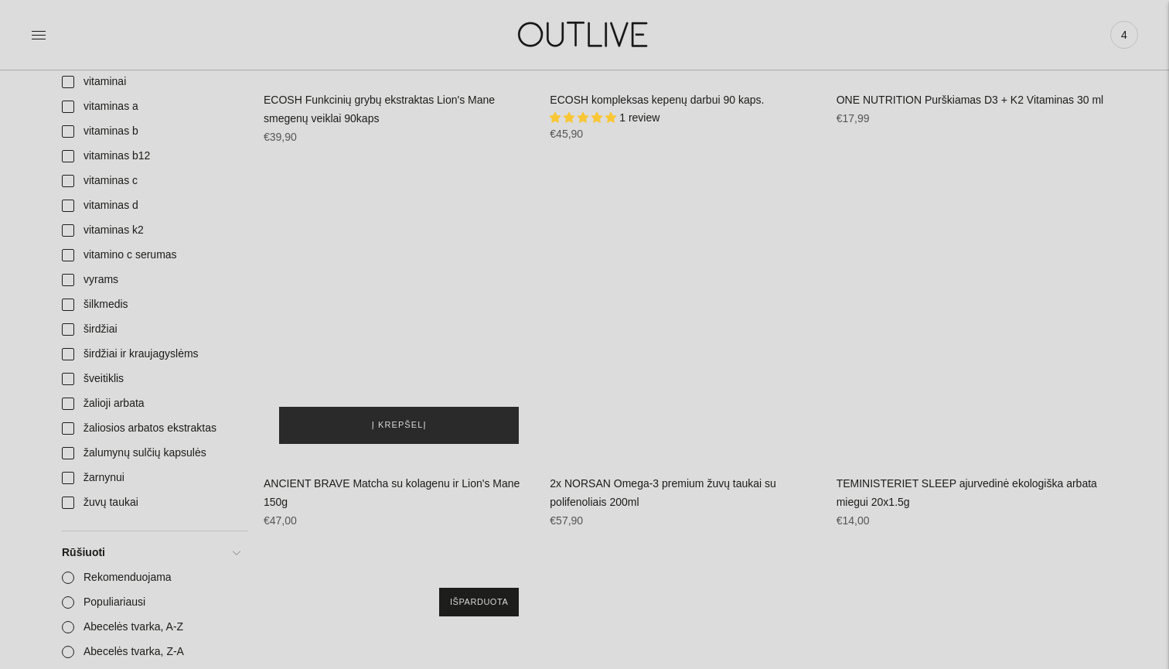
scroll to position [5672, 0]
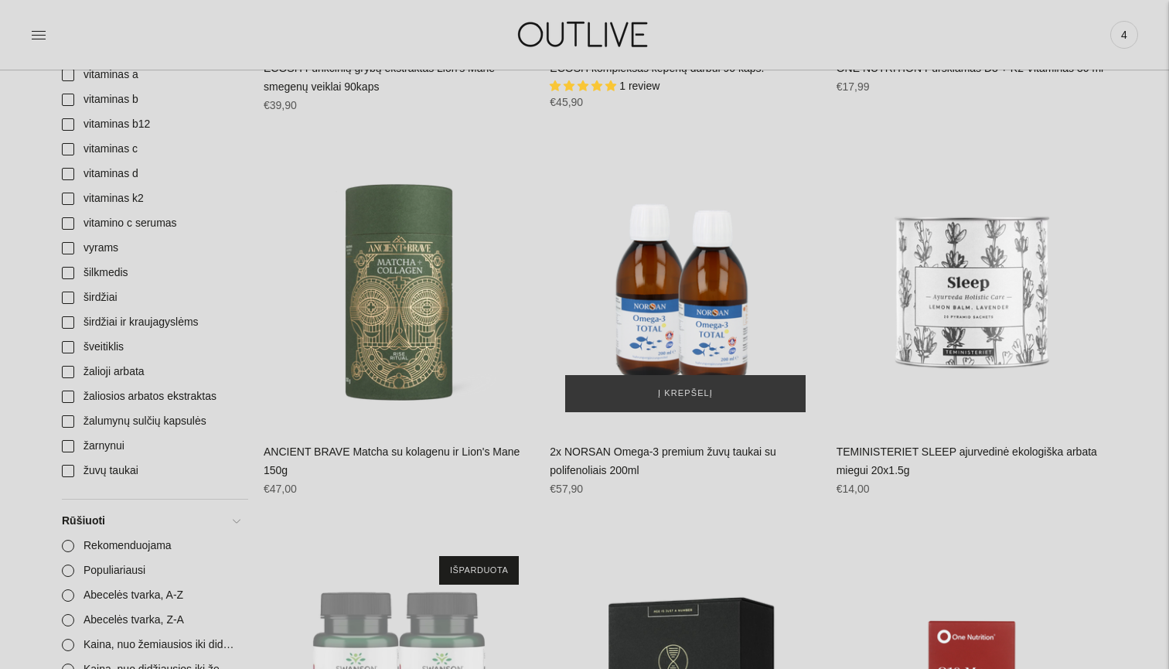
click at [694, 294] on img "2x NORSAN Omega-3 premium žuvų taukai su polifenoliais 200ml\a" at bounding box center [685, 292] width 271 height 271
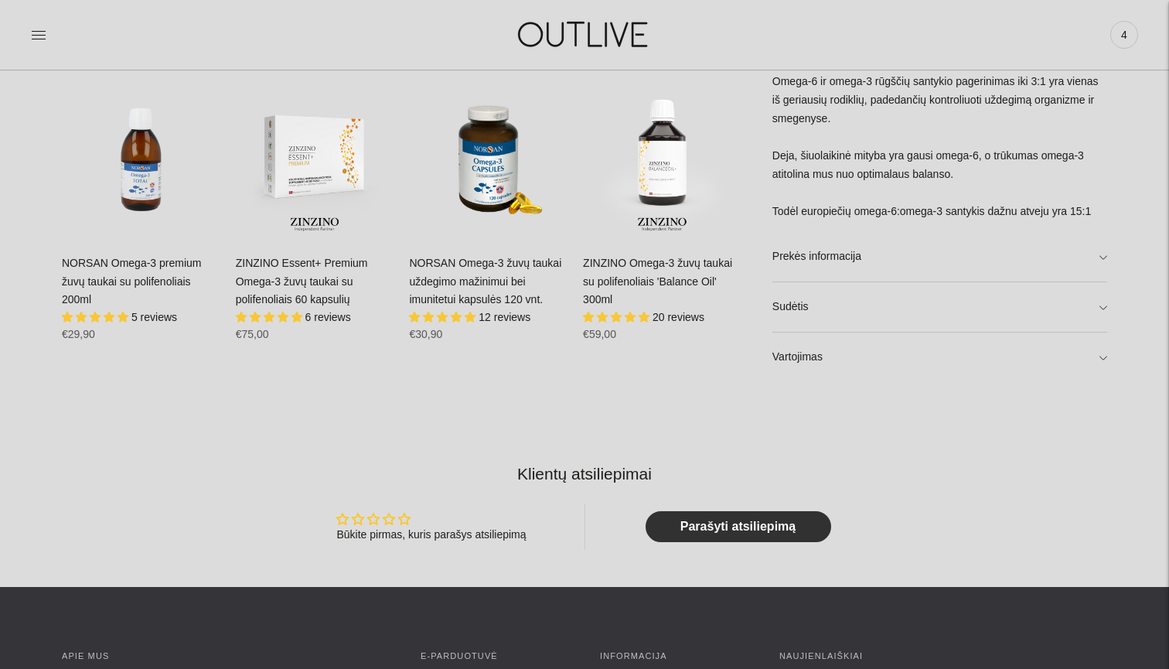
scroll to position [1111, 0]
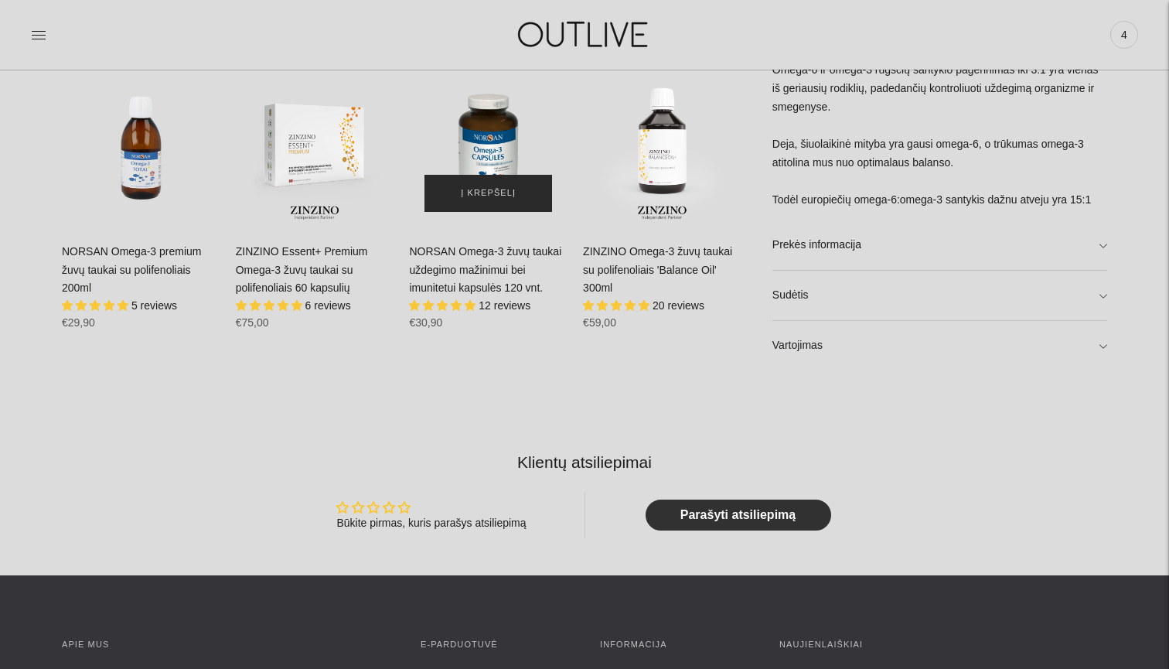
click at [488, 191] on span "Į krepšelį" at bounding box center [488, 193] width 55 height 15
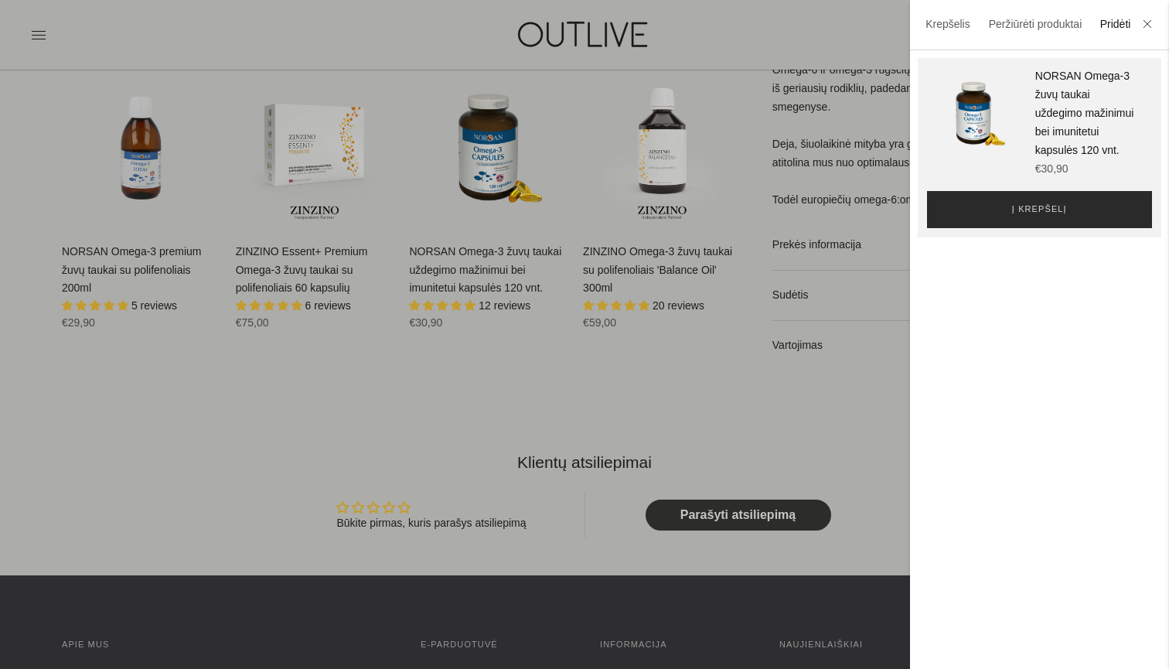
click at [1033, 213] on button "Į krepšelį" at bounding box center [1039, 209] width 225 height 37
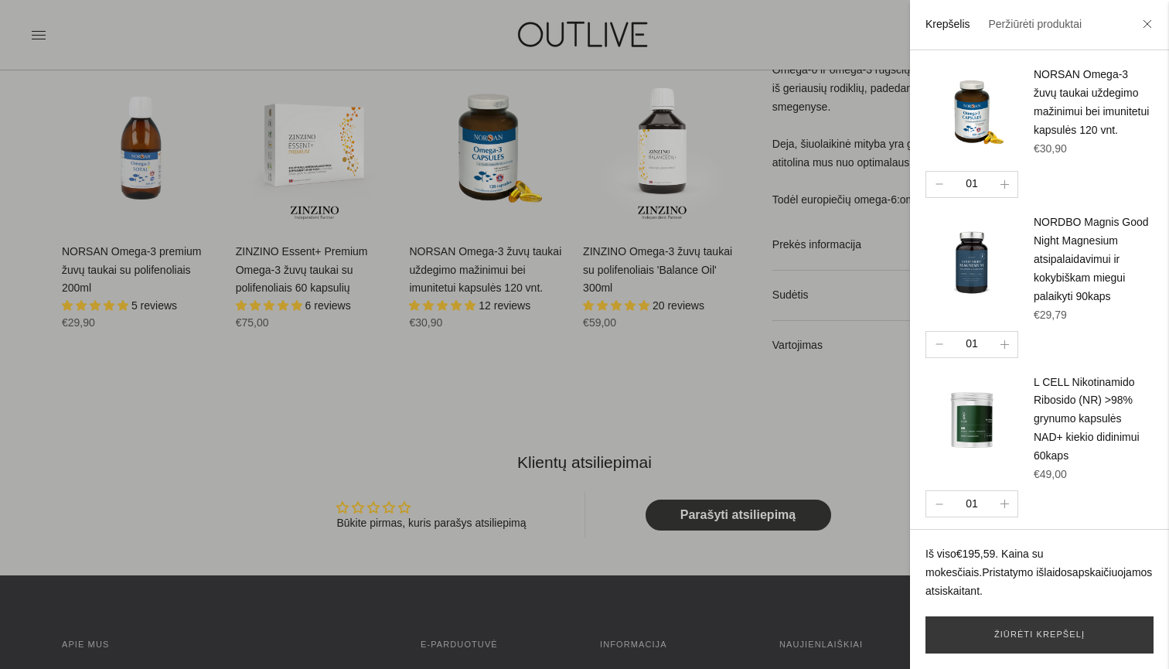
click at [967, 126] on img at bounding box center [972, 112] width 93 height 93
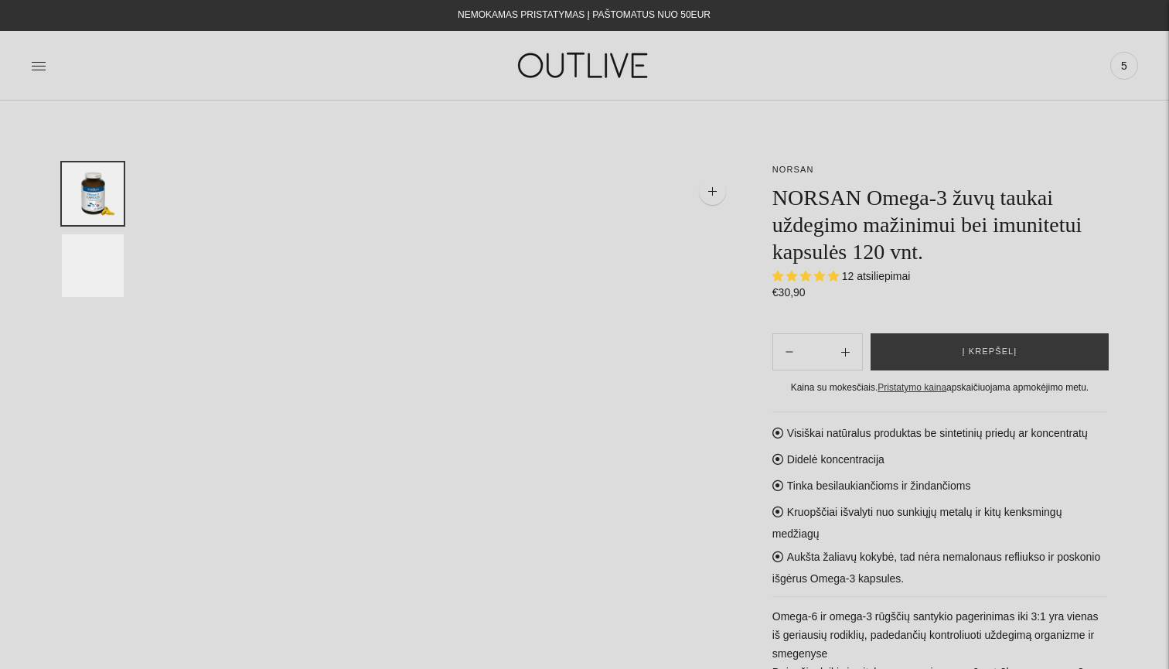
select select "**********"
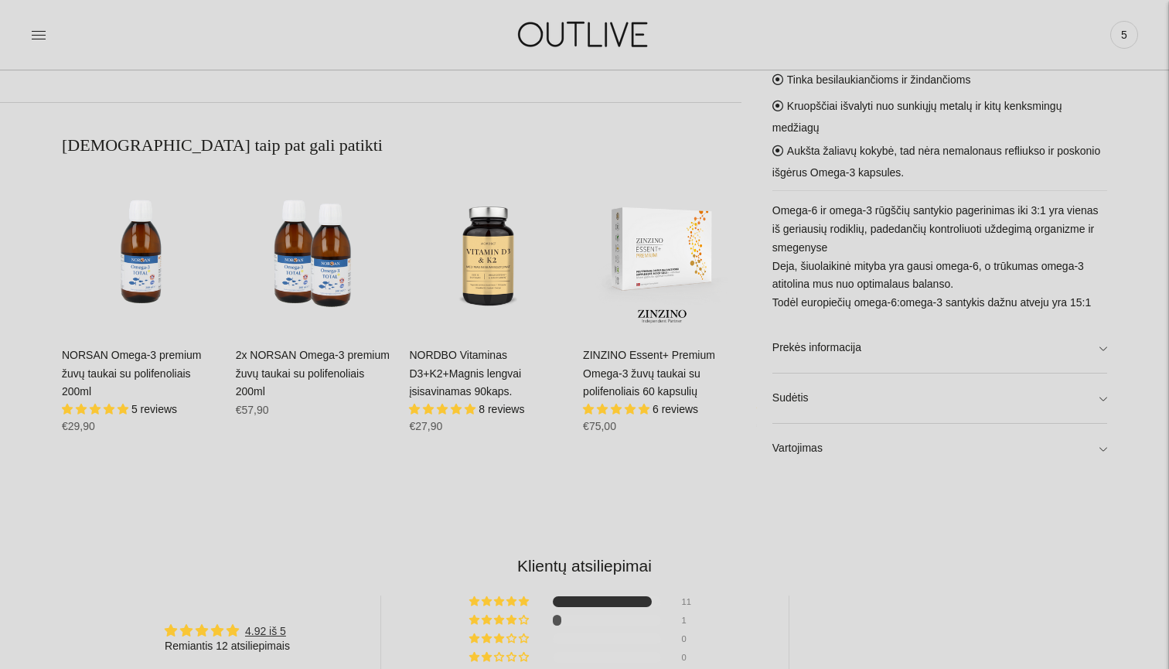
scroll to position [916, 0]
drag, startPoint x: 968, startPoint y: 217, endPoint x: 879, endPoint y: 220, distance: 88.2
click at [882, 218] on p "Omega-6 ir omega-3 rūgščių santykio pagerinimas iki 3:1 yra vienas iš geriausių…" at bounding box center [940, 256] width 335 height 111
drag, startPoint x: 787, startPoint y: 233, endPoint x: 871, endPoint y: 233, distance: 83.5
click at [841, 233] on p "Omega-6 ir omega-3 rūgščių santykio pagerinimas iki 3:1 yra vienas iš geriausių…" at bounding box center [940, 256] width 335 height 111
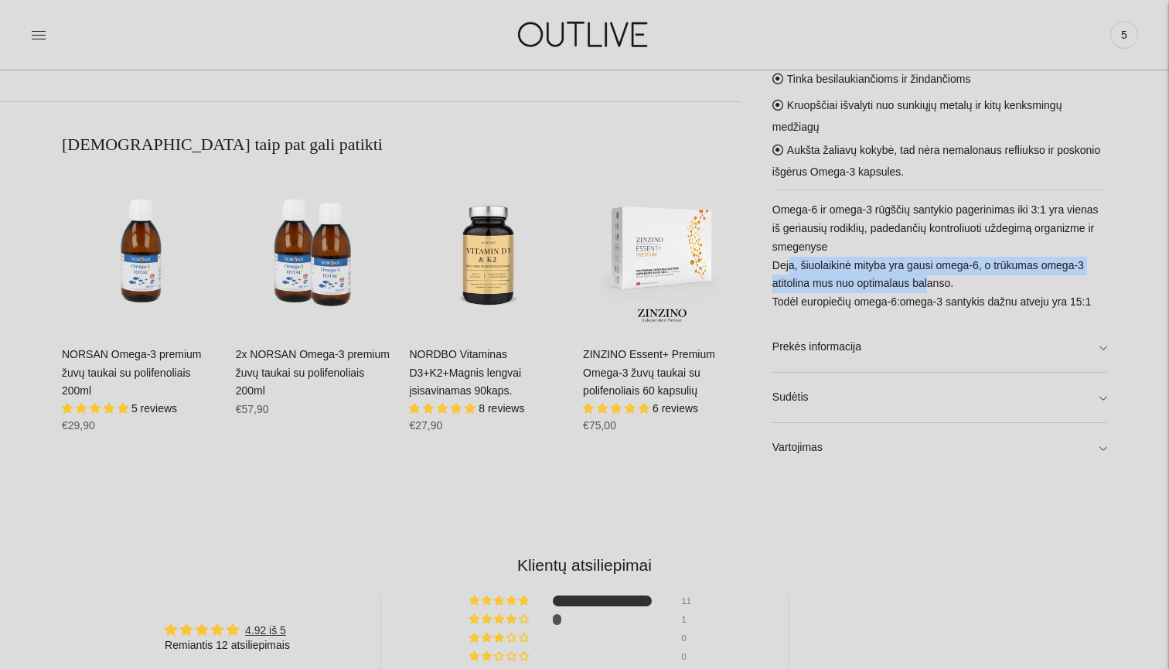
drag, startPoint x: 789, startPoint y: 262, endPoint x: 941, endPoint y: 280, distance: 153.4
click at [941, 280] on p "Omega-6 ir omega-3 rūgščių santykio pagerinimas iki 3:1 yra vienas iš geriausių…" at bounding box center [940, 256] width 335 height 111
drag, startPoint x: 873, startPoint y: 304, endPoint x: 985, endPoint y: 305, distance: 111.4
click at [981, 305] on p "Omega-6 ir omega-3 rūgščių santykio pagerinimas iki 3:1 yra vienas iš geriausių…" at bounding box center [940, 256] width 335 height 111
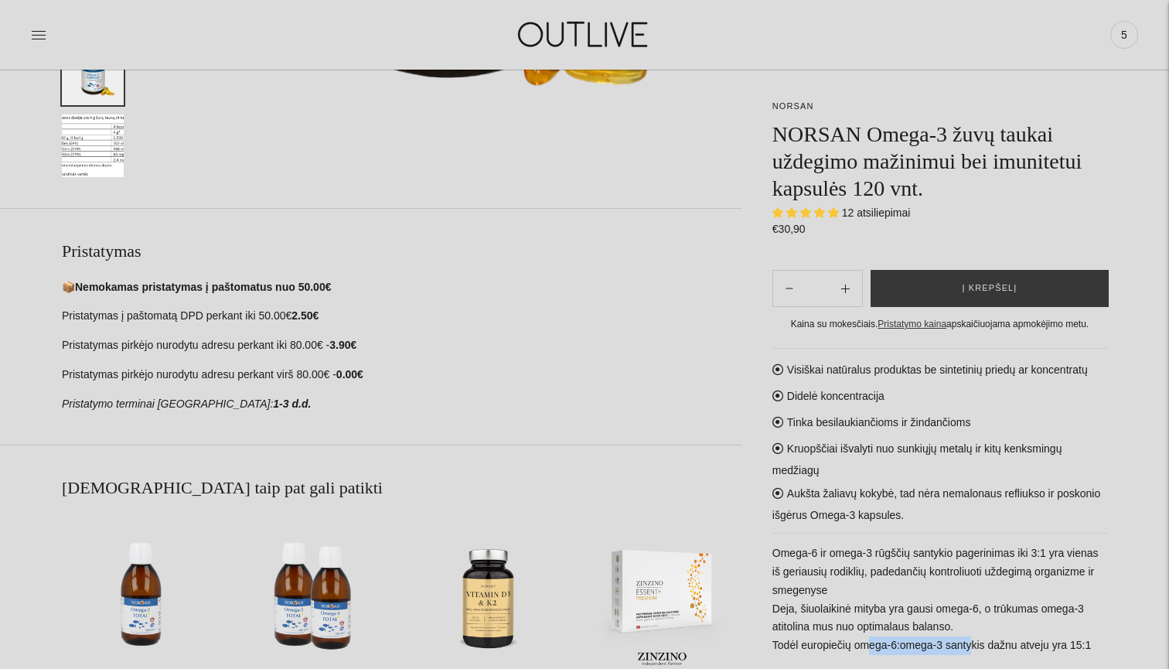
scroll to position [578, 0]
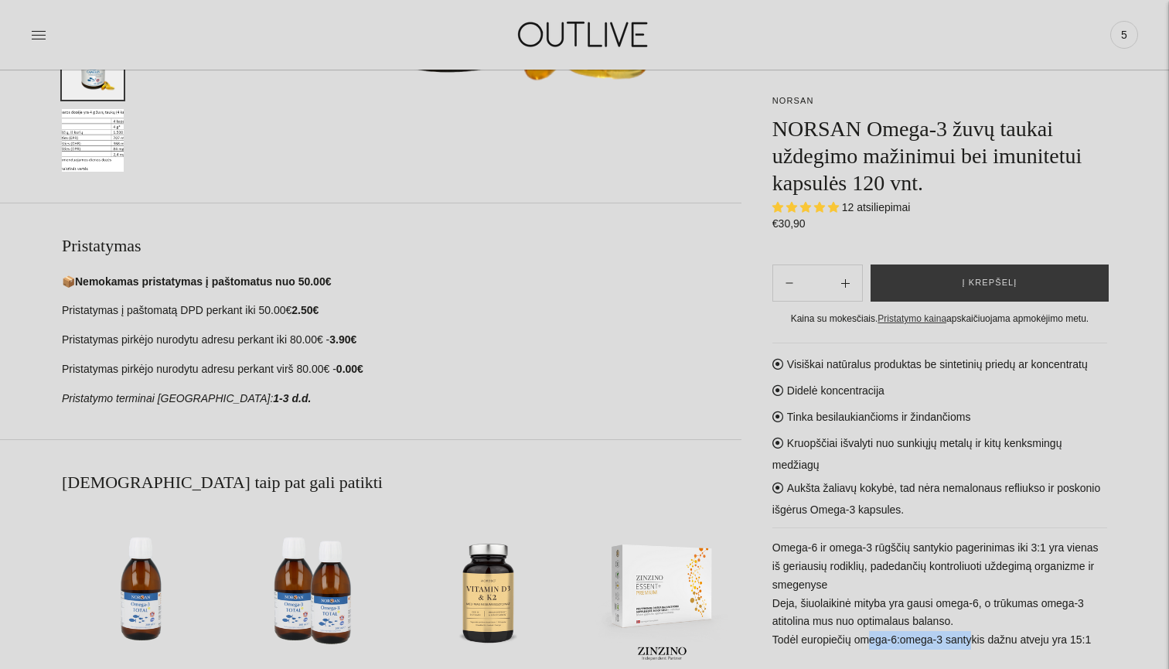
click at [83, 152] on img "Translation missing: en.general.accessibility.image_thumbail" at bounding box center [93, 140] width 62 height 63
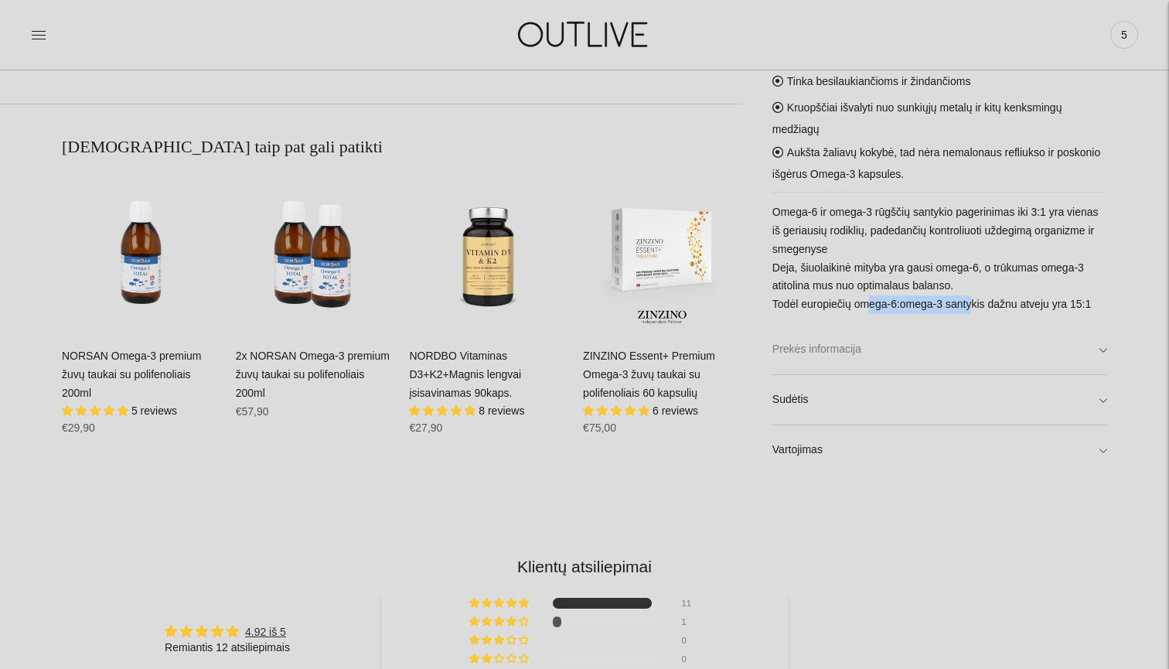
click at [894, 345] on link "Prekės informacija" at bounding box center [940, 349] width 335 height 49
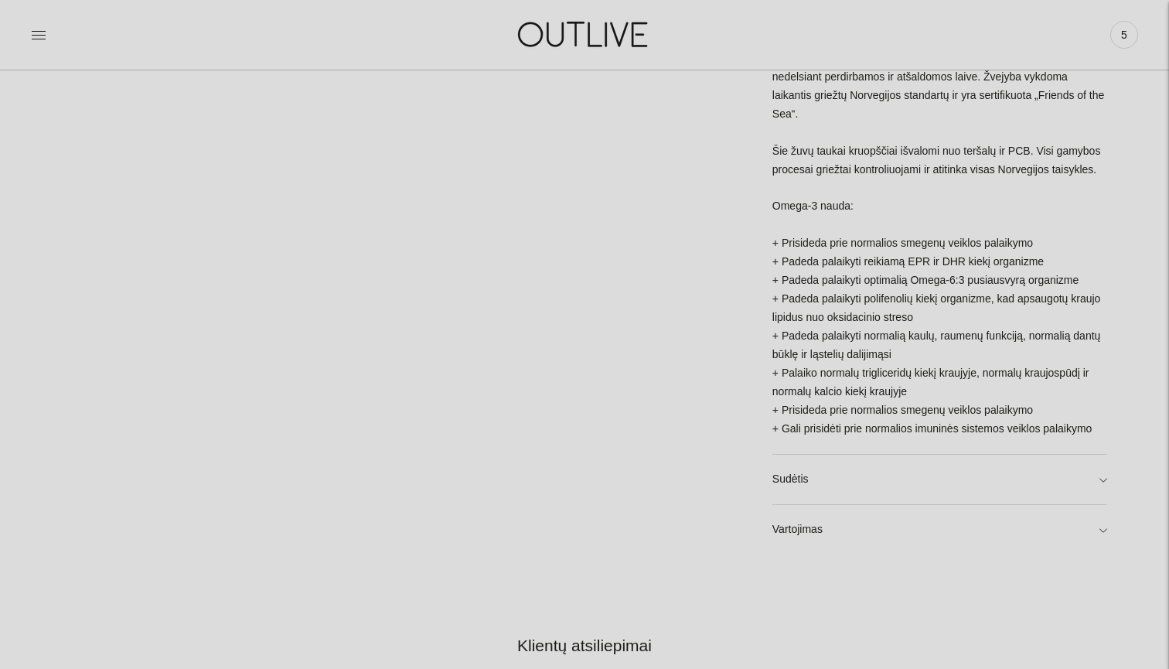
scroll to position [1154, 0]
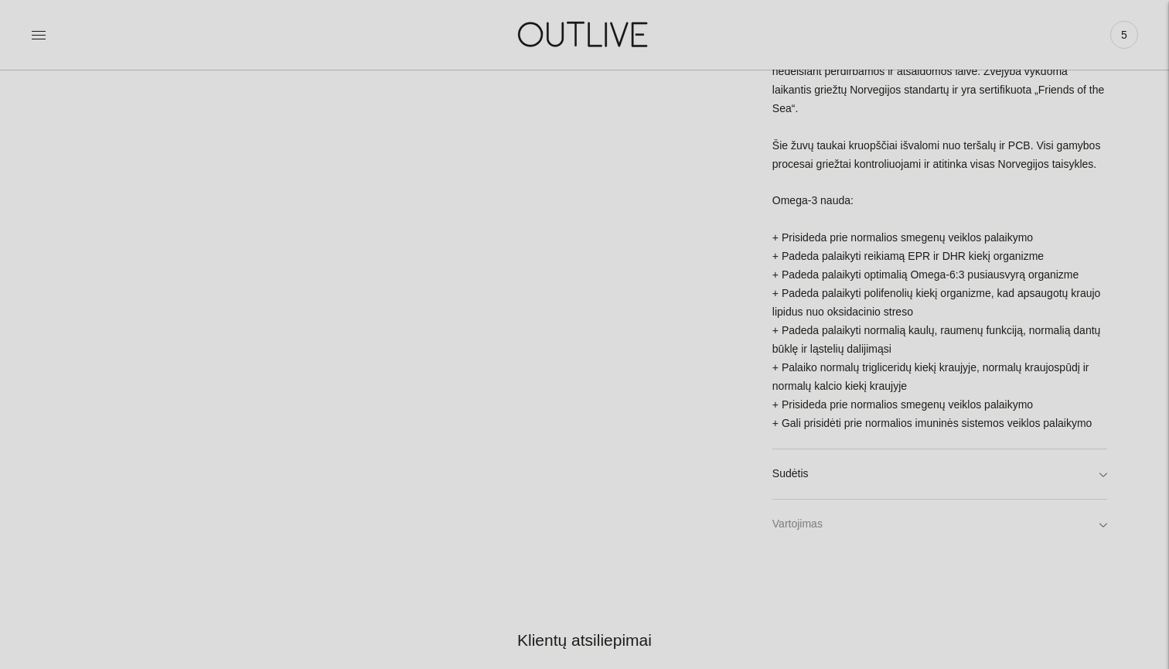
click at [818, 530] on link "Vartojimas" at bounding box center [940, 523] width 335 height 49
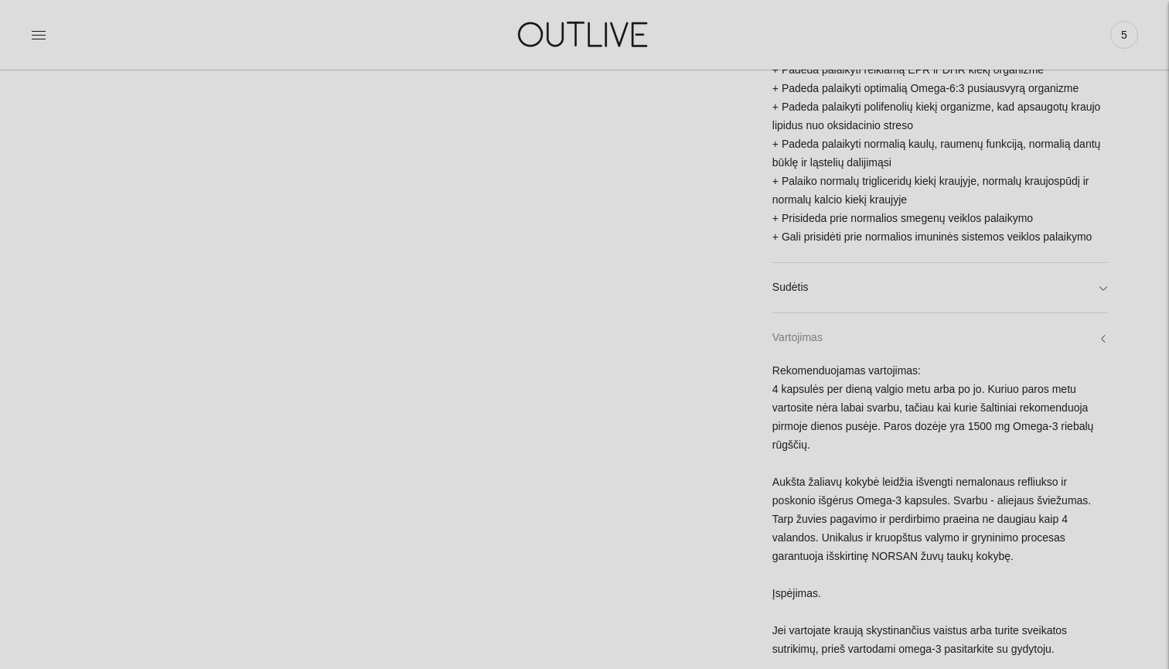
scroll to position [1336, 0]
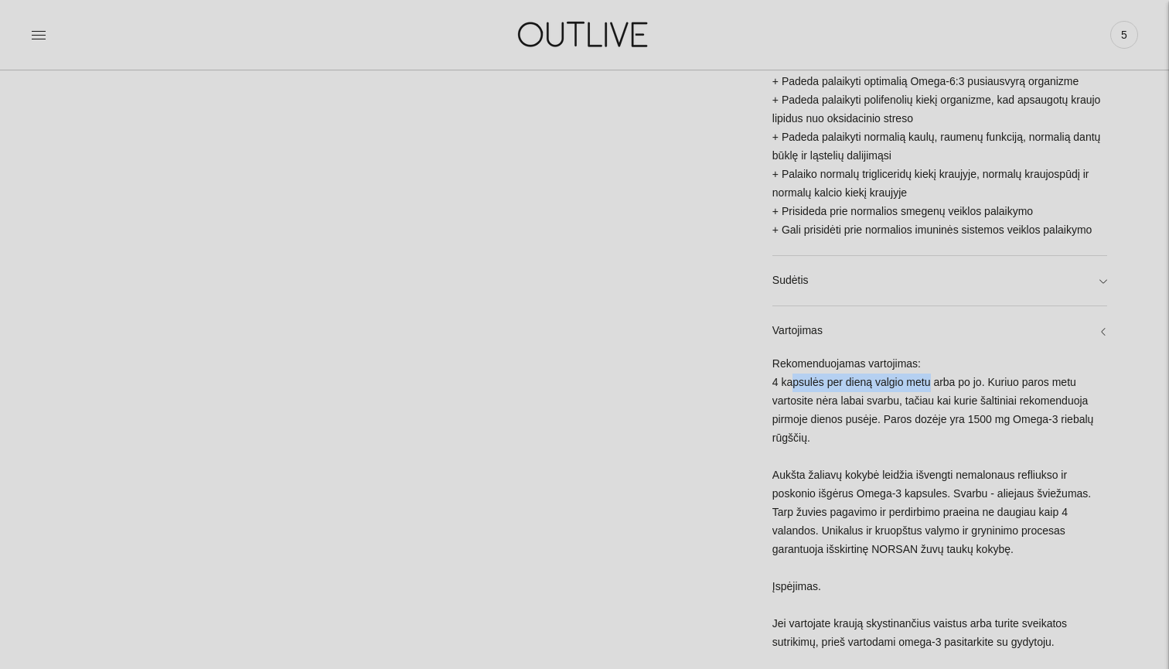
drag, startPoint x: 936, startPoint y: 395, endPoint x: 795, endPoint y: 399, distance: 140.8
click at [795, 399] on div "Rekomenduojamas vartojimas: 4 kapsulės per dieną valgio metu arba po jo. Kuriuo…" at bounding box center [940, 594] width 335 height 478
drag, startPoint x: 1013, startPoint y: 393, endPoint x: 1063, endPoint y: 396, distance: 50.4
click at [1046, 396] on div "Rekomenduojamas vartojimas: 4 kapsulės per dieną valgio metu arba po jo. Kuriuo…" at bounding box center [940, 594] width 335 height 478
drag, startPoint x: 927, startPoint y: 415, endPoint x: 791, endPoint y: 401, distance: 136.1
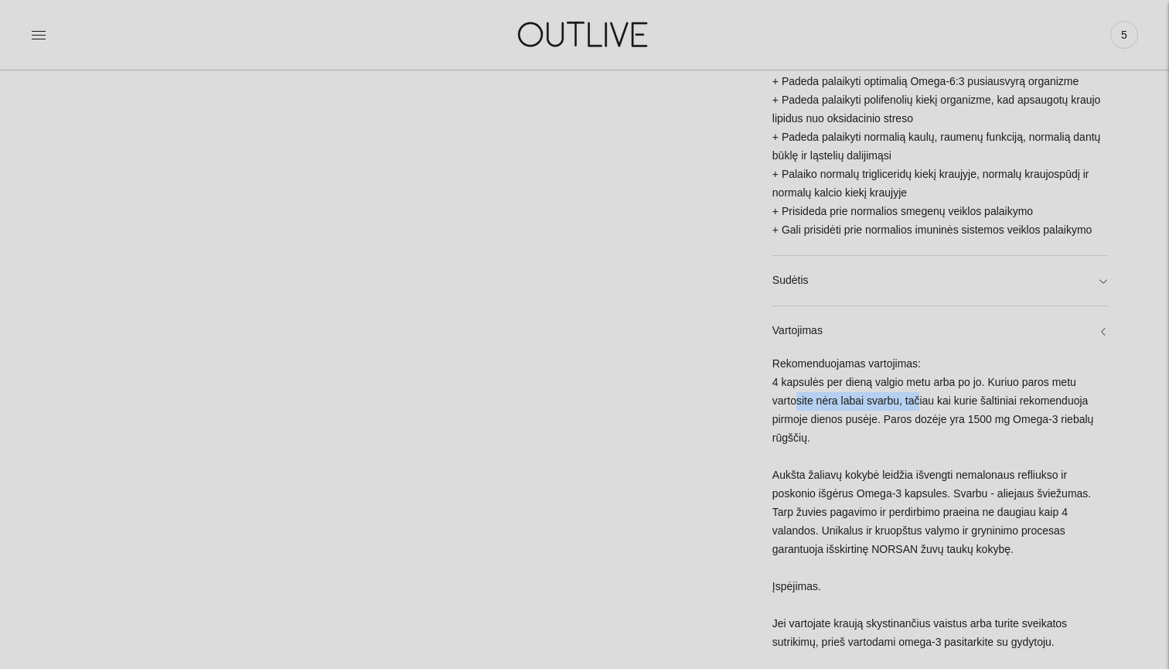
click at [792, 401] on div "Rekomenduojamas vartojimas: 4 kapsulės per dieną valgio metu arba po jo. Kuriuo…" at bounding box center [940, 594] width 335 height 478
drag, startPoint x: 936, startPoint y: 426, endPoint x: 794, endPoint y: 422, distance: 142.4
click at [794, 422] on div "Rekomenduojamas vartojimas: 4 kapsulės per dieną valgio metu arba po jo. Kuriuo…" at bounding box center [940, 594] width 335 height 478
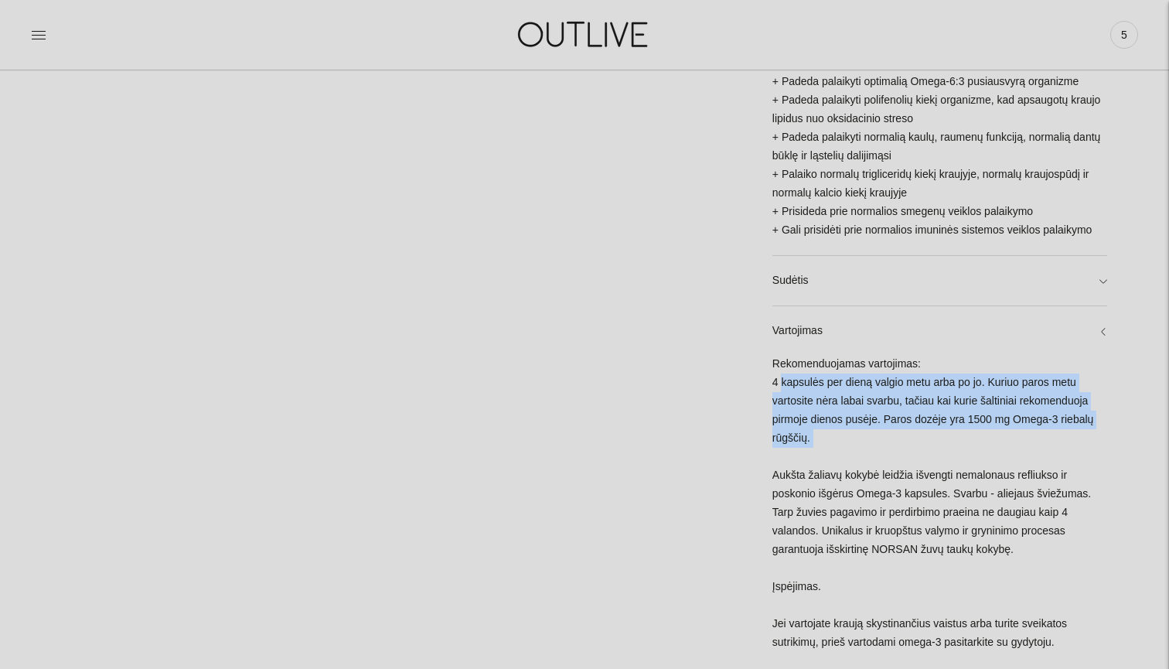
drag, startPoint x: 781, startPoint y: 391, endPoint x: 812, endPoint y: 457, distance: 73.4
click at [812, 457] on div "Rekomenduojamas vartojimas: 4 kapsulės per dieną valgio metu arba po jo. Kuriuo…" at bounding box center [940, 594] width 335 height 478
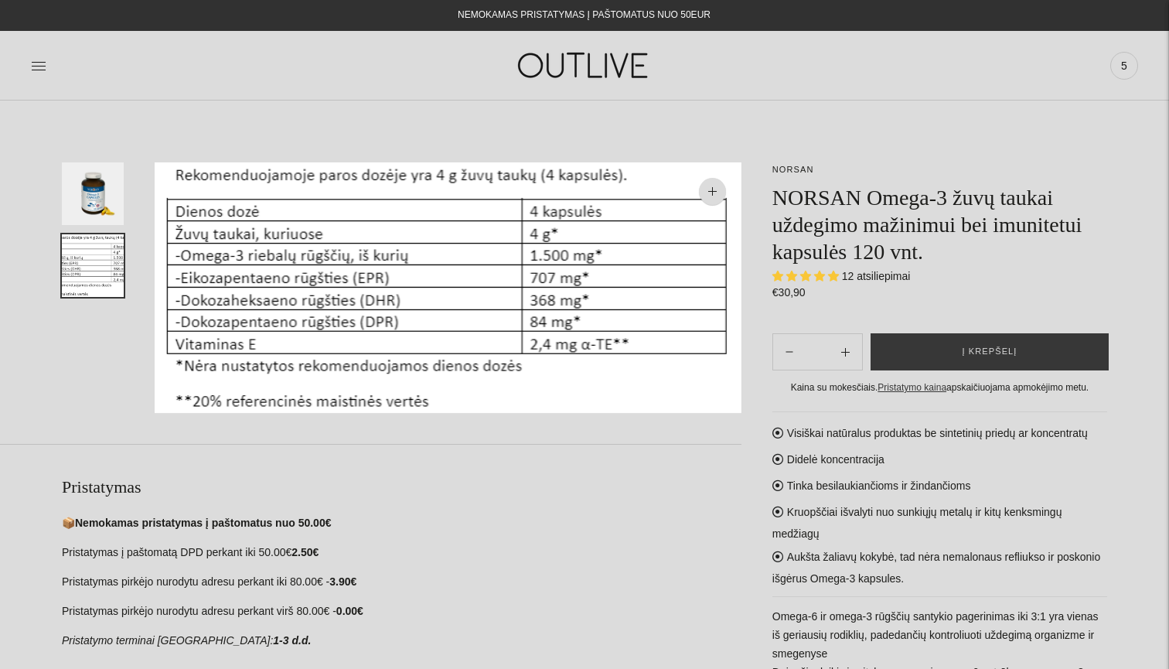
scroll to position [0, 0]
click at [1012, 353] on span "Į krepšelį" at bounding box center [990, 351] width 55 height 15
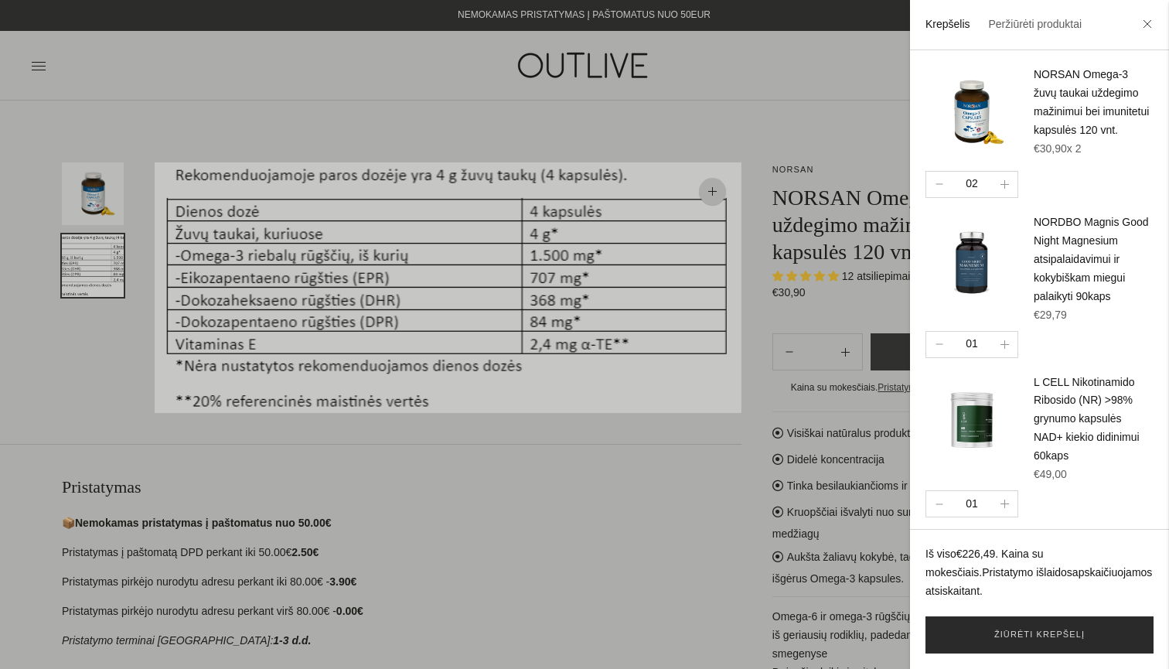
click at [1056, 641] on link "Žiūrėti krepšelį" at bounding box center [1040, 634] width 228 height 37
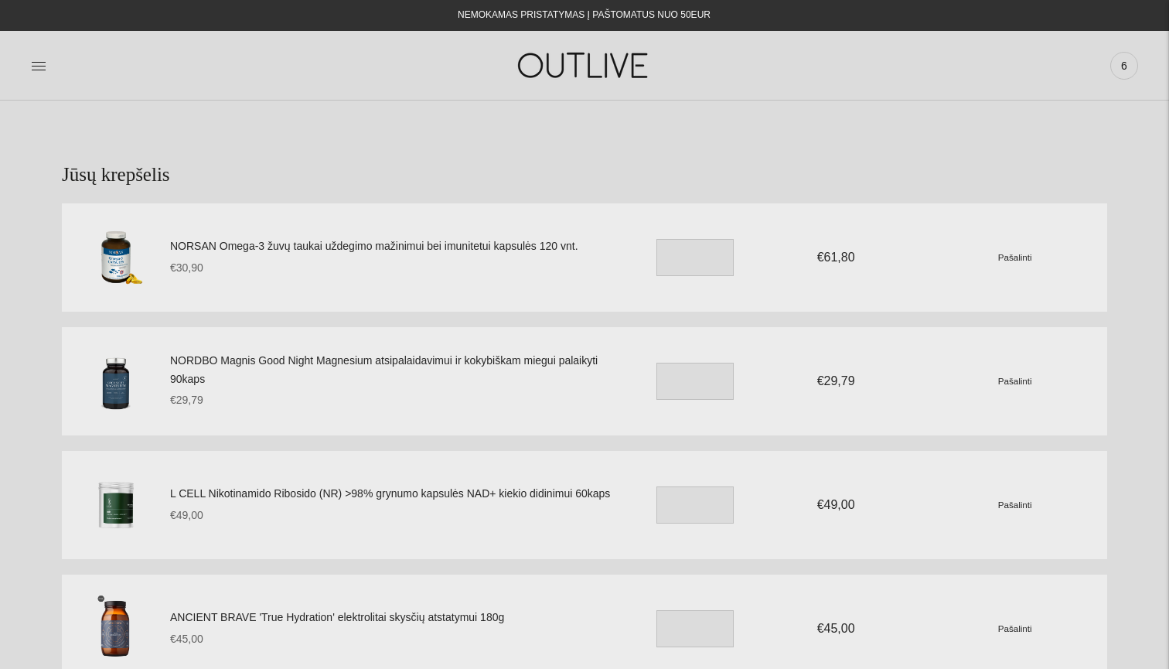
drag, startPoint x: 1169, startPoint y: 446, endPoint x: 1074, endPoint y: 441, distance: 95.3
click at [1169, 442] on section "Jūsų krepšelis NORSAN Omega-3 žuvų taukai uždegimo mažinimui bei imunitetui kap…" at bounding box center [584, 564] width 1169 height 927
click at [114, 248] on img at bounding box center [115, 257] width 77 height 77
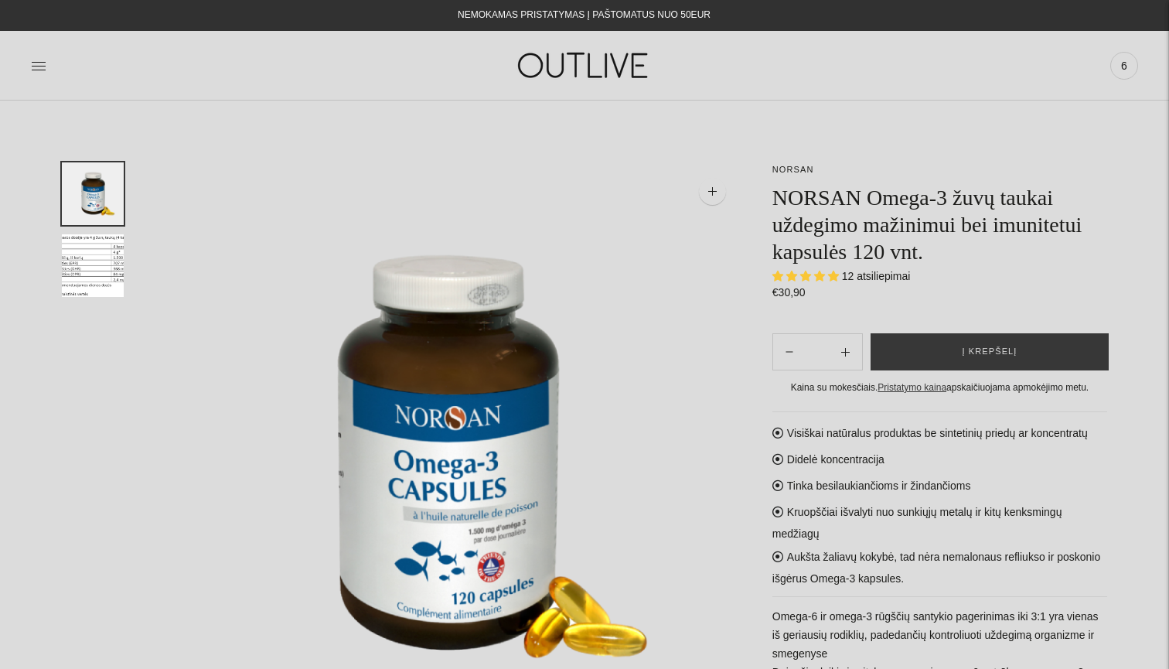
select select "**********"
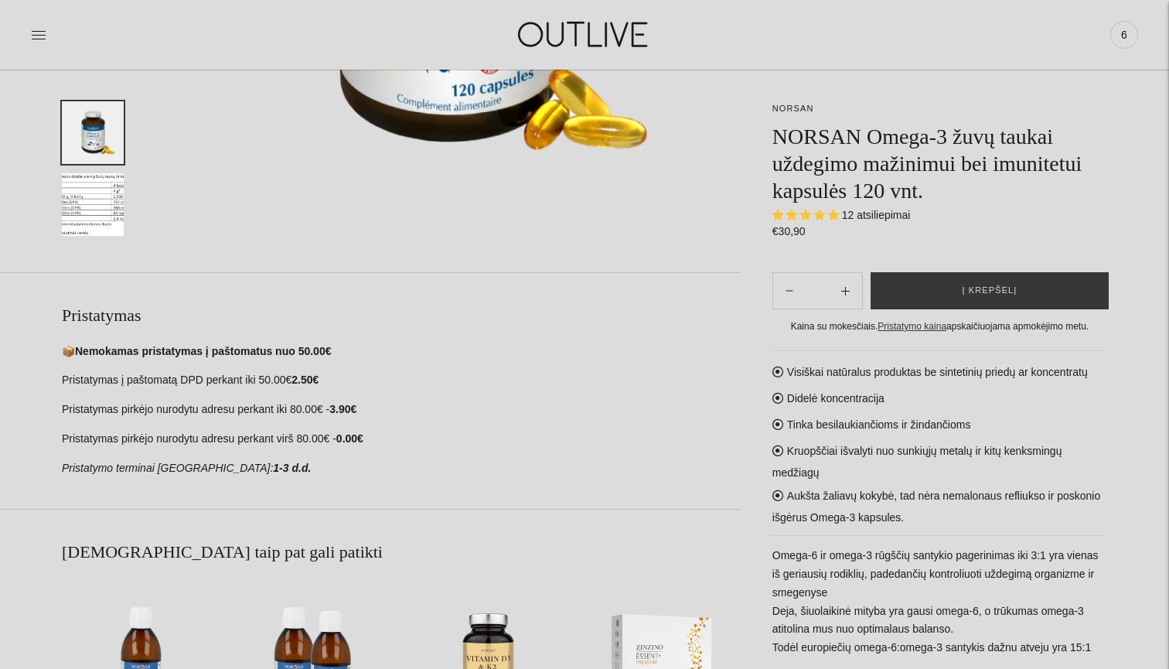
scroll to position [510, 0]
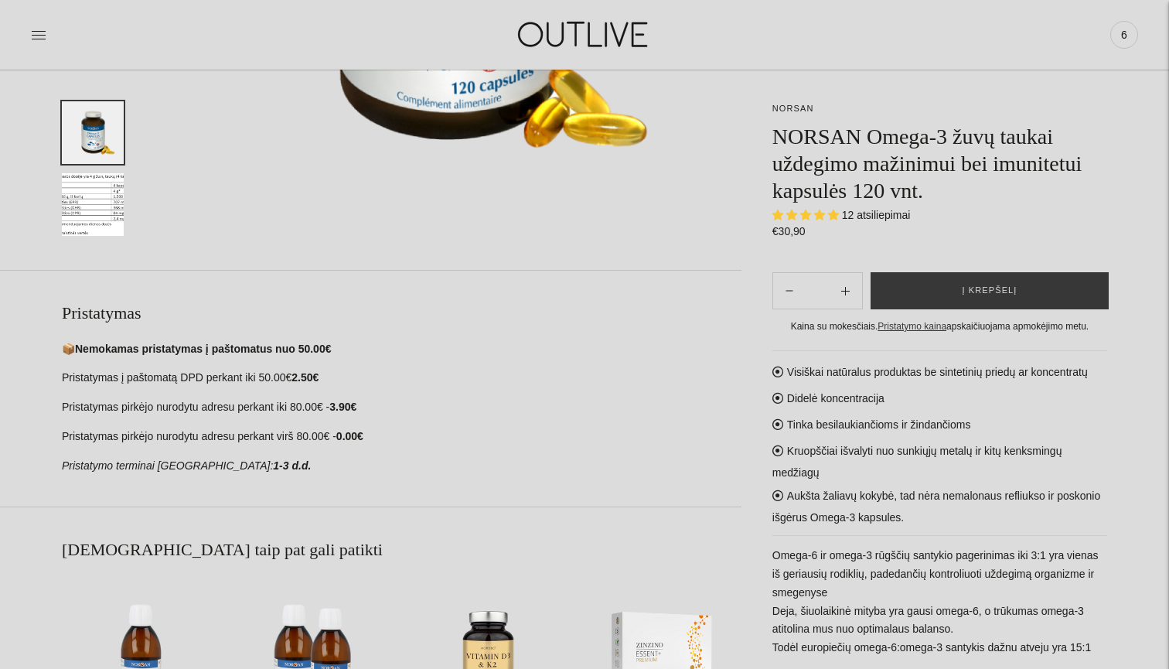
click at [92, 218] on img "Translation missing: en.general.accessibility.image_thumbail" at bounding box center [93, 204] width 62 height 63
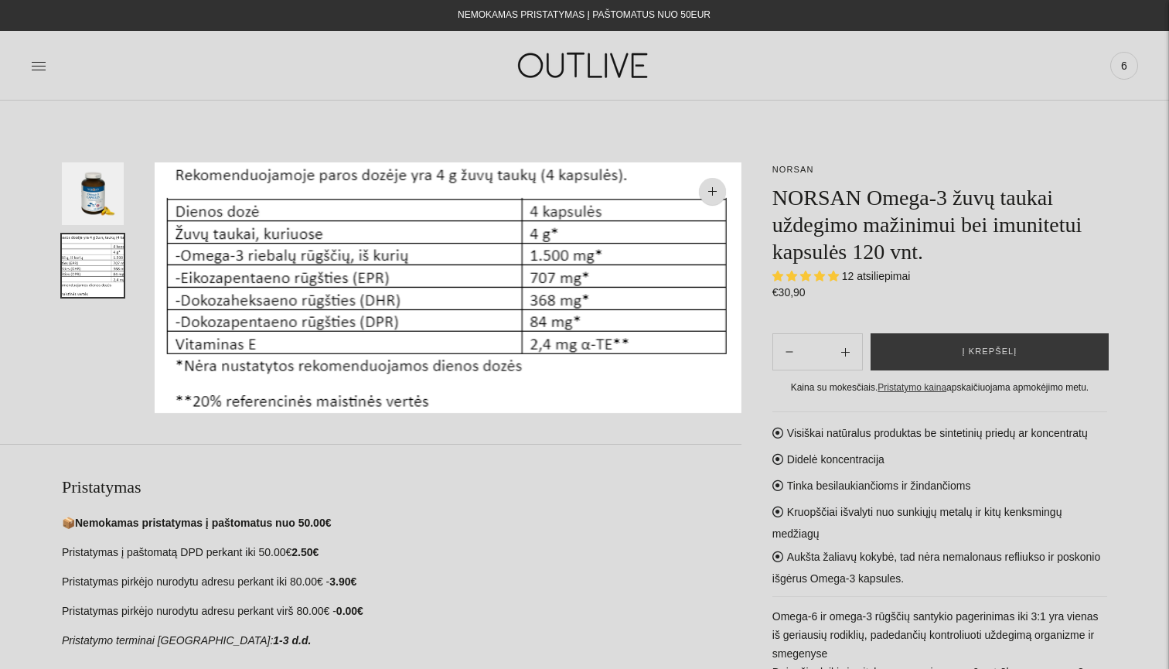
scroll to position [0, 0]
drag, startPoint x: 249, startPoint y: 269, endPoint x: 421, endPoint y: 442, distance: 243.4
click at [421, 442] on section "NORSAN NORSAN Omega-3 žuvų taukai uždegimo mažinimui bei imunitetui kapsulės 12…" at bounding box center [585, 303] width 1046 height 282
click at [1126, 63] on span "6" at bounding box center [1125, 66] width 22 height 22
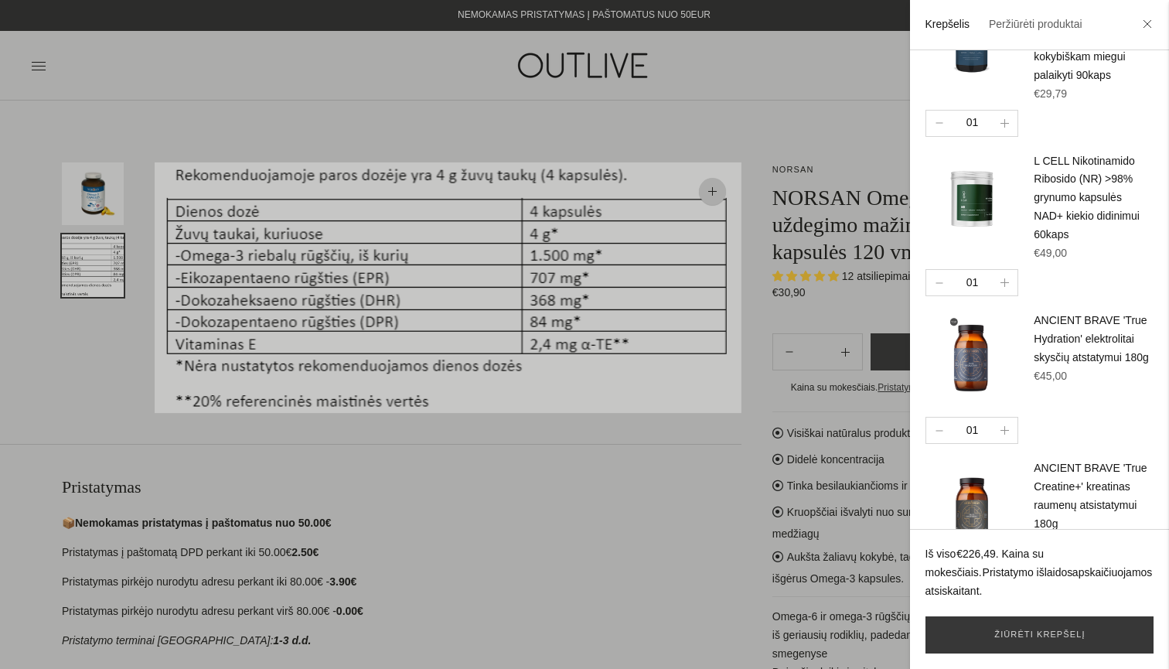
scroll to position [228, 0]
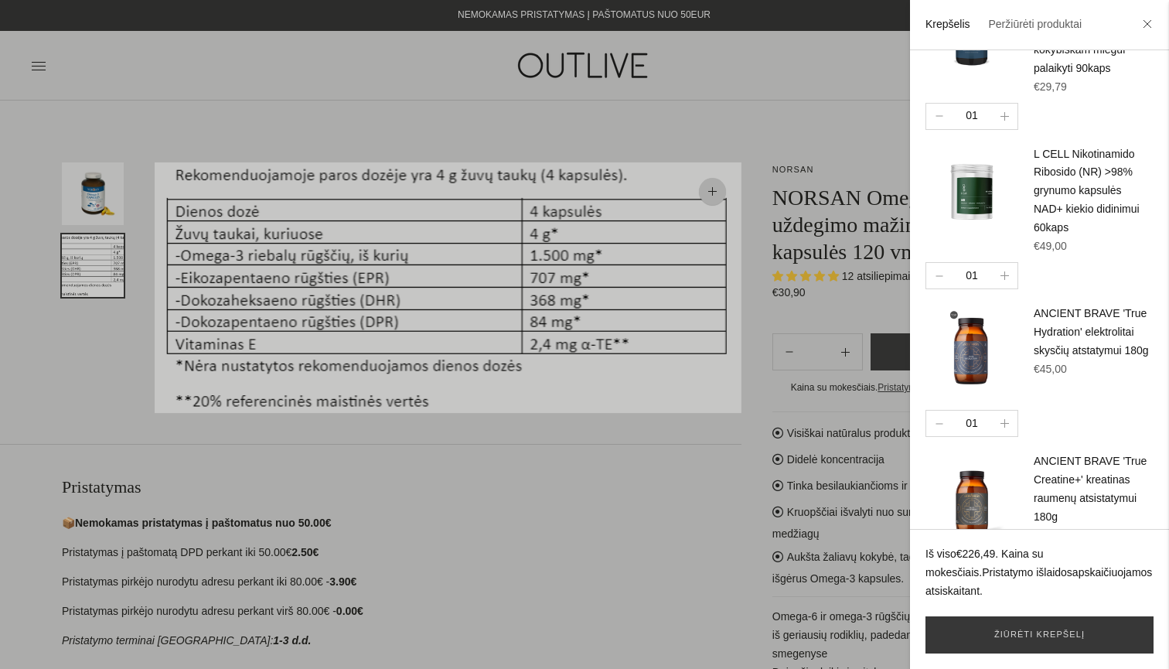
click at [981, 199] on img at bounding box center [972, 191] width 93 height 93
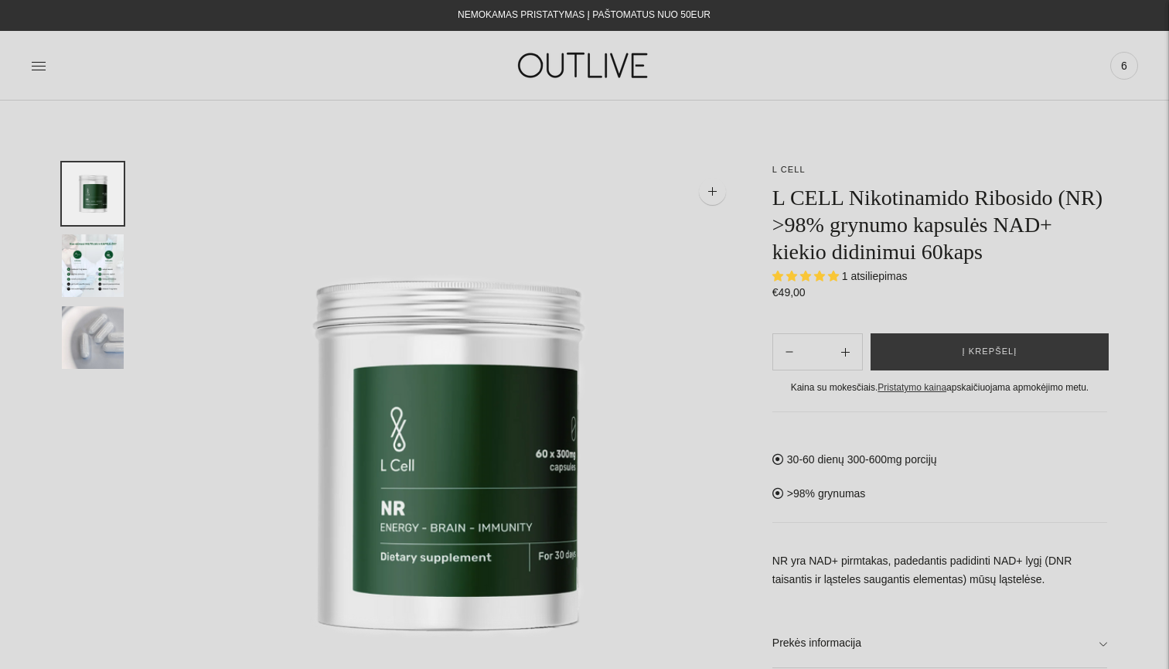
select select "**********"
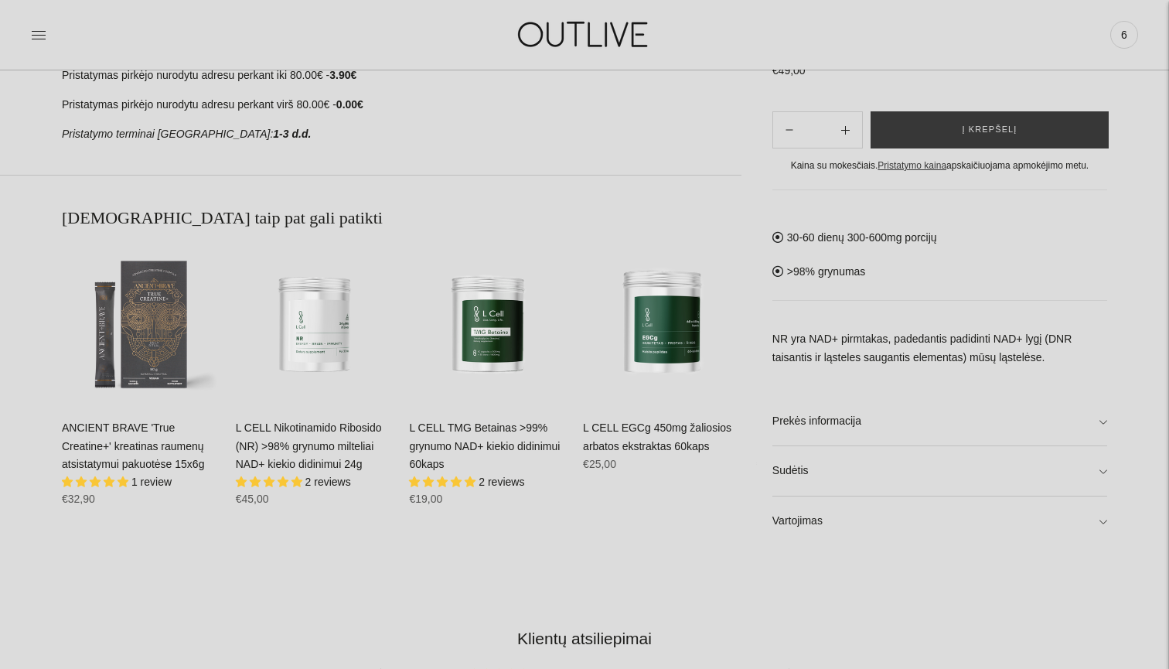
scroll to position [845, 0]
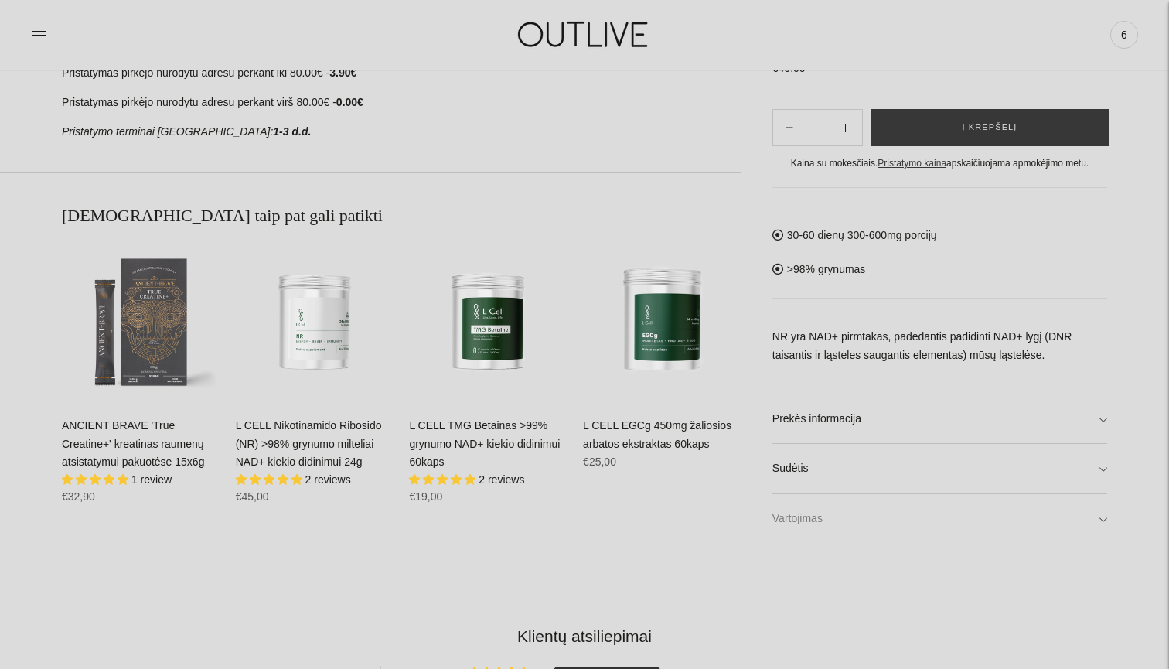
click at [918, 517] on link "Vartojimas" at bounding box center [940, 519] width 335 height 49
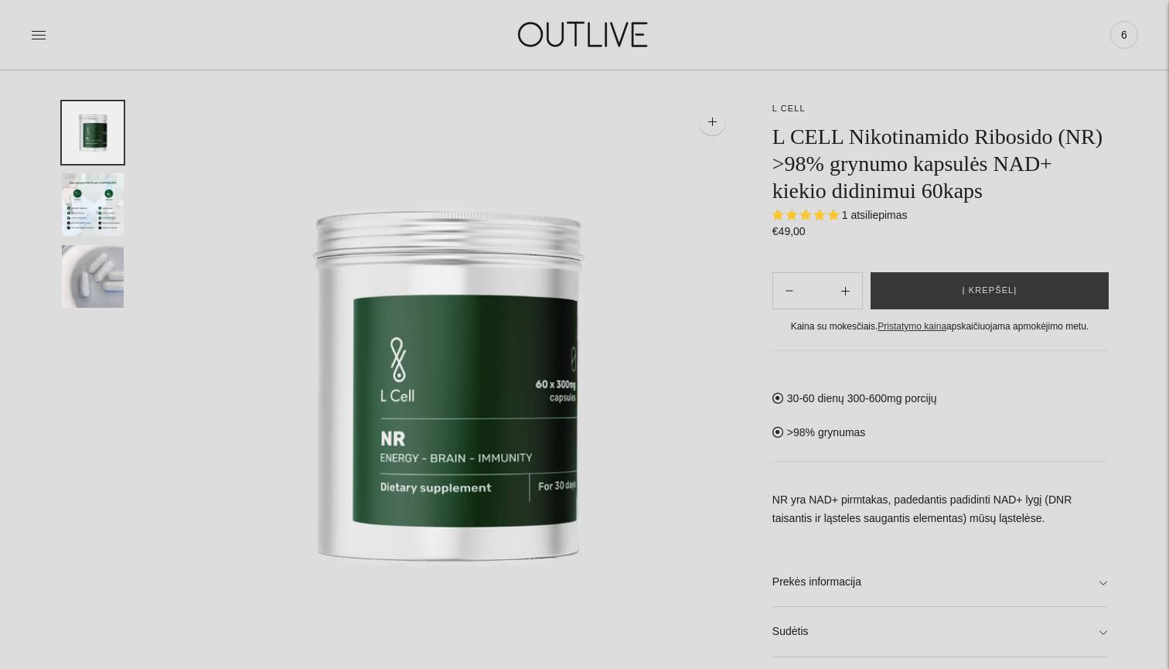
scroll to position [77, 0]
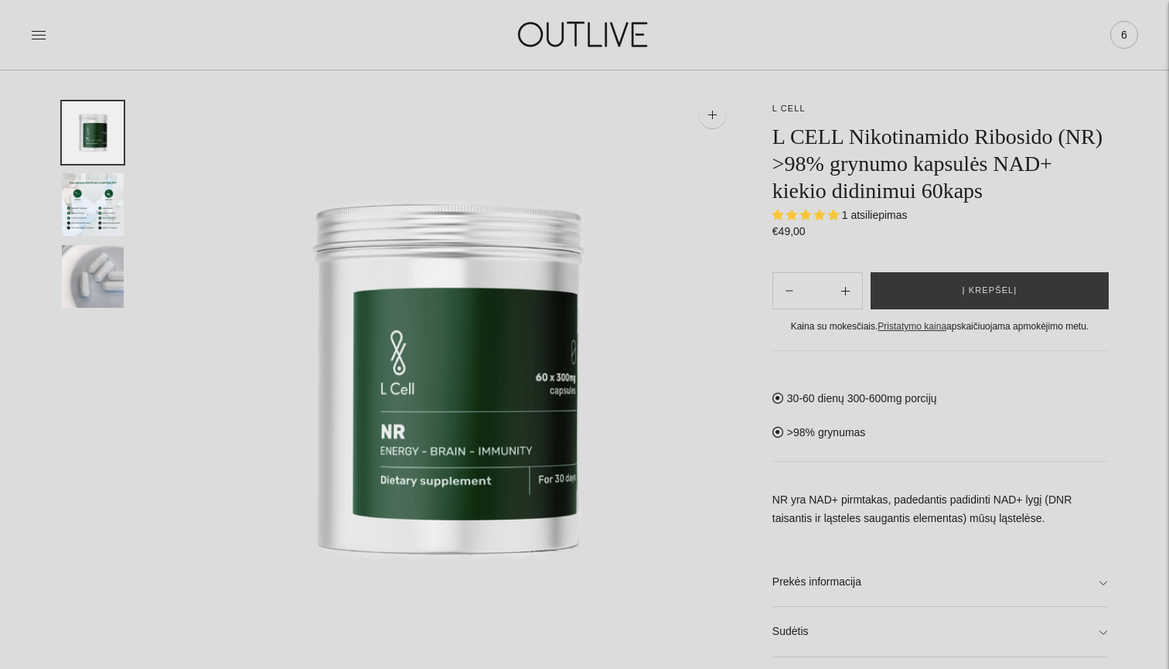
click at [1132, 38] on span "6" at bounding box center [1125, 35] width 22 height 22
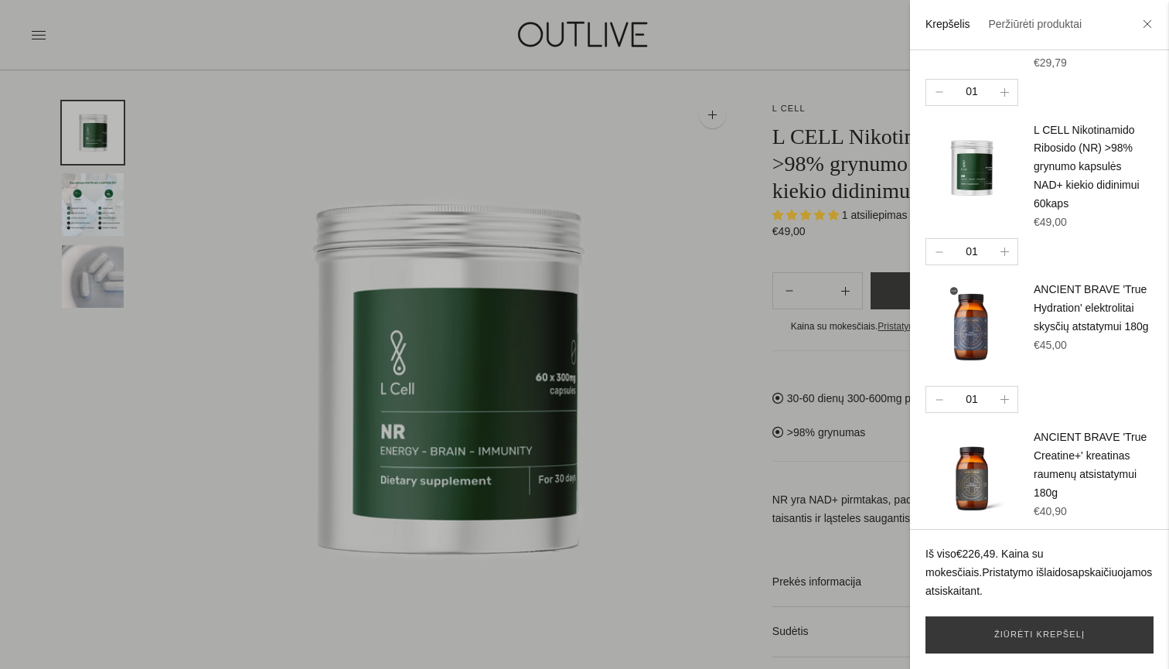
scroll to position [272, 0]
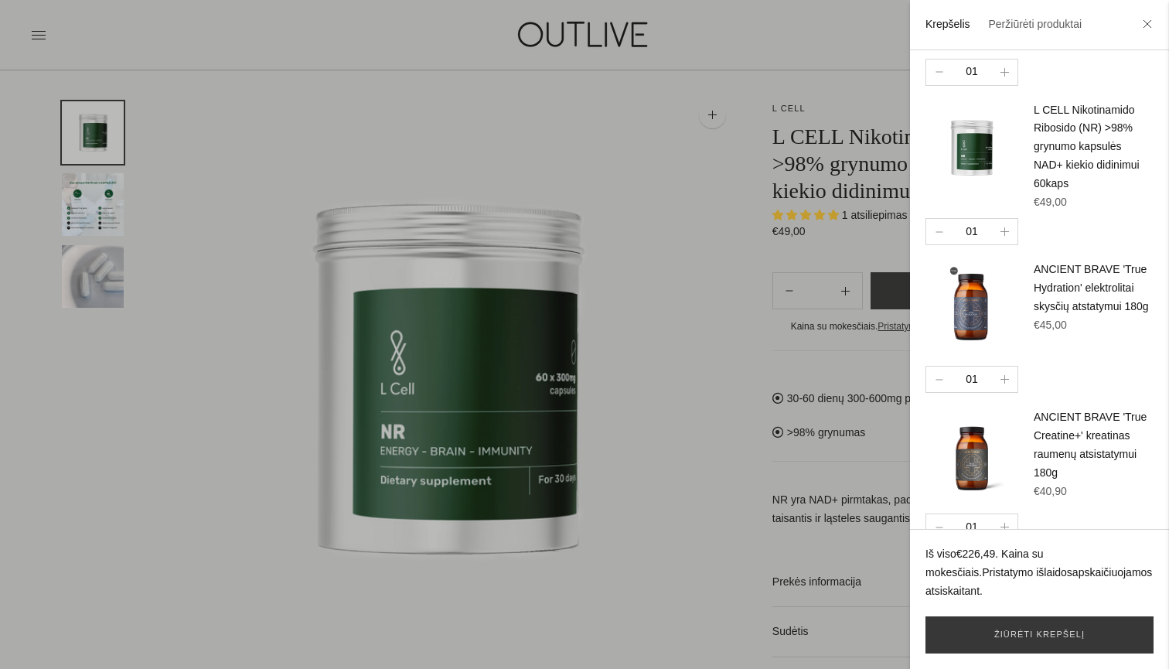
click at [972, 301] on img at bounding box center [972, 307] width 93 height 93
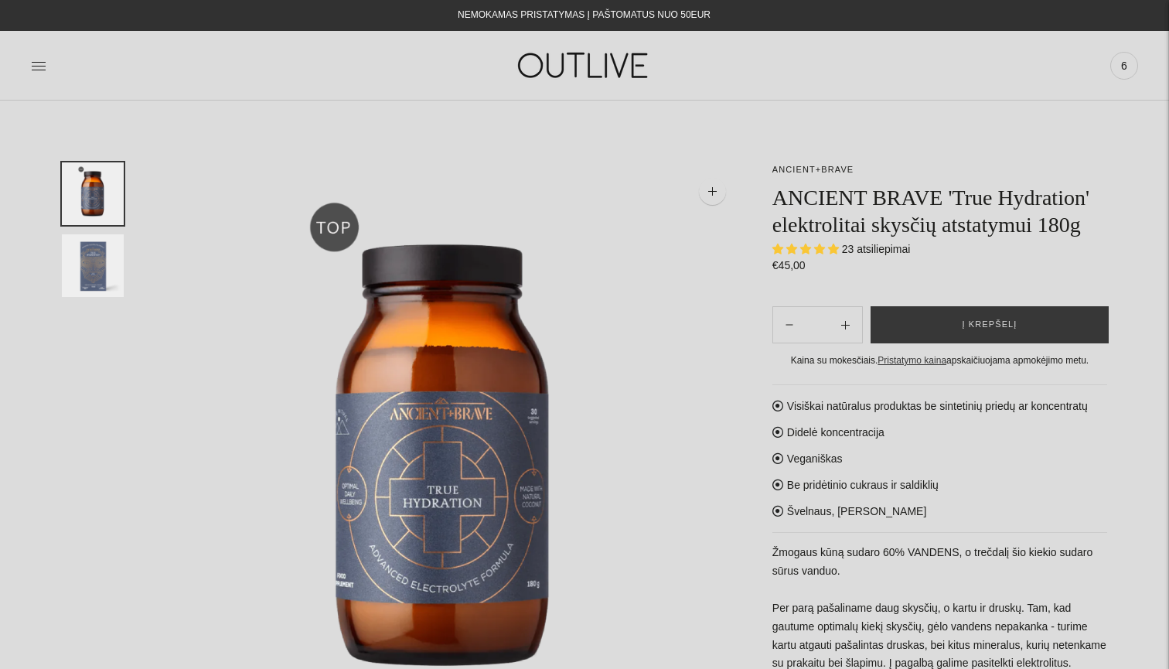
select select "**********"
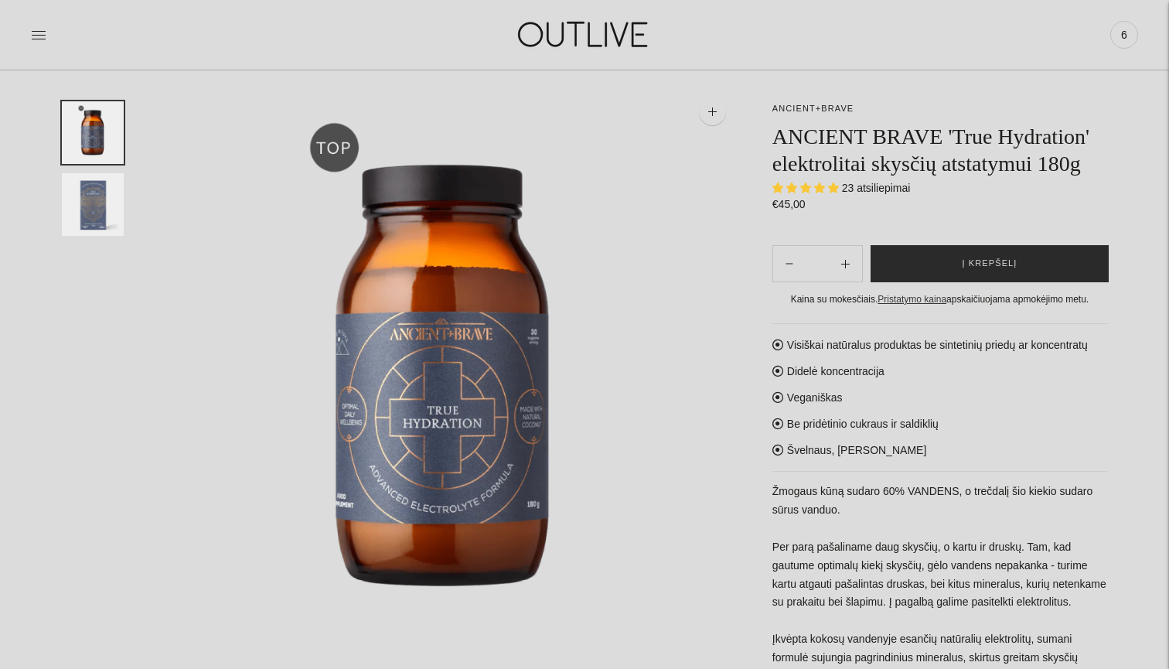
scroll to position [66, 0]
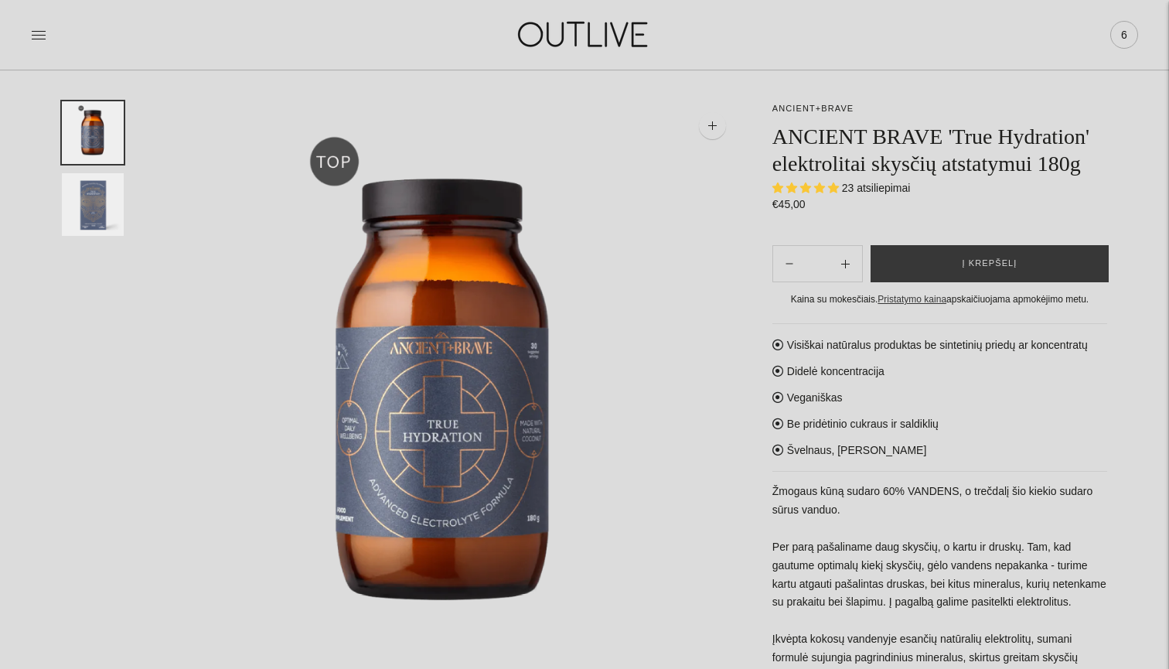
click at [1128, 31] on span "6" at bounding box center [1125, 35] width 22 height 22
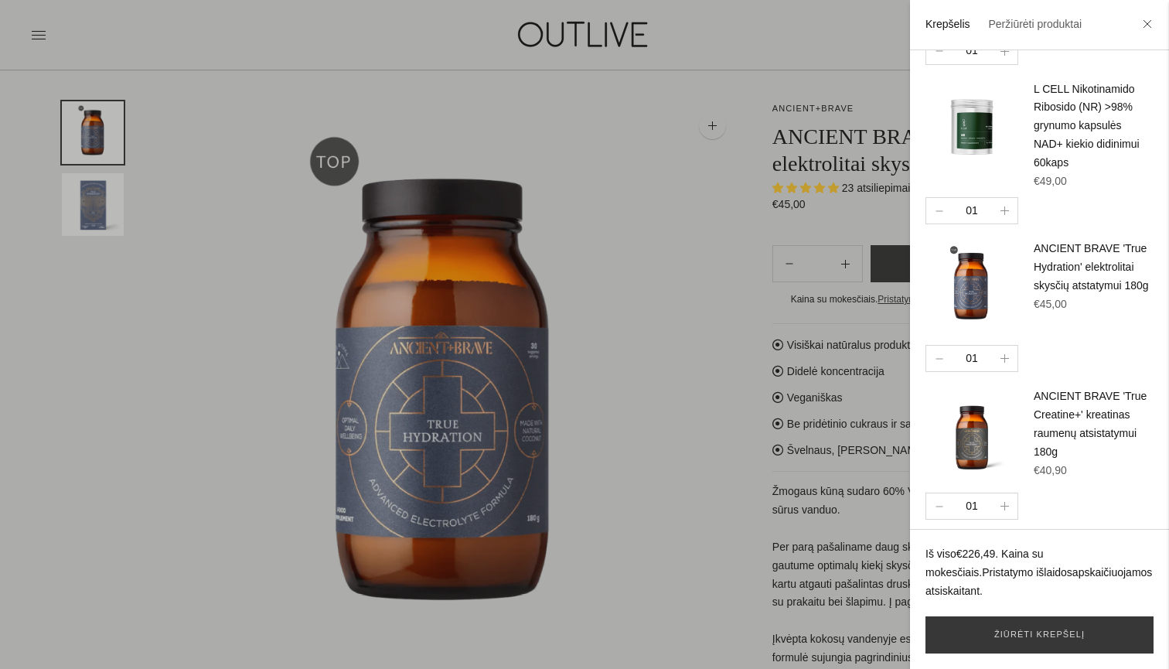
scroll to position [292, 0]
click at [966, 423] on img at bounding box center [972, 434] width 93 height 93
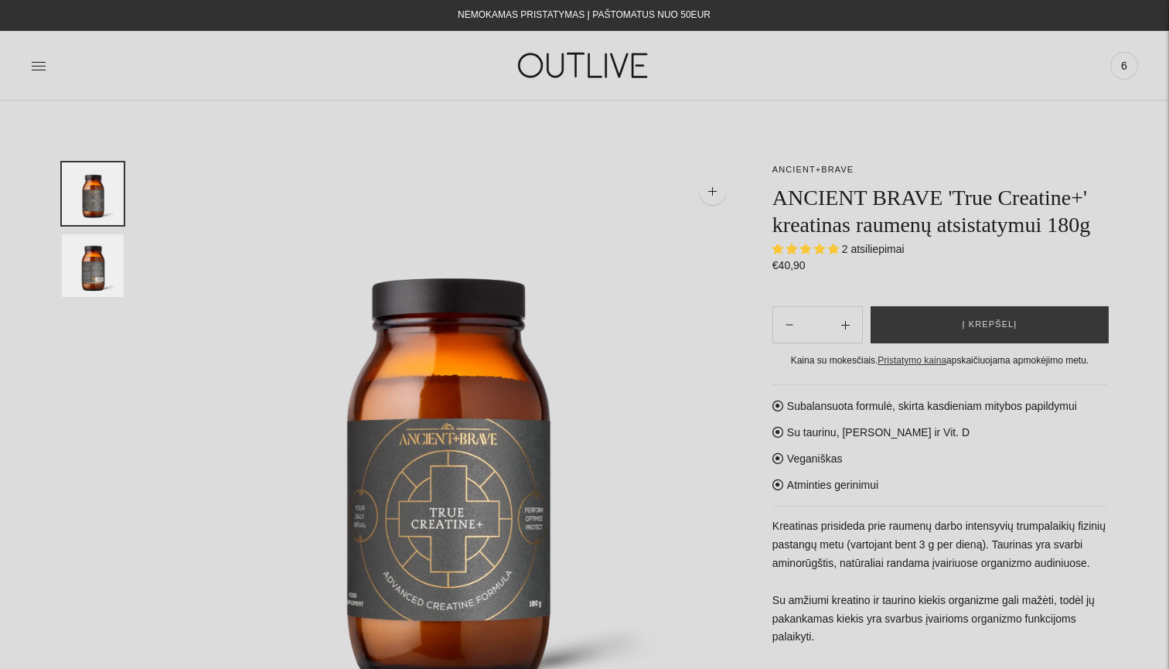
select select "**********"
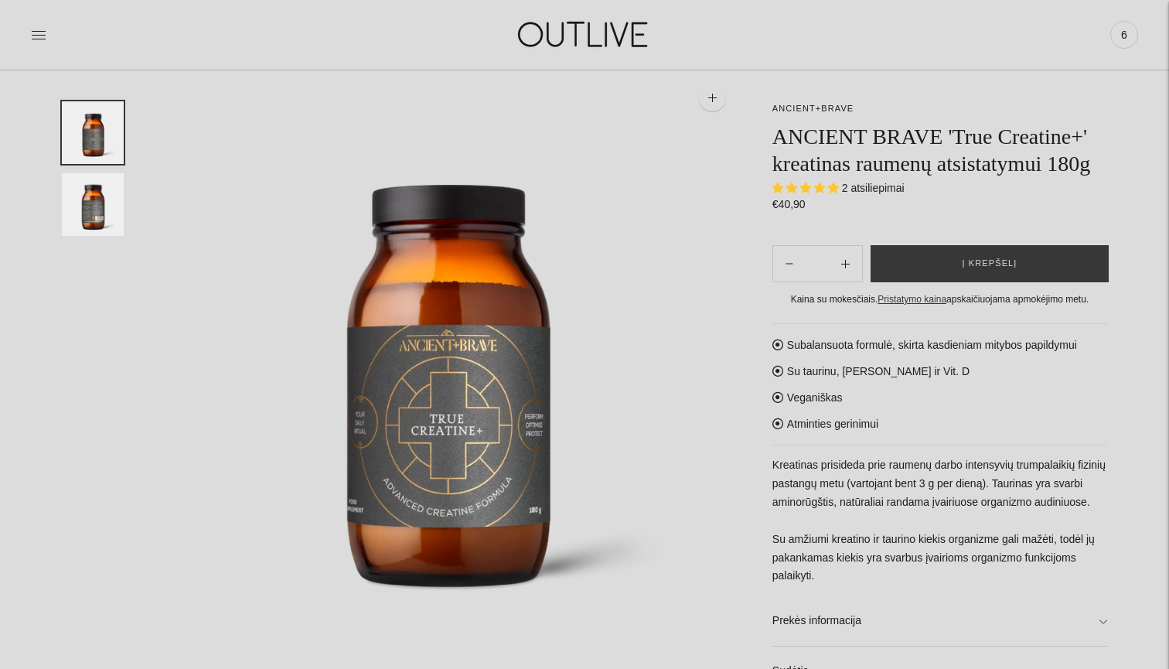
scroll to position [96, 0]
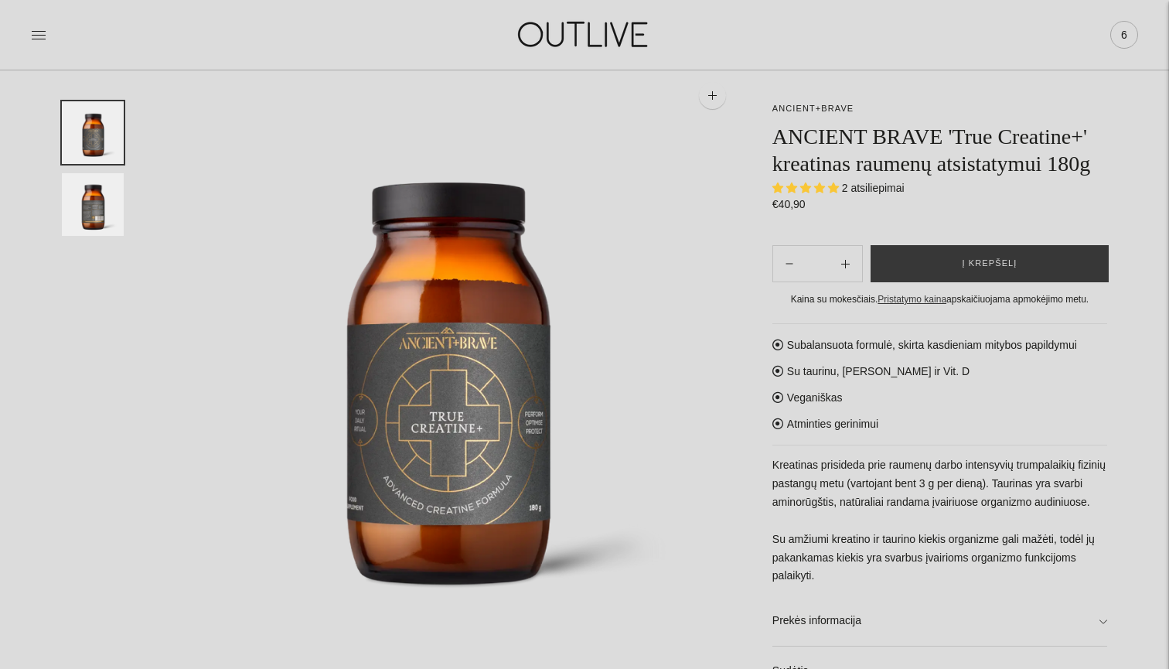
click at [1120, 42] on span "6" at bounding box center [1125, 35] width 22 height 22
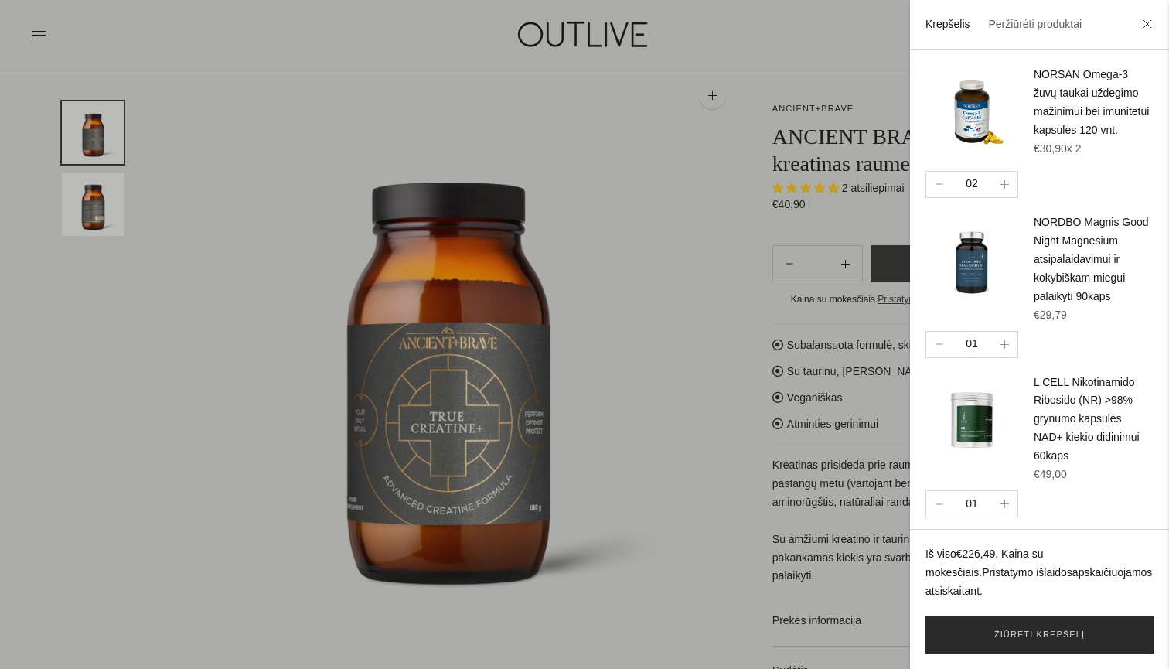
click at [1034, 637] on link "Žiūrėti krepšelį" at bounding box center [1040, 634] width 228 height 37
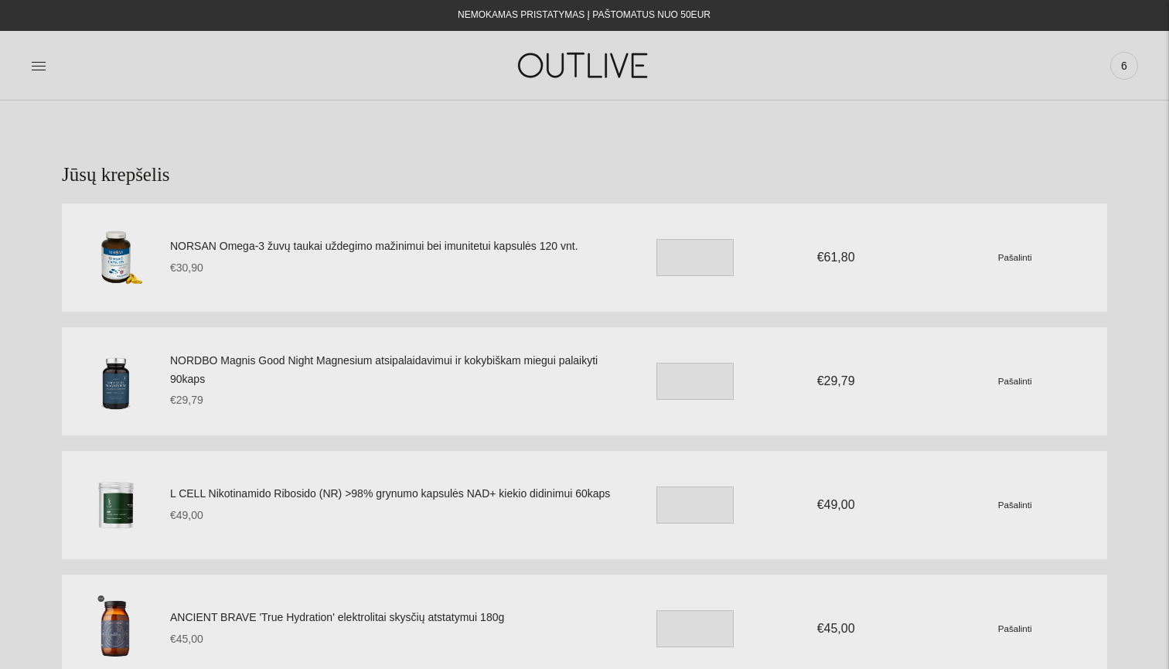
click at [1009, 377] on small "Pašalinti" at bounding box center [1016, 381] width 34 height 10
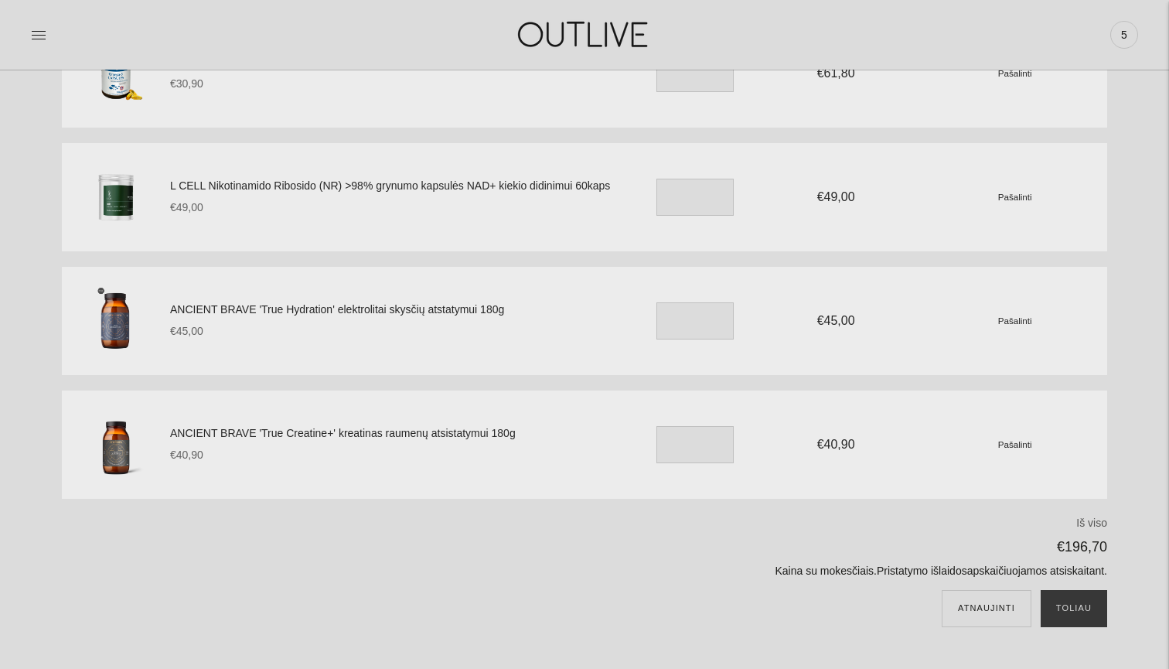
scroll to position [184, 0]
click at [1016, 319] on small "Pašalinti" at bounding box center [1016, 321] width 34 height 10
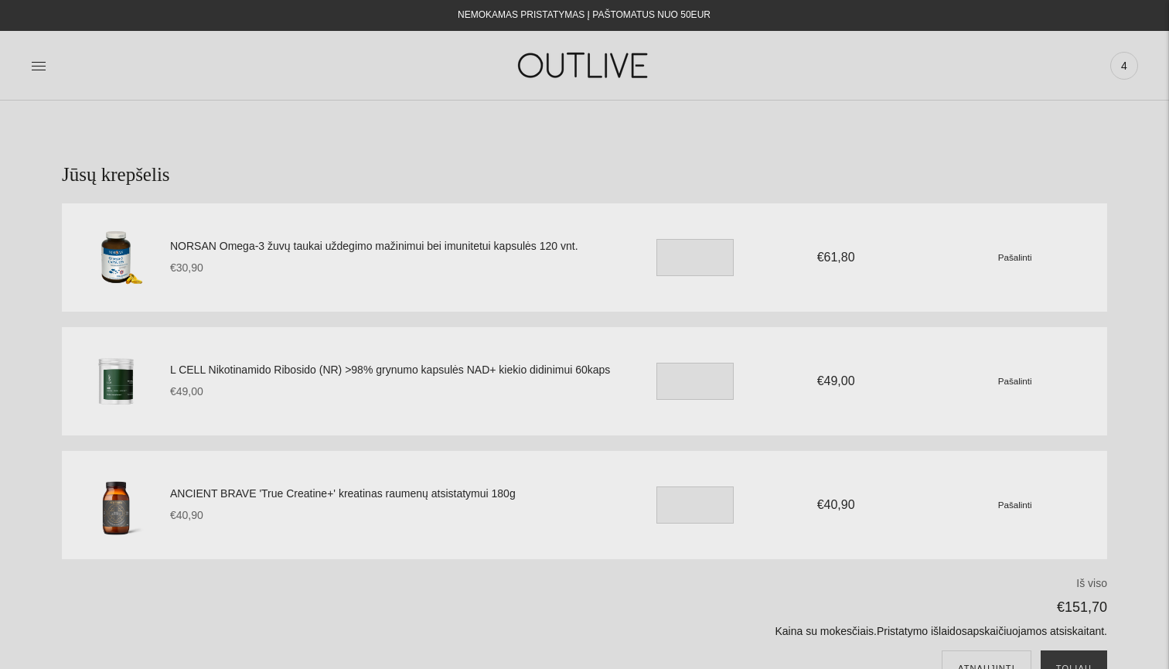
click at [1014, 508] on small "Pašalinti" at bounding box center [1016, 505] width 34 height 10
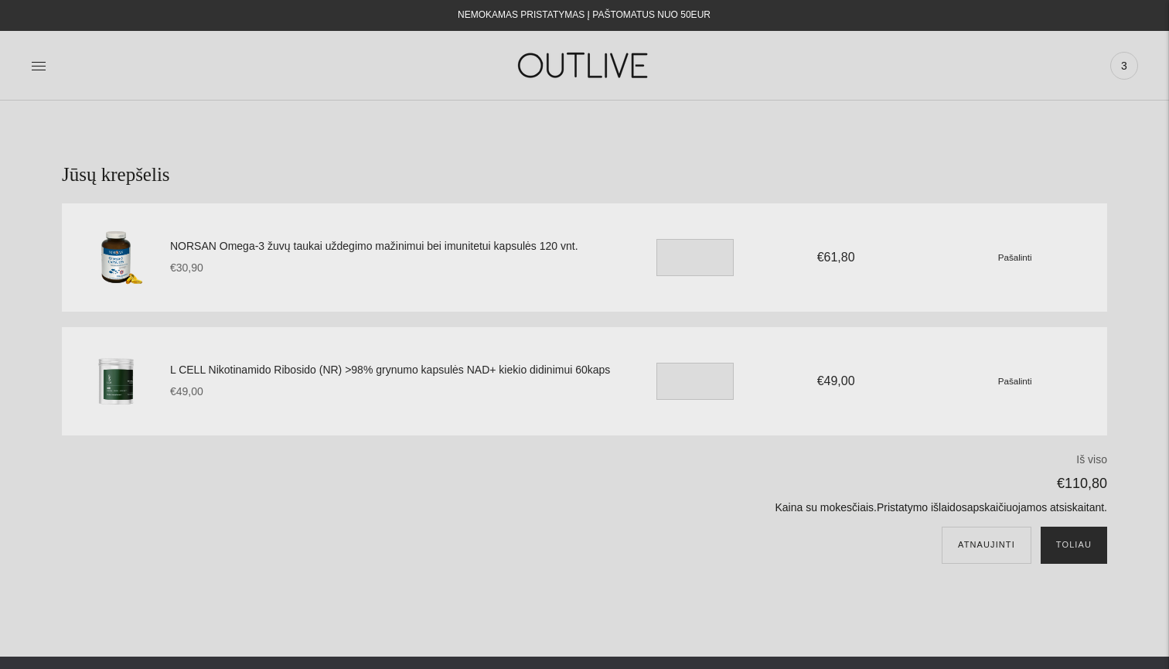
click at [1084, 544] on button "Toliau" at bounding box center [1074, 545] width 67 height 37
